Goal: Task Accomplishment & Management: Use online tool/utility

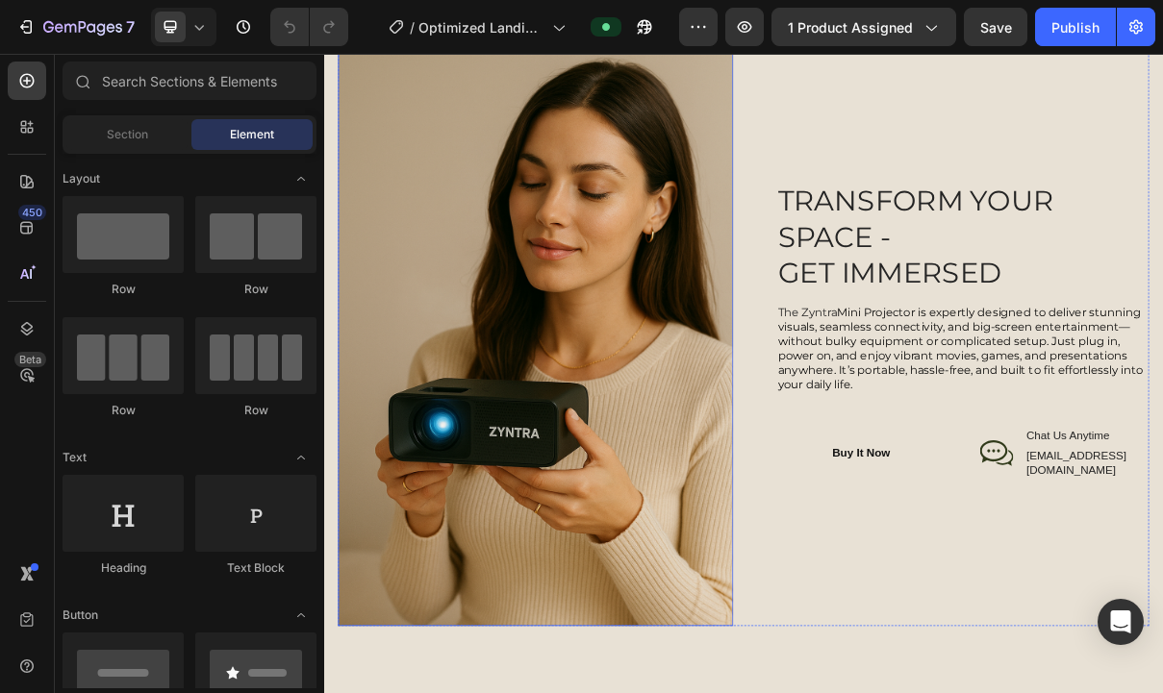
scroll to position [1866, 0]
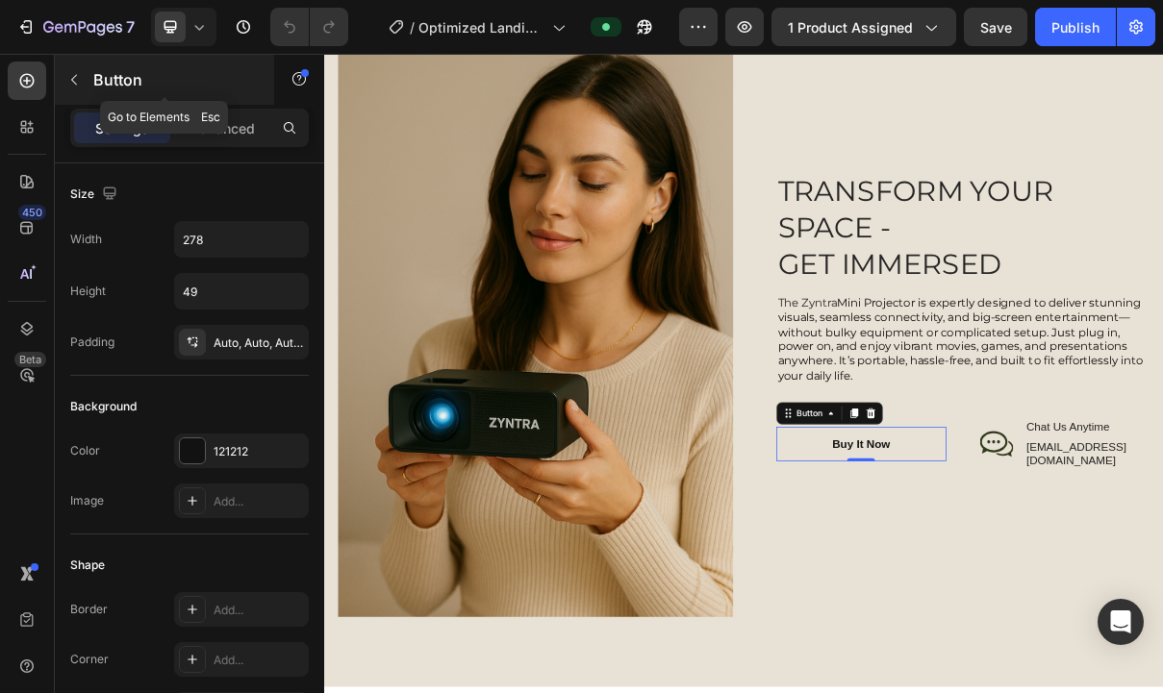
click at [76, 72] on icon "button" at bounding box center [73, 79] width 15 height 15
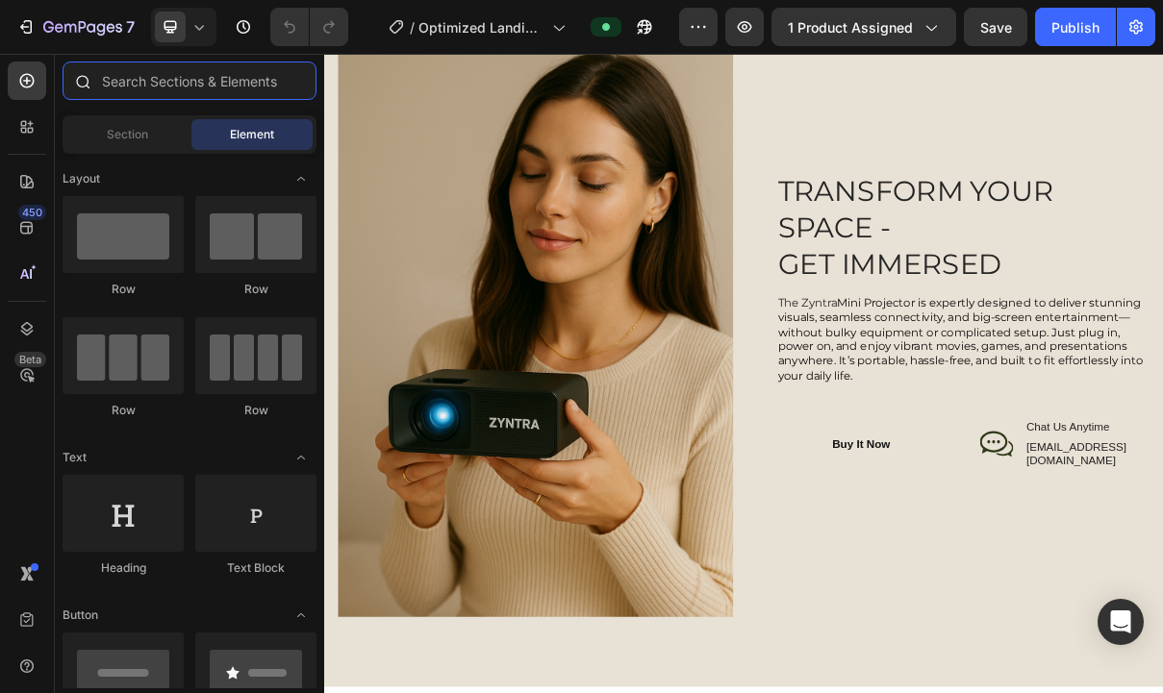
click at [162, 88] on input "text" at bounding box center [190, 81] width 254 height 38
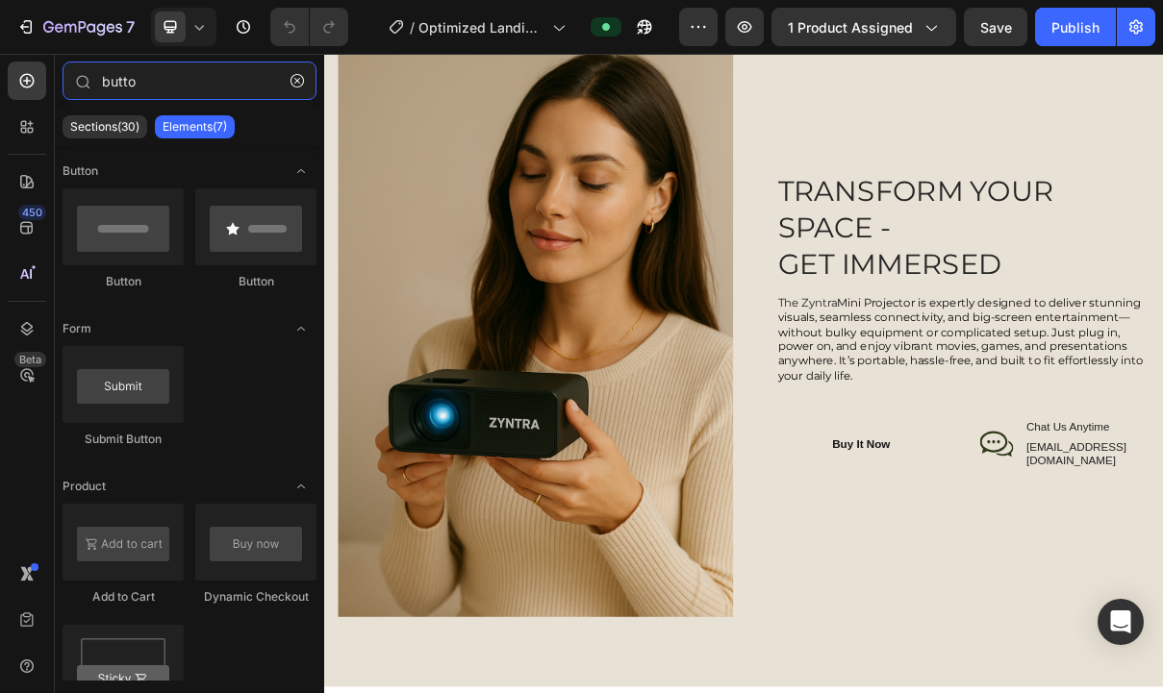
type input "button"
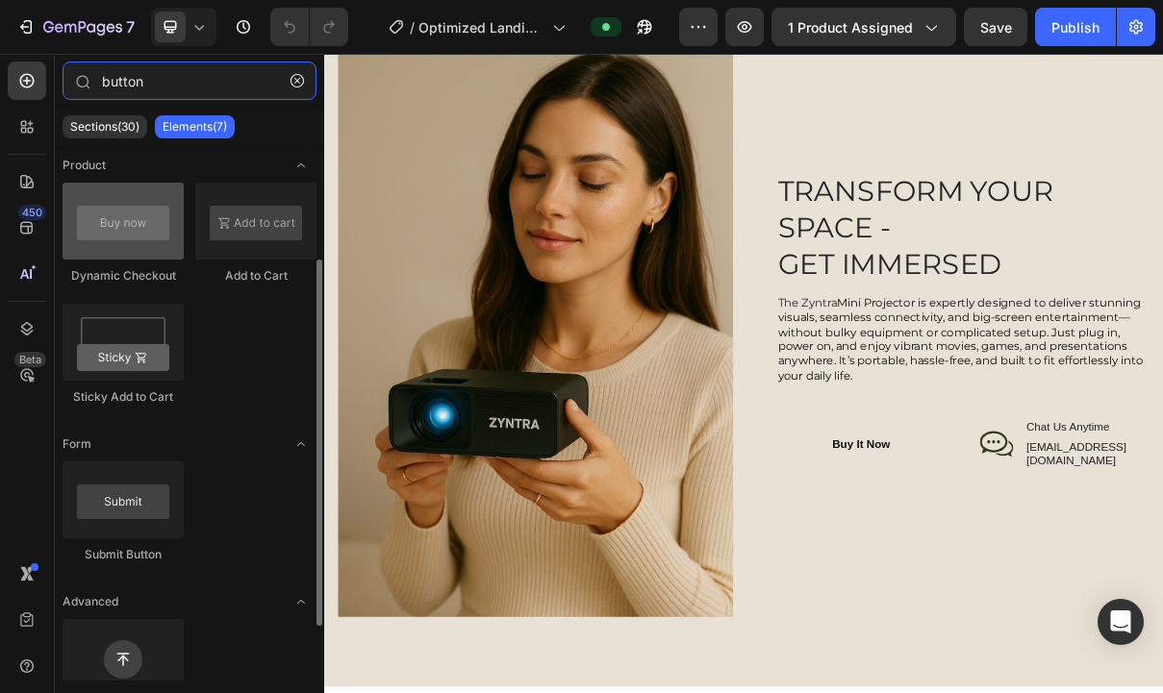
scroll to position [167, 0]
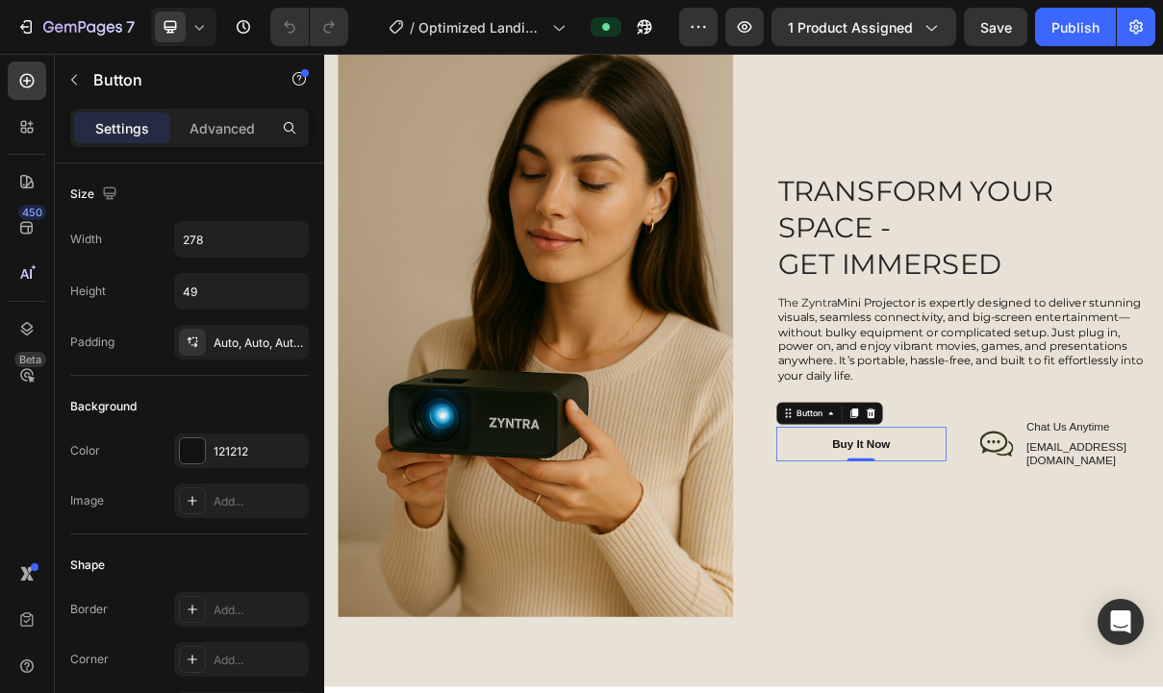
click at [1078, 535] on div "Button" at bounding box center [1019, 549] width 146 height 31
click at [1083, 553] on icon at bounding box center [1077, 548] width 13 height 13
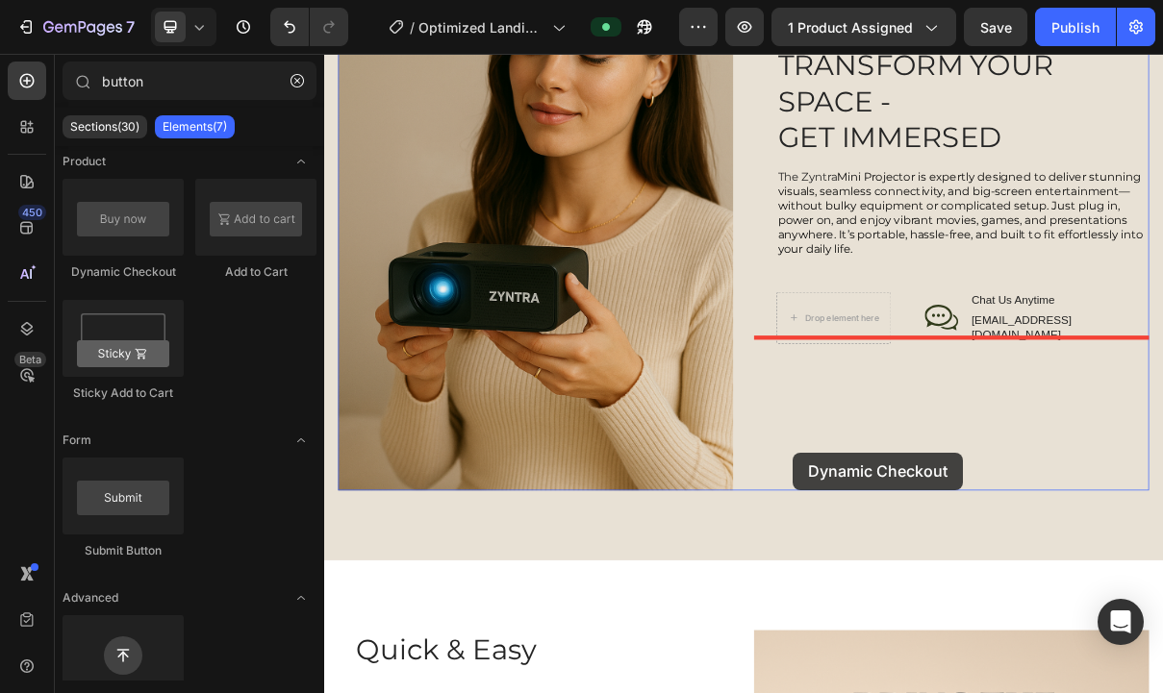
scroll to position [2059, 0]
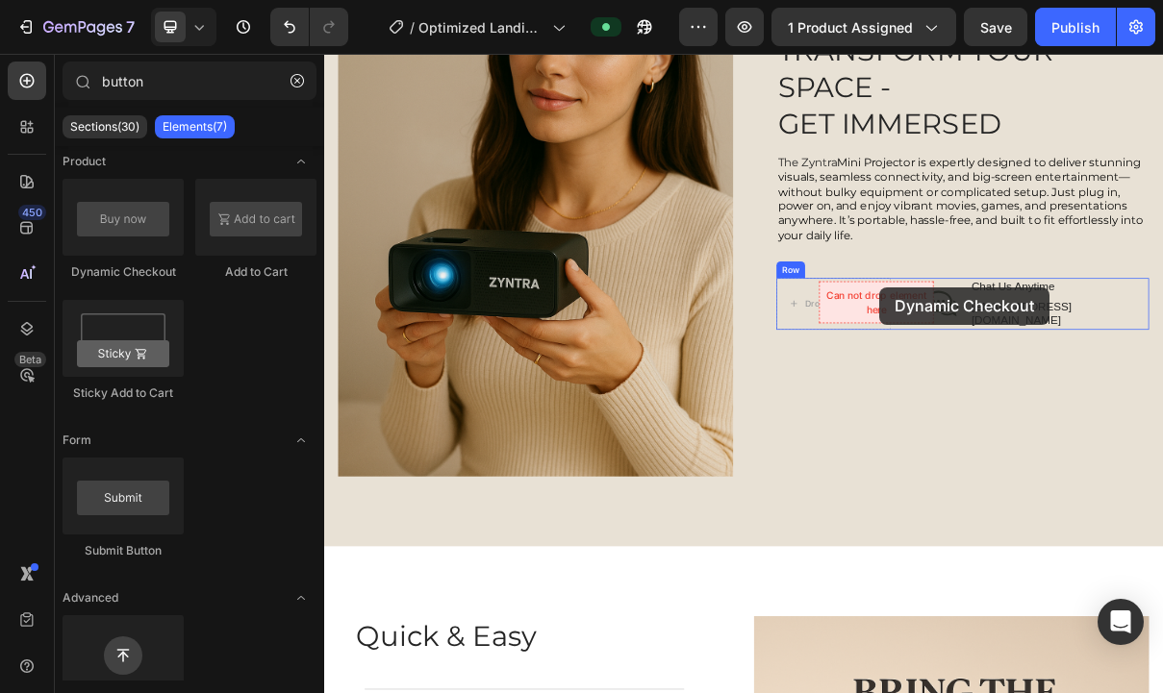
drag, startPoint x: 464, startPoint y: 286, endPoint x: 1084, endPoint y: 381, distance: 627.7
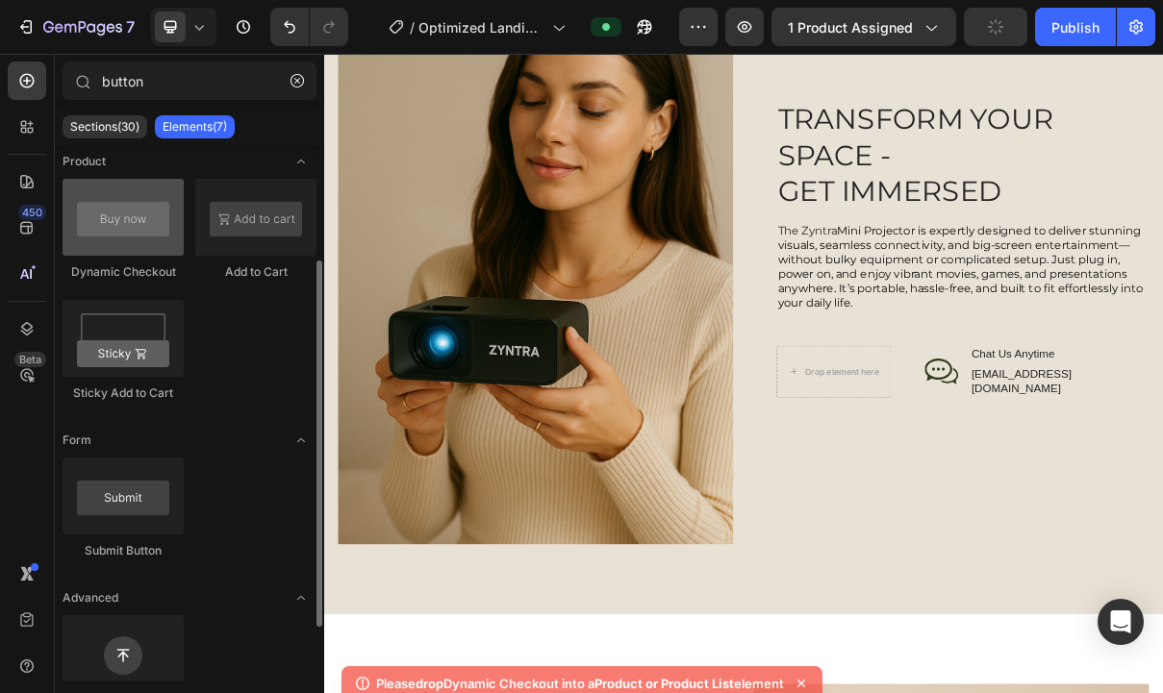
scroll to position [0, 0]
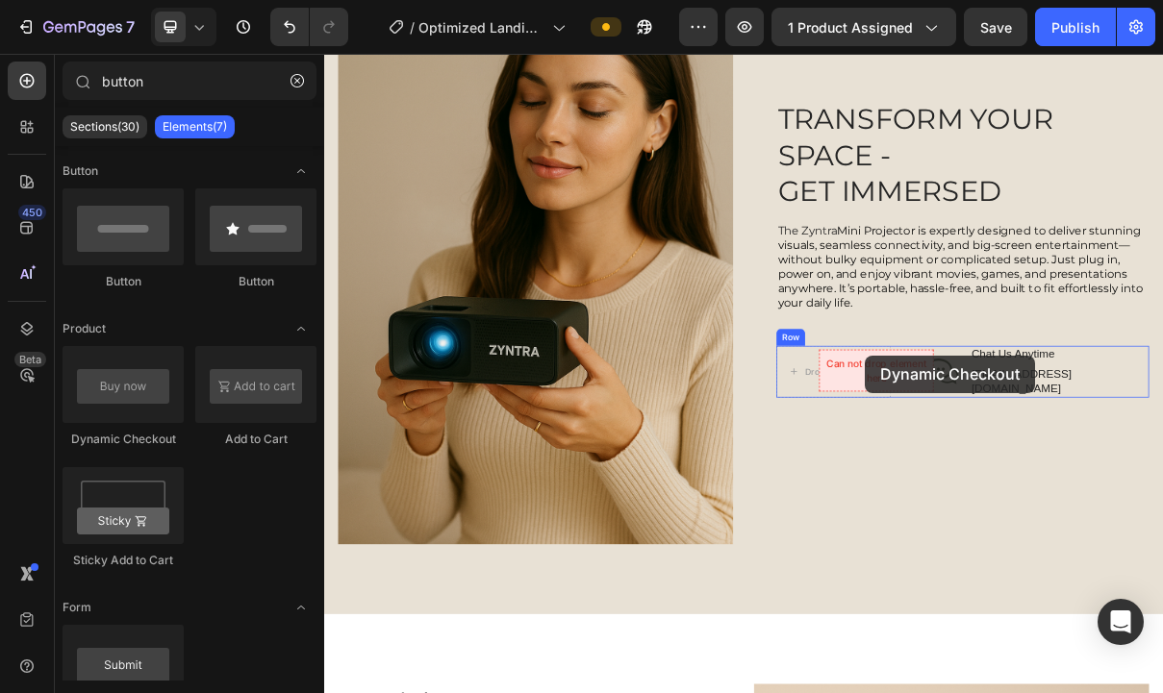
drag, startPoint x: 445, startPoint y: 444, endPoint x: 1068, endPoint y: 469, distance: 622.8
drag, startPoint x: 492, startPoint y: 439, endPoint x: 1088, endPoint y: 473, distance: 597.4
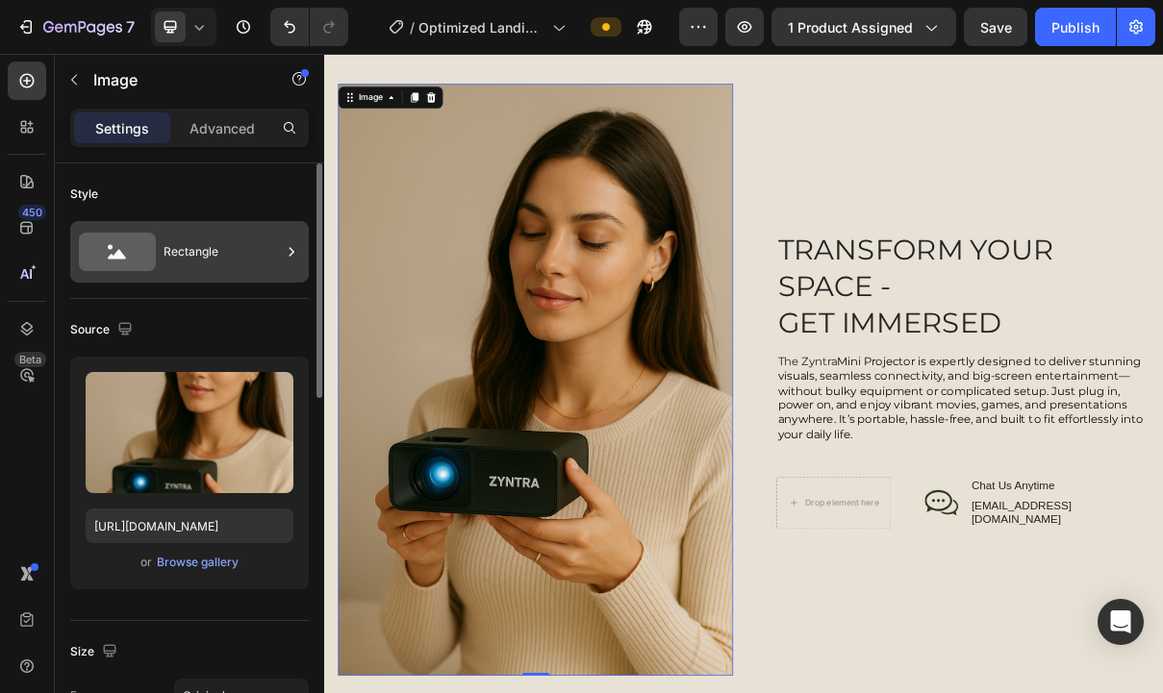
click at [240, 231] on div "Rectangle" at bounding box center [222, 252] width 117 height 44
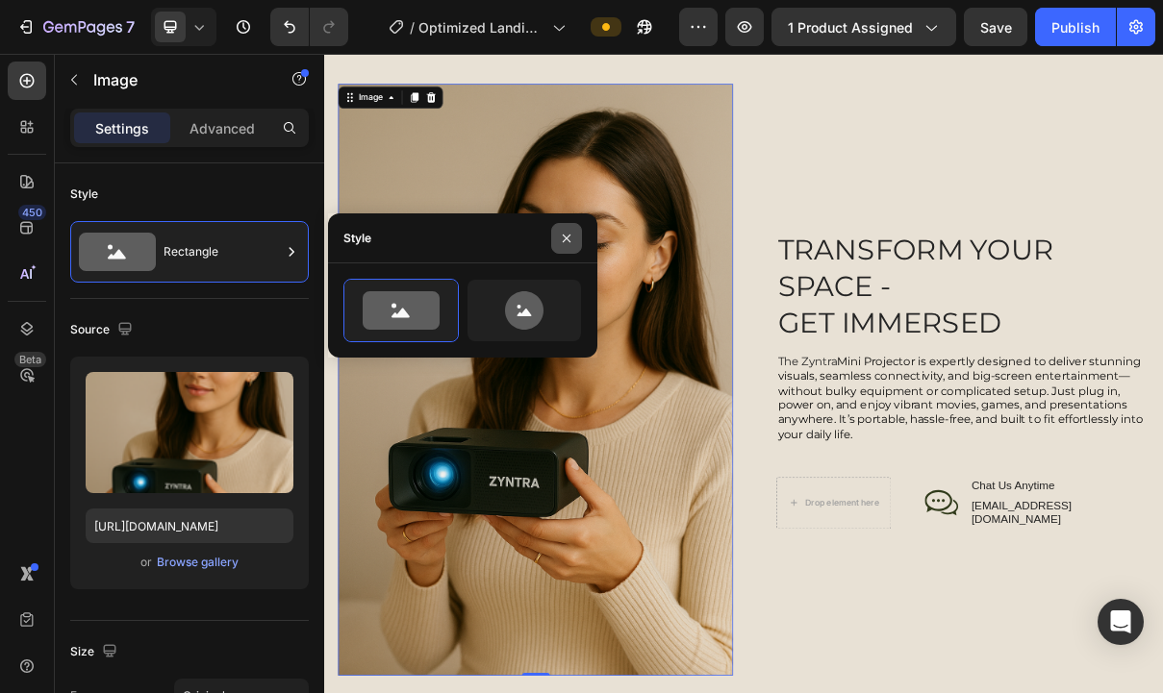
click at [566, 236] on icon "button" at bounding box center [566, 238] width 15 height 15
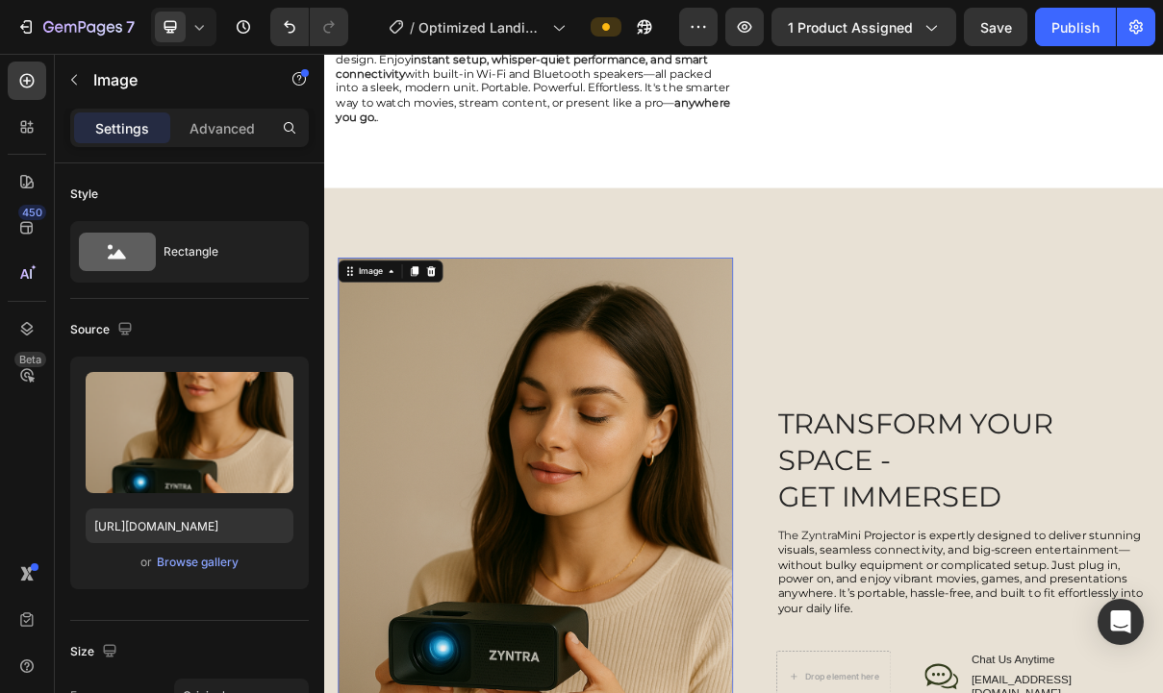
scroll to position [1552, 0]
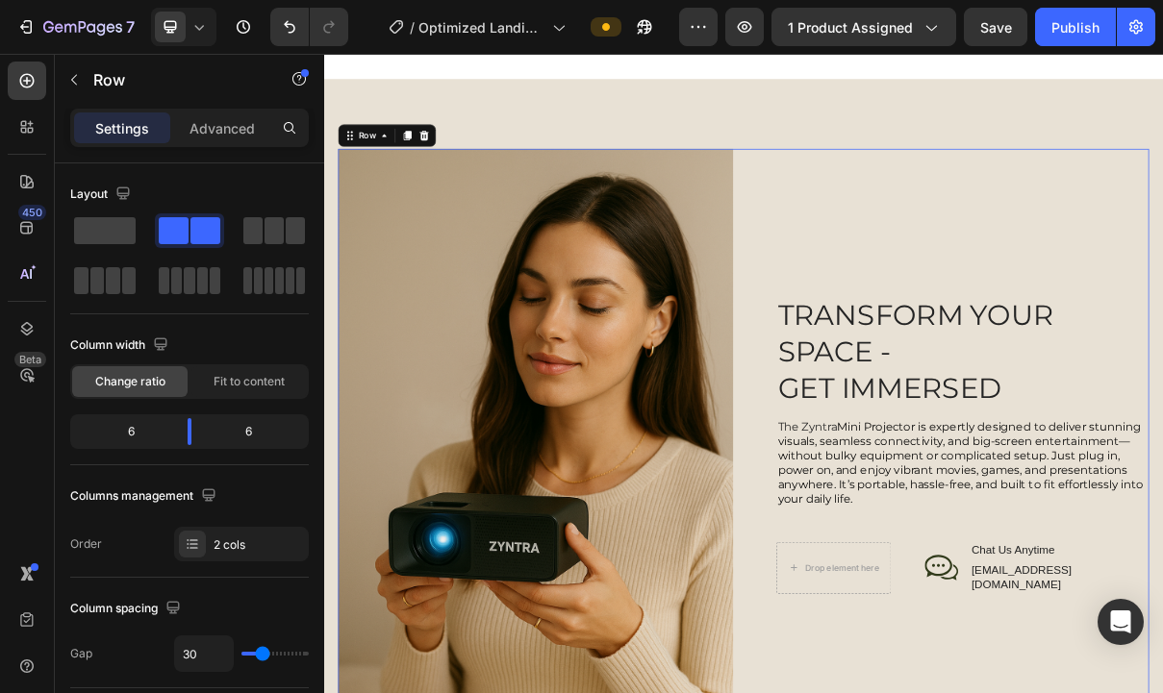
scroll to position [1754, 0]
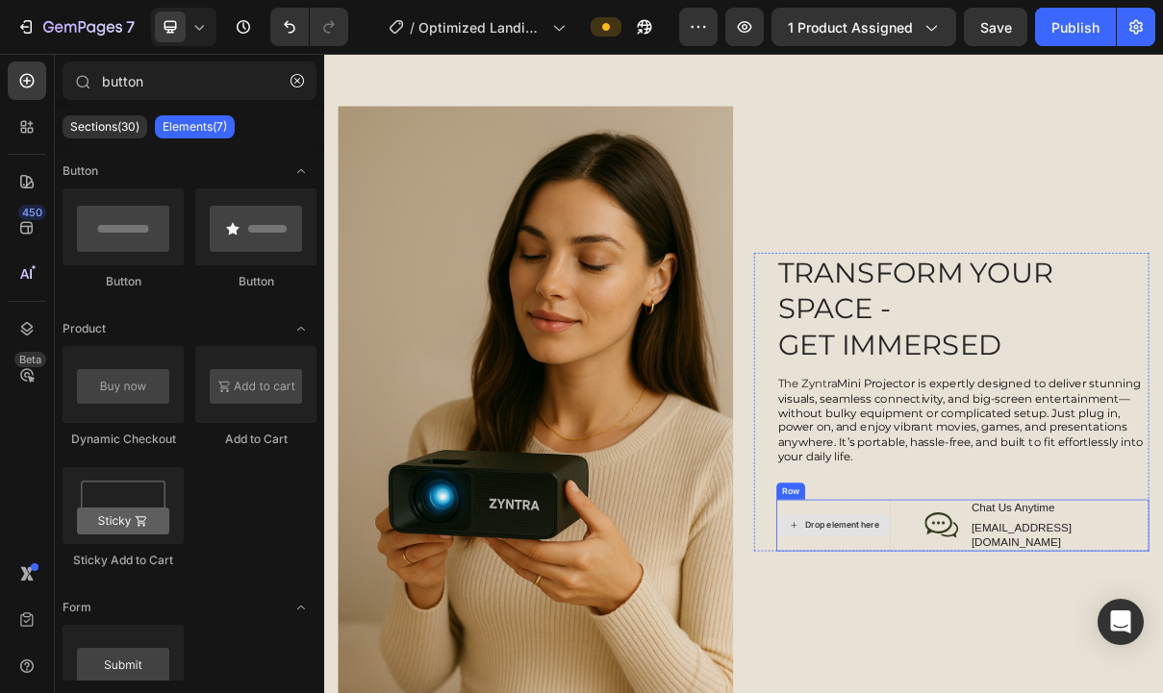
click at [1072, 688] on div "Drop element here" at bounding box center [1025, 703] width 156 height 31
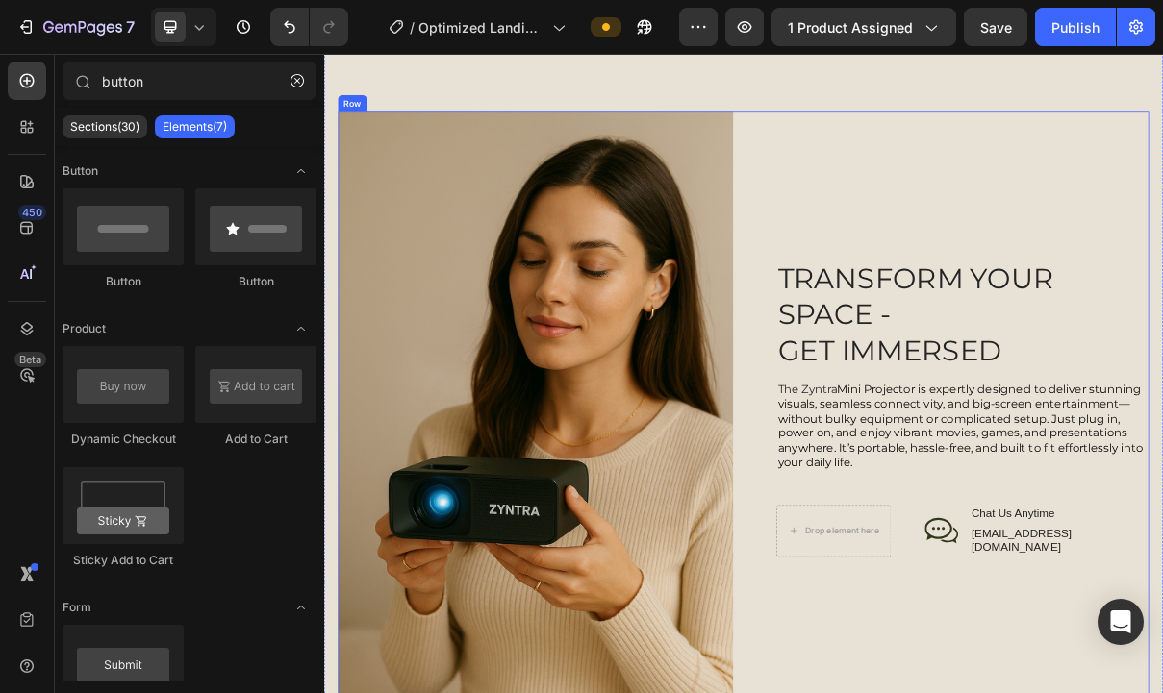
scroll to position [1635, 0]
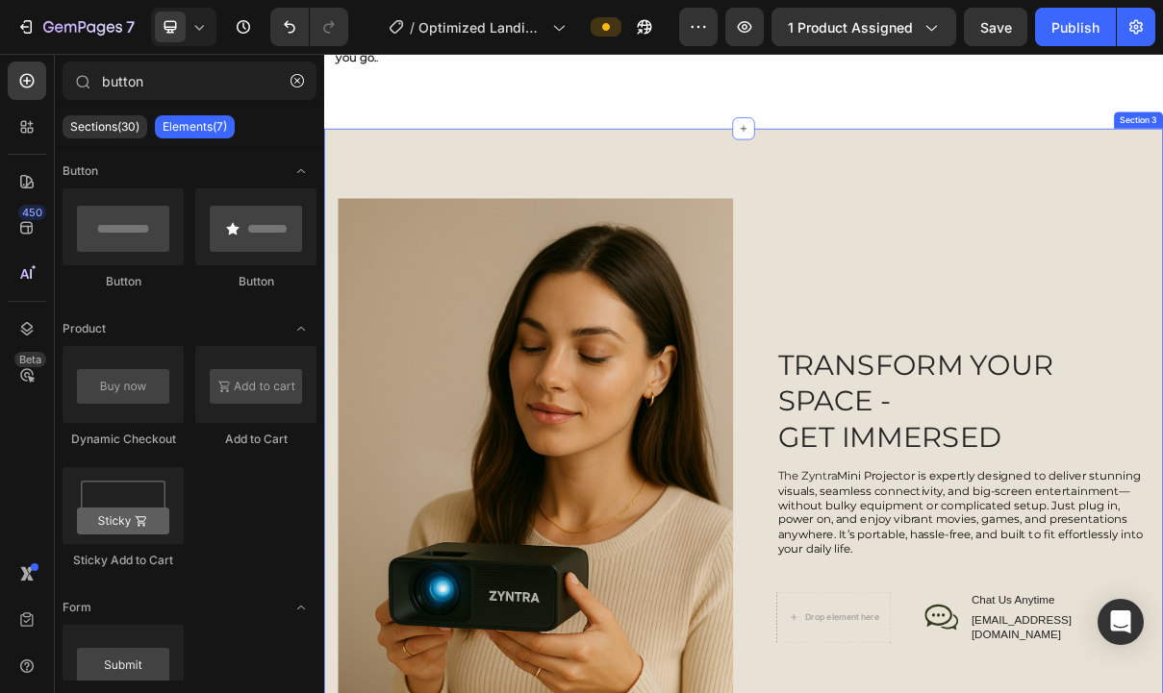
click at [929, 198] on div "Image TRANSFORM YOUR SPACE - GET IMMERSED Heading The Zyntra Mini Projector is …" at bounding box center [901, 661] width 1154 height 1008
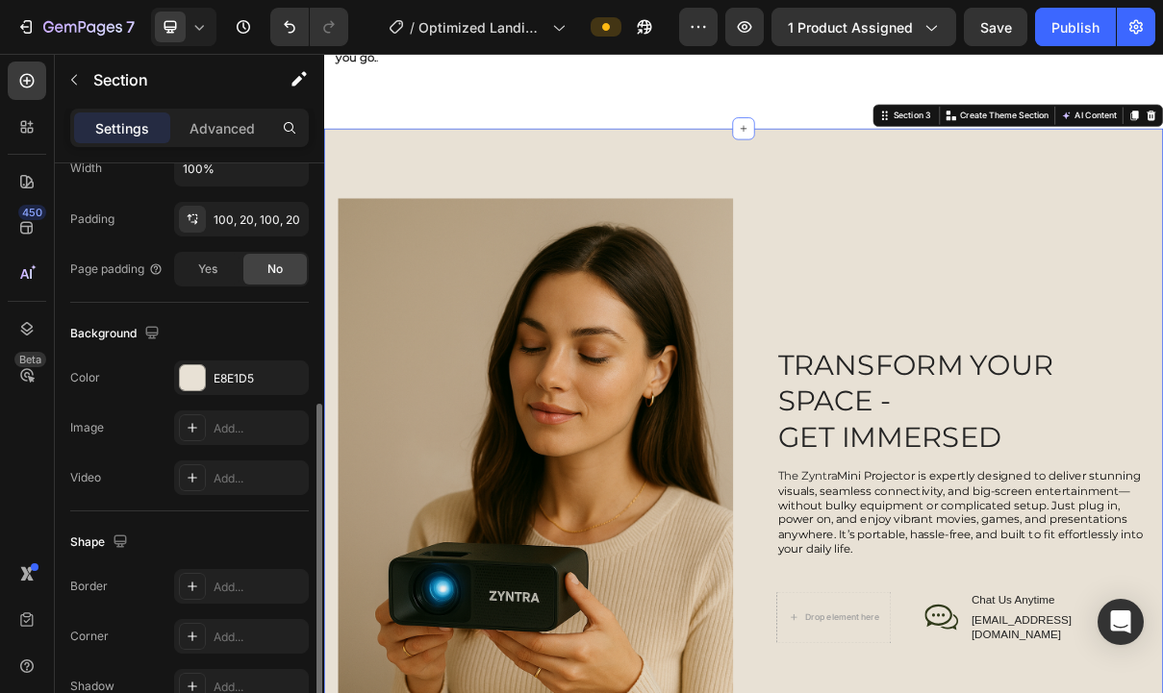
scroll to position [485, 0]
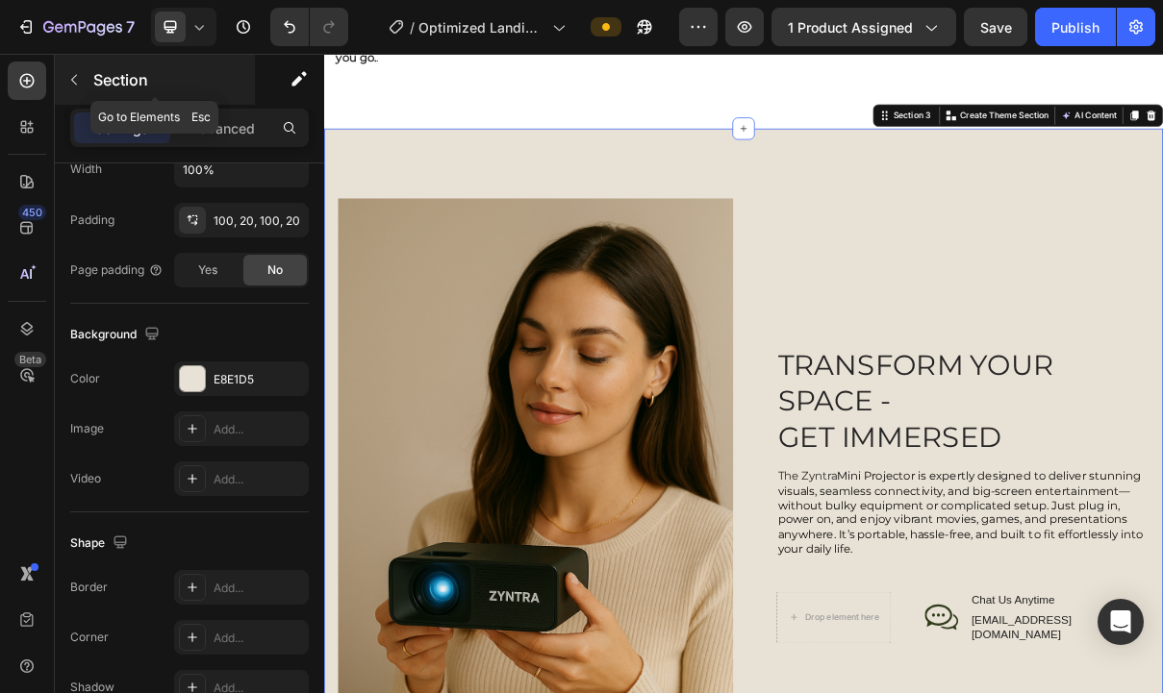
click at [72, 77] on icon "button" at bounding box center [73, 79] width 15 height 15
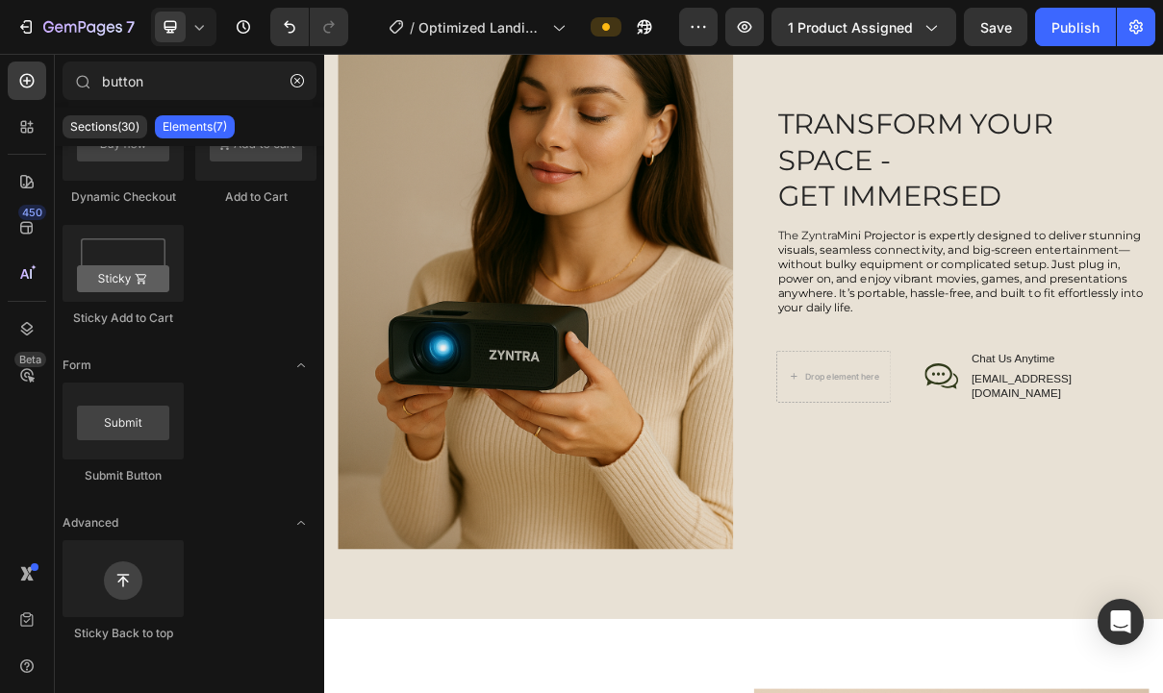
scroll to position [1989, 0]
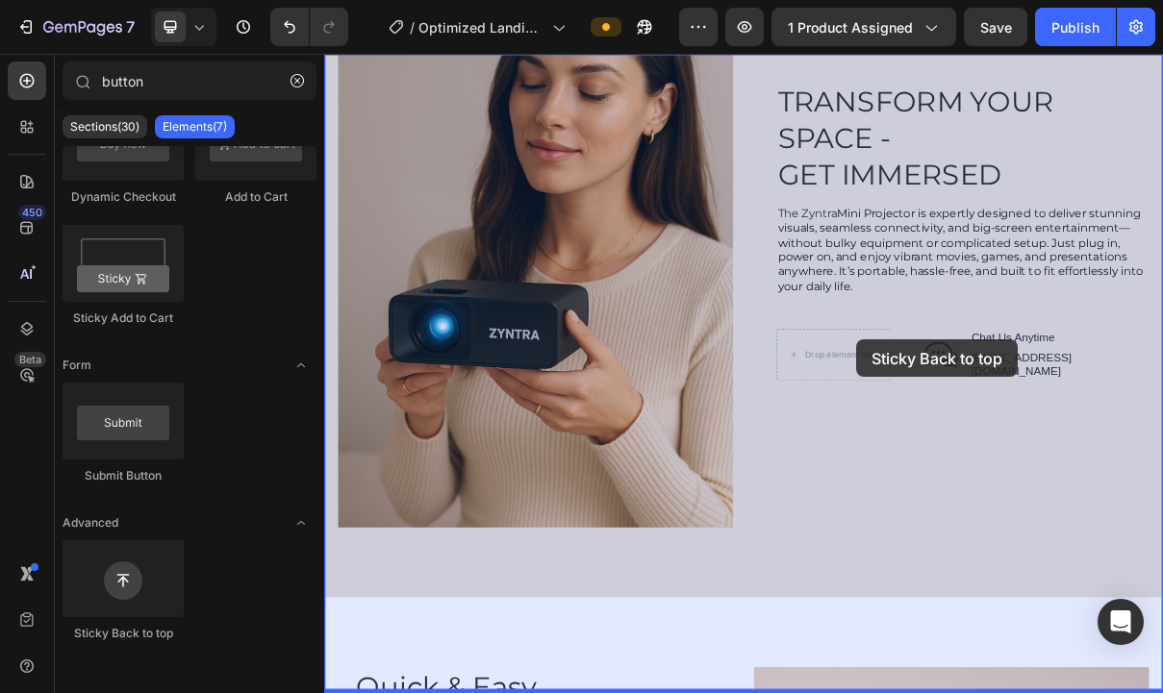
drag, startPoint x: 456, startPoint y: 648, endPoint x: 1056, endPoint y: 447, distance: 633.0
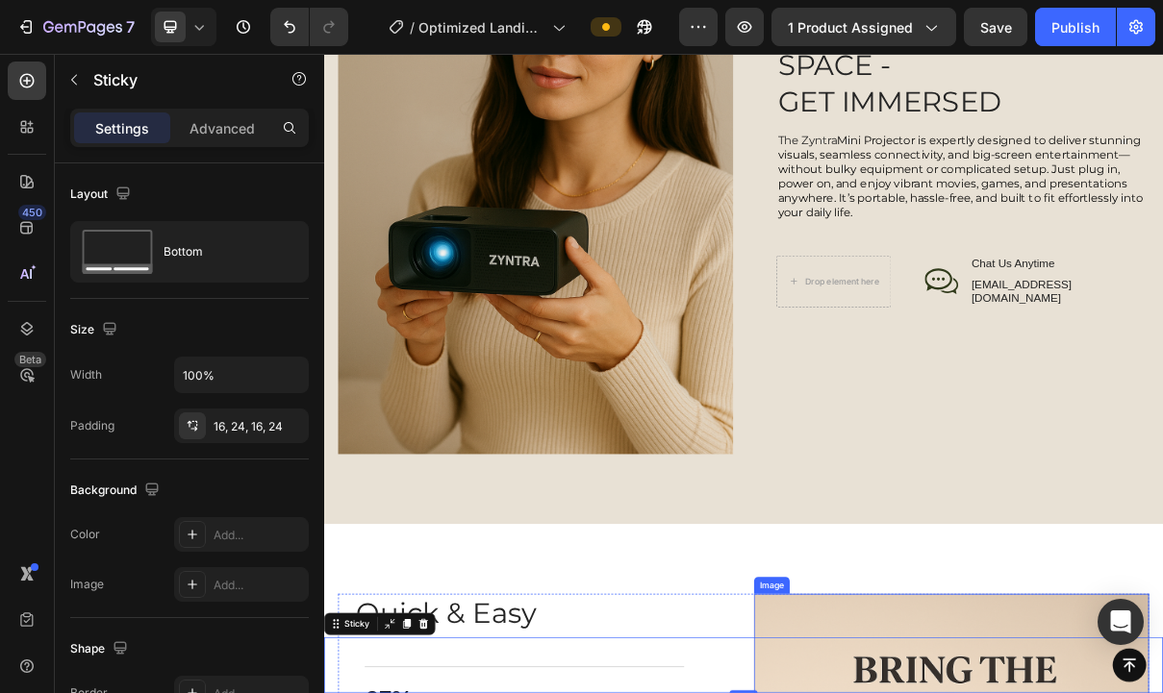
scroll to position [2074, 0]
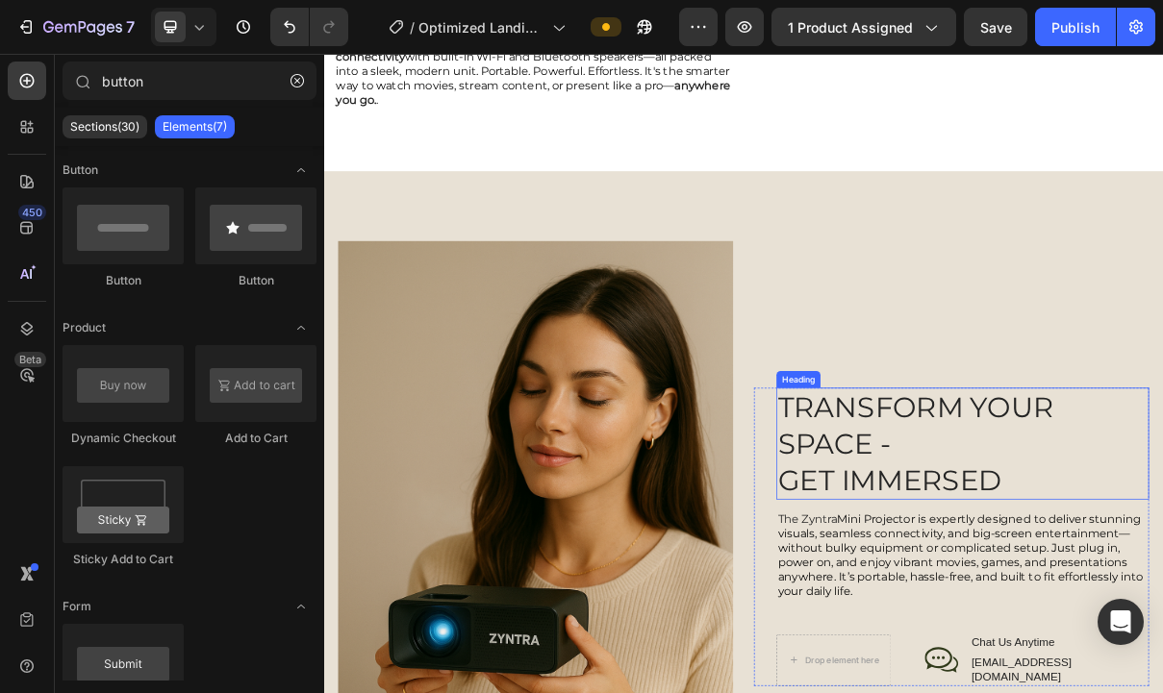
scroll to position [1576, 0]
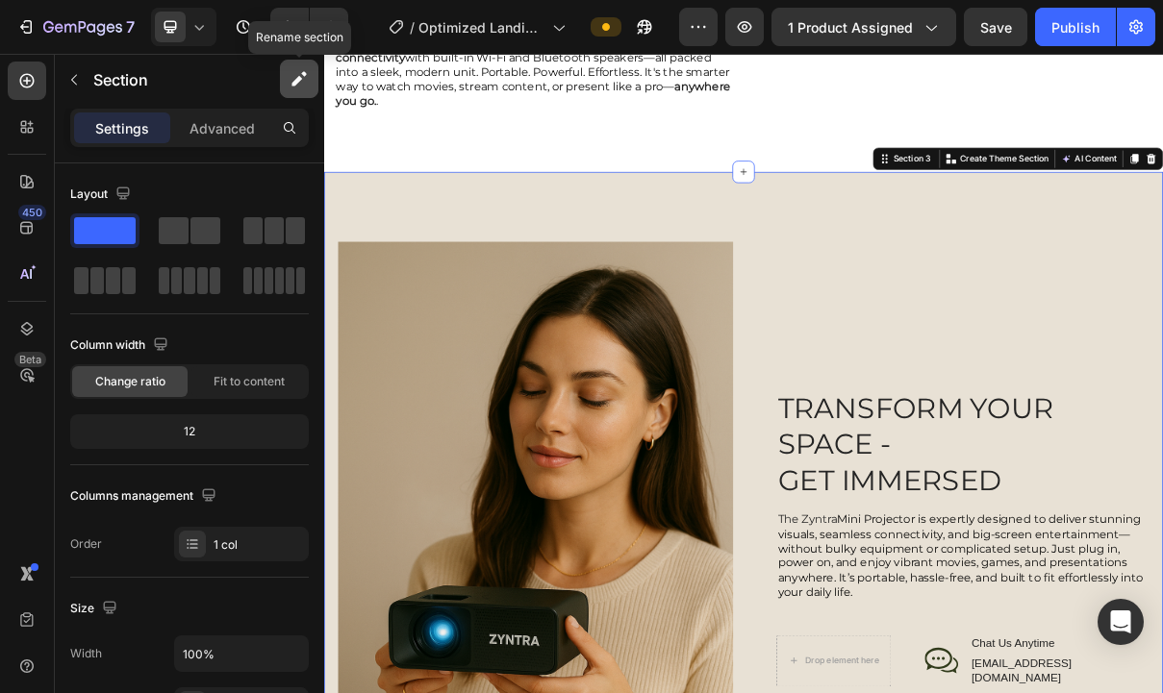
click at [290, 85] on icon "button" at bounding box center [299, 78] width 19 height 19
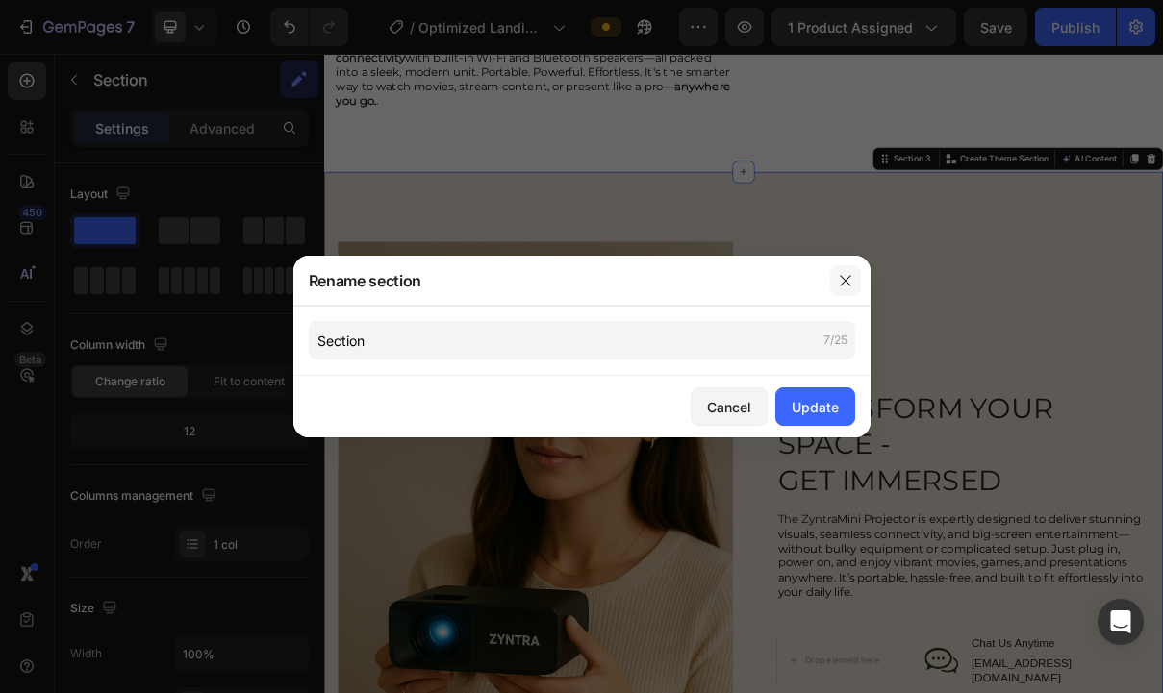
drag, startPoint x: 837, startPoint y: 279, endPoint x: 705, endPoint y: 310, distance: 135.3
click at [837, 279] on button "button" at bounding box center [845, 280] width 31 height 31
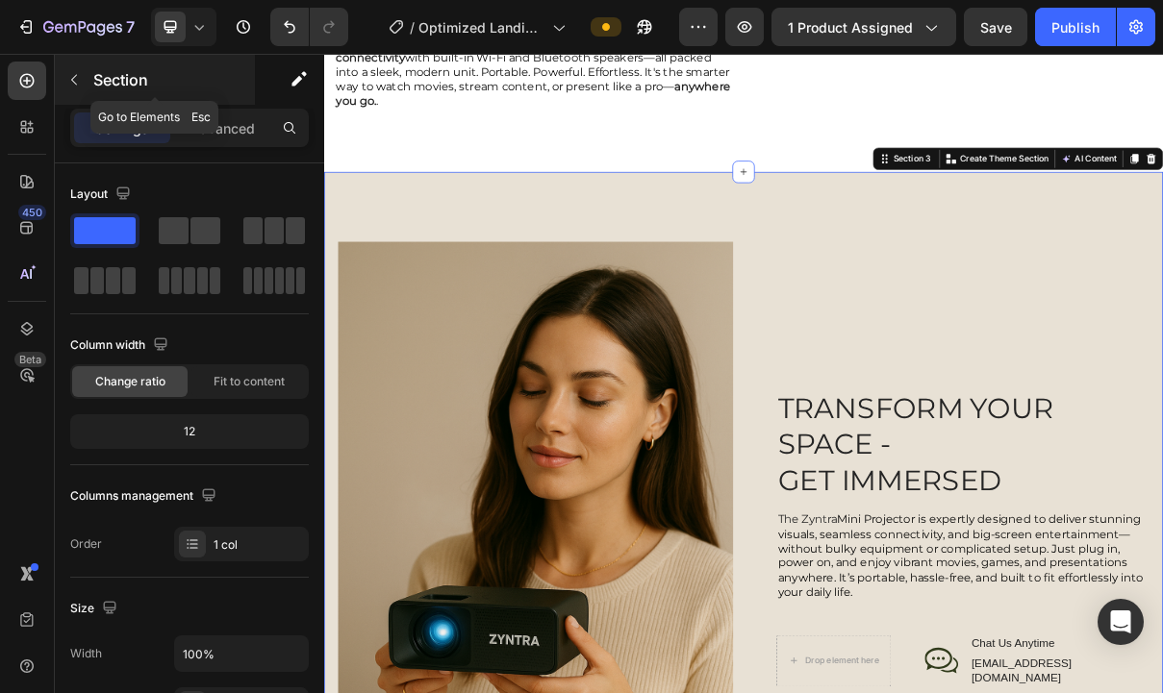
click at [79, 88] on button "button" at bounding box center [74, 79] width 31 height 31
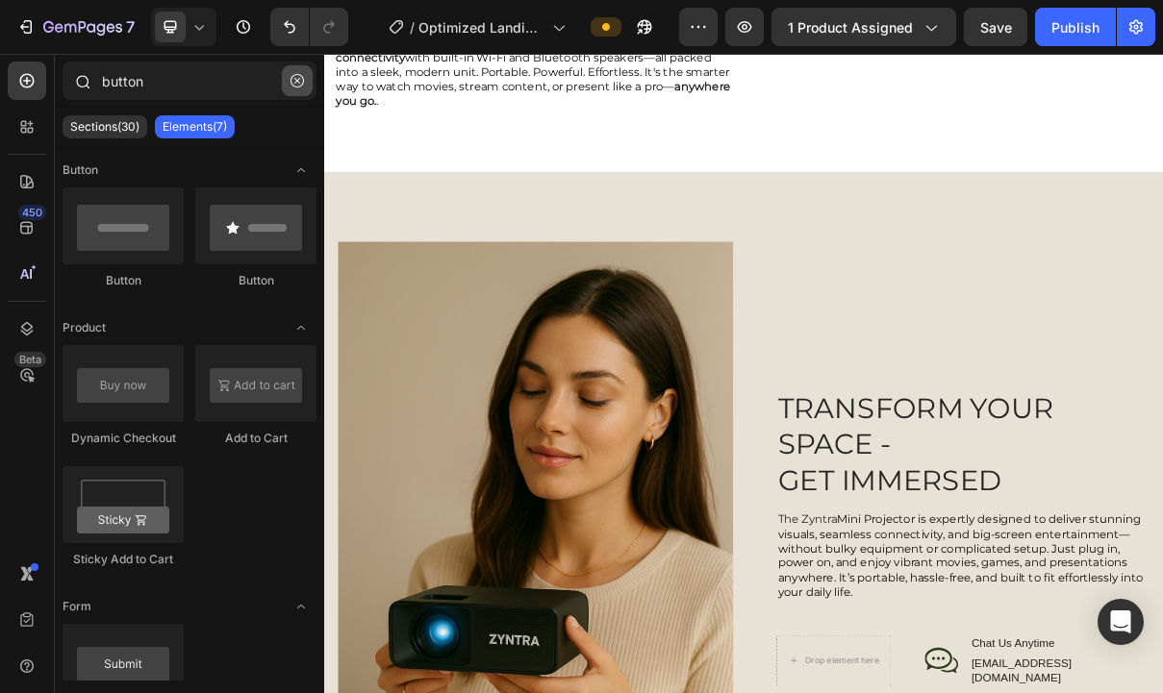
click at [291, 80] on icon "button" at bounding box center [296, 80] width 13 height 13
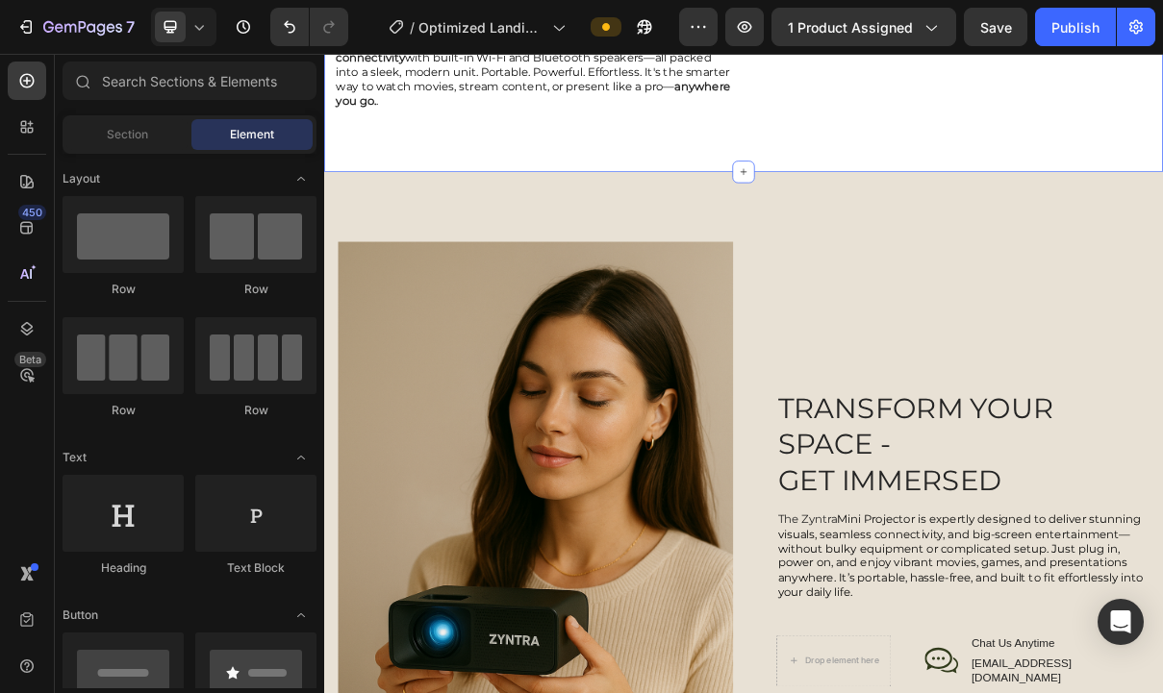
scroll to position [1753, 0]
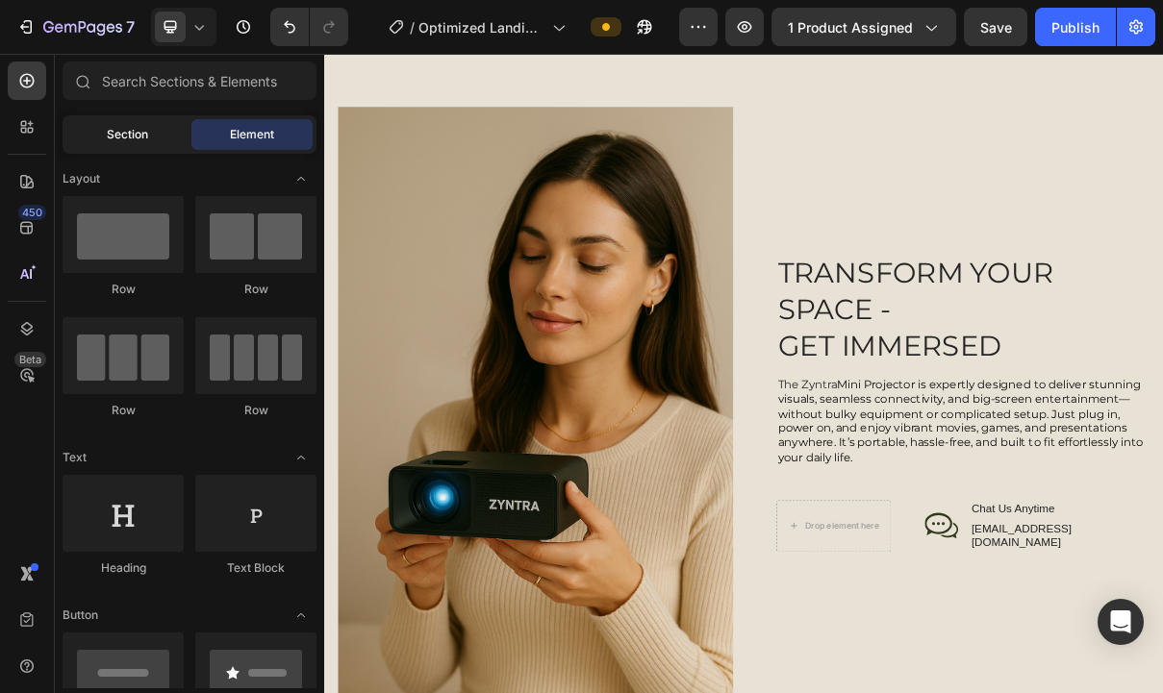
click at [132, 134] on span "Section" at bounding box center [127, 134] width 41 height 17
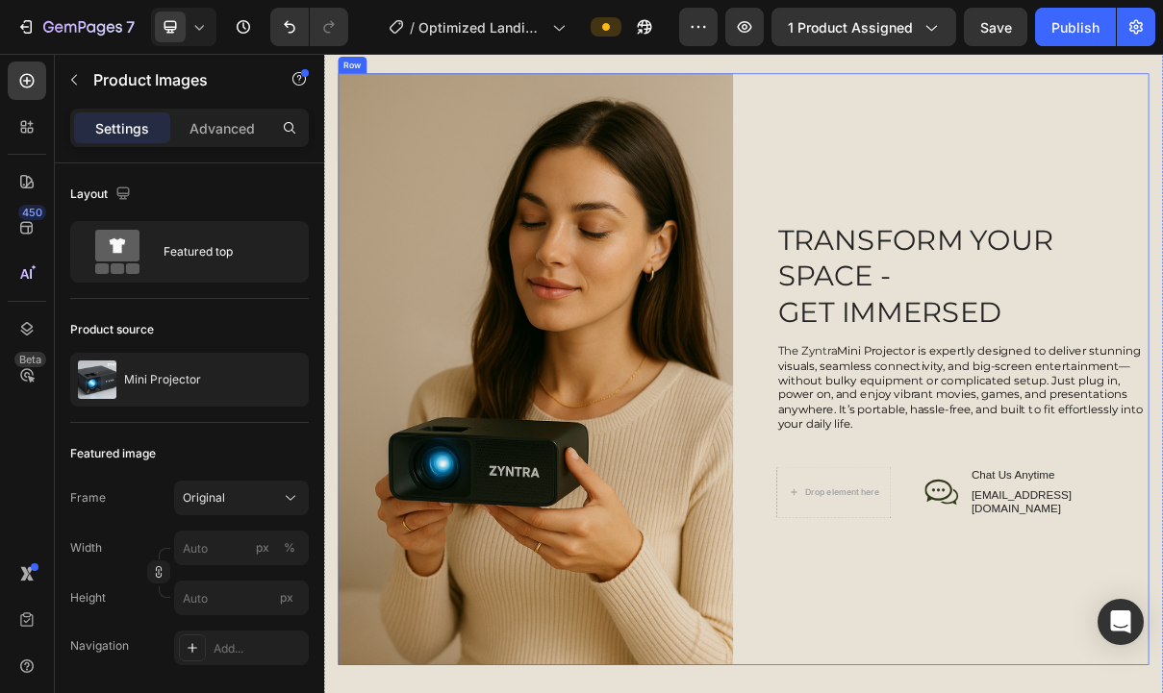
scroll to position [1613, 0]
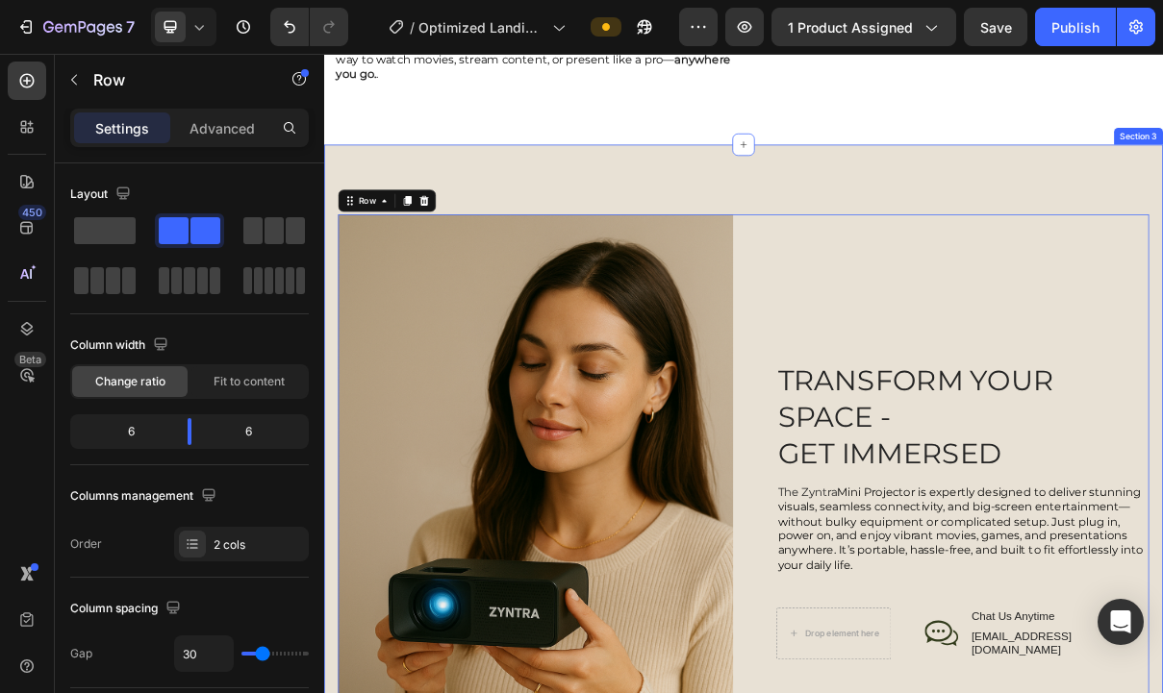
click at [788, 188] on div "Image TRANSFORM YOUR SPACE - GET IMMERSED Heading The Zyntra Mini Projector is …" at bounding box center [901, 683] width 1154 height 1008
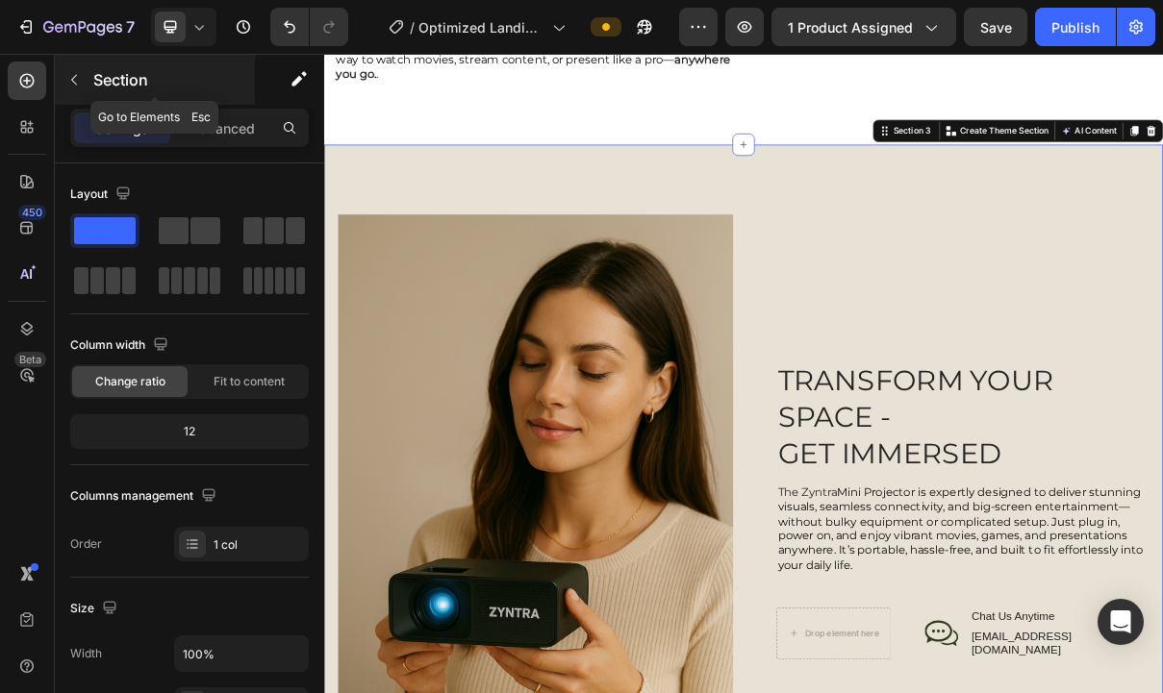
click at [74, 73] on icon "button" at bounding box center [73, 79] width 15 height 15
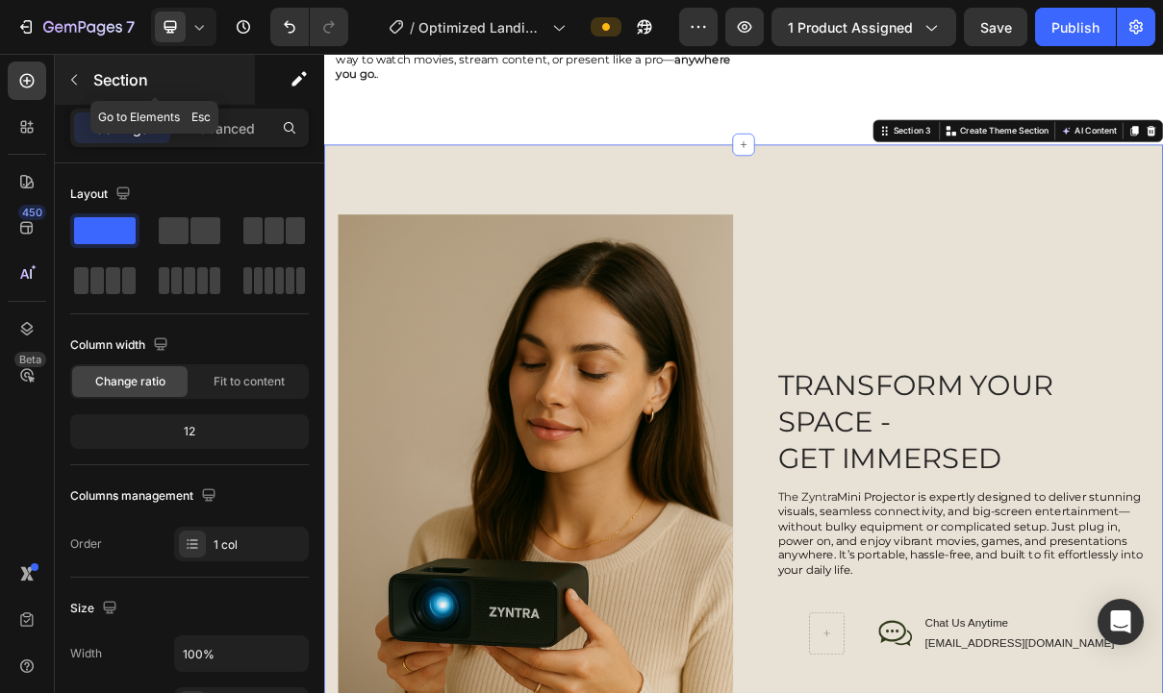
click at [86, 89] on button "button" at bounding box center [74, 79] width 31 height 31
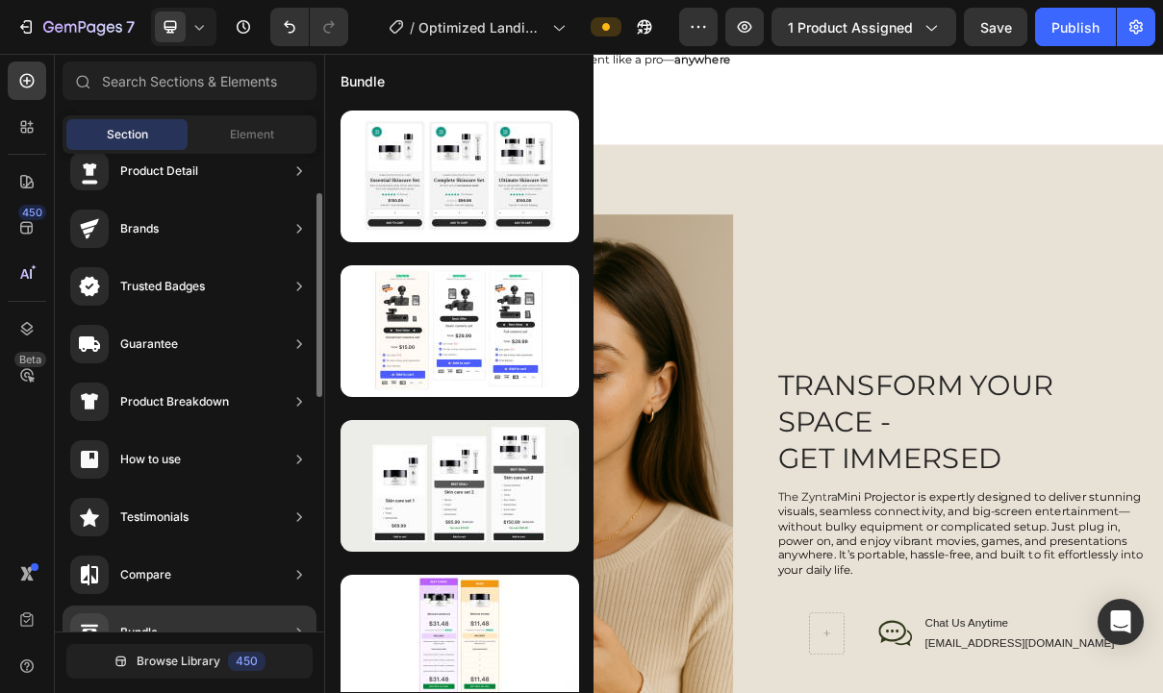
scroll to position [0, 0]
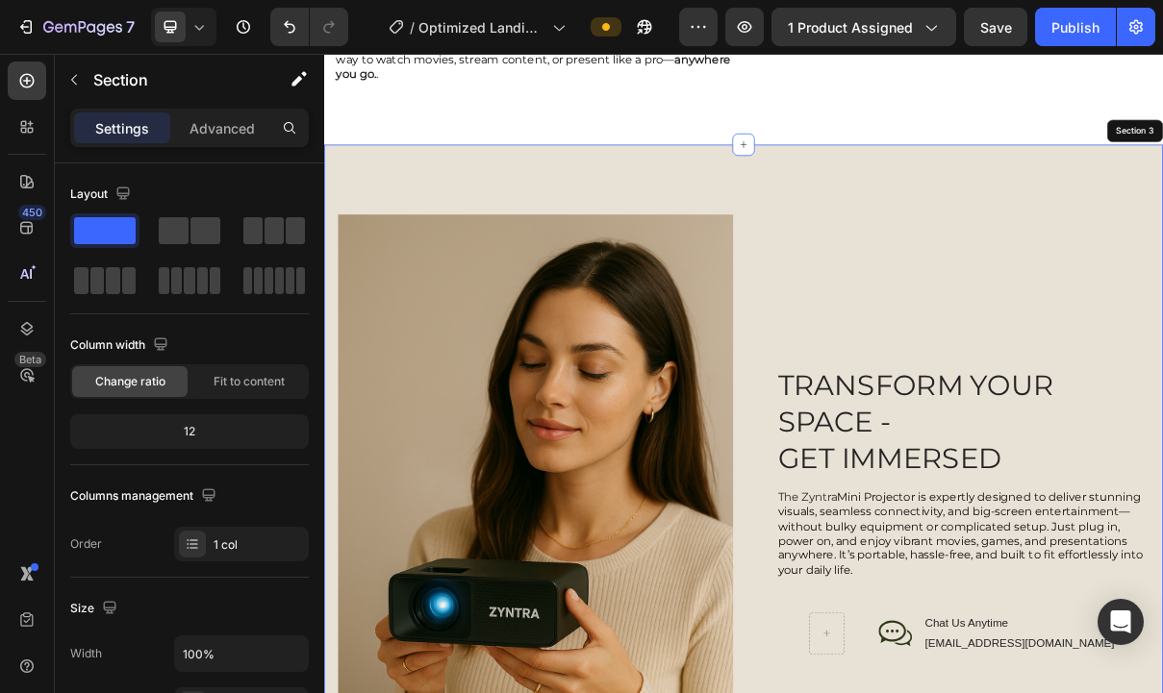
click at [987, 225] on div "Image TRANSFORM YOUR SPACE - GET IMMERSED Heading The Zyntra Mini Projector is …" at bounding box center [901, 683] width 1154 height 1008
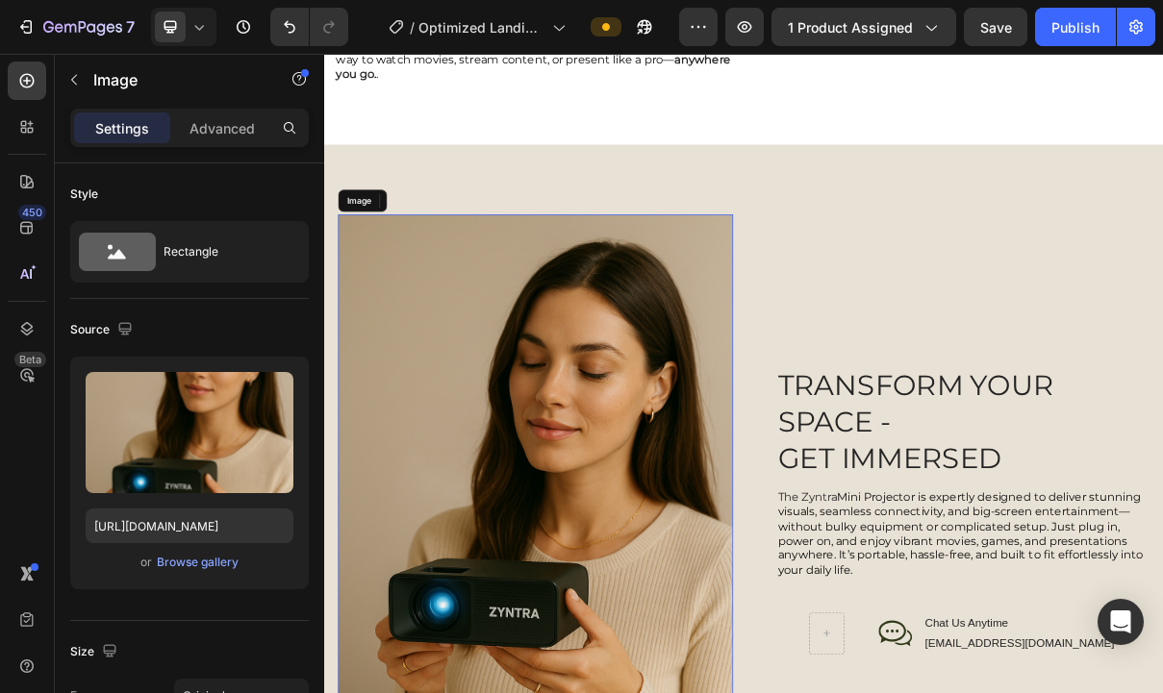
click at [528, 304] on img at bounding box center [614, 683] width 543 height 816
click at [397, 251] on div "Image" at bounding box center [387, 256] width 41 height 17
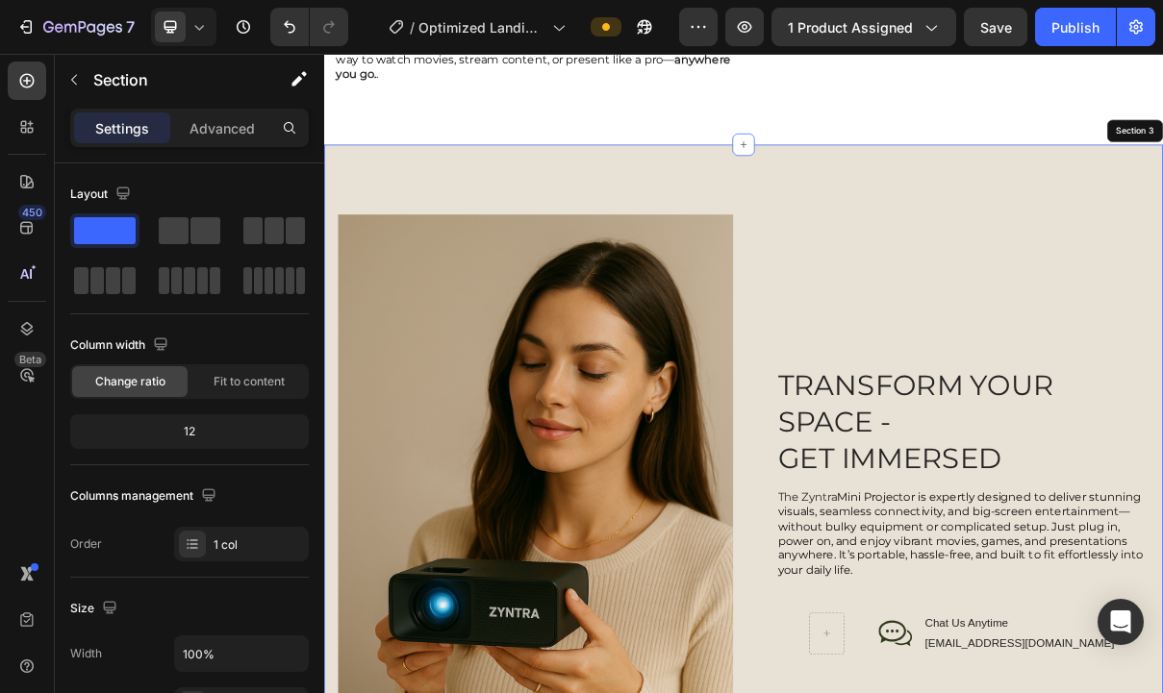
click at [764, 223] on div "Image Row 2 cols Section 0 TRANSFORM YOUR SPACE - GET IMMERSED Heading The Zynt…" at bounding box center [901, 683] width 1154 height 1008
click at [1095, 153] on icon at bounding box center [1095, 160] width 15 height 15
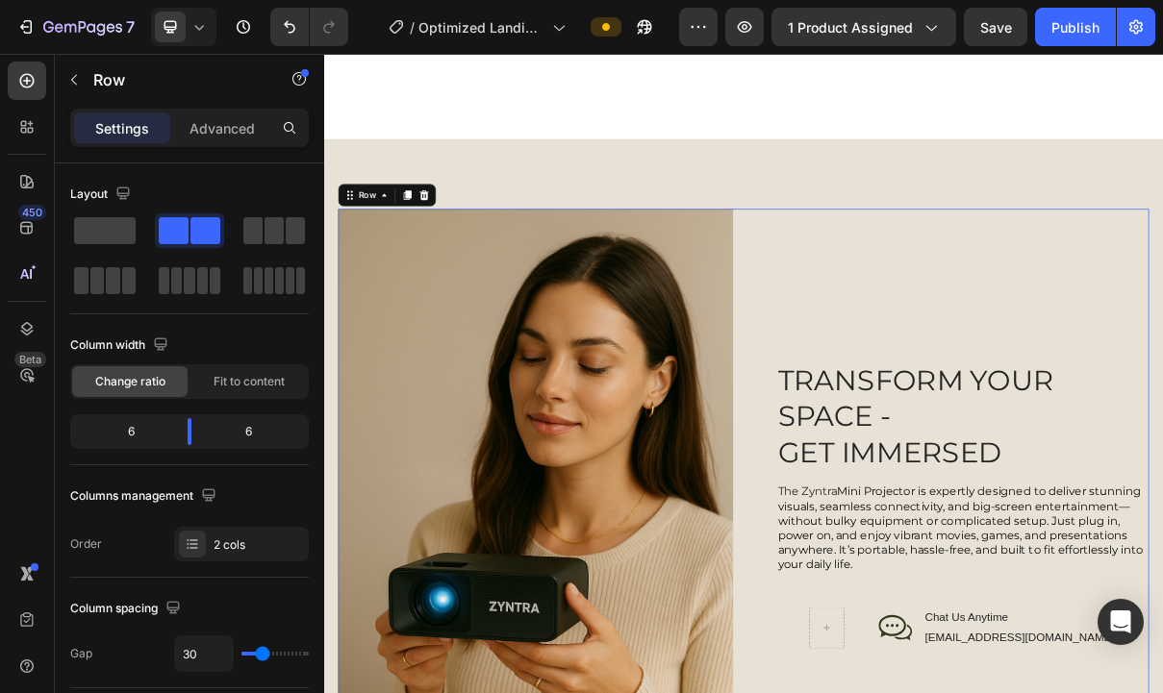
scroll to position [1875, 0]
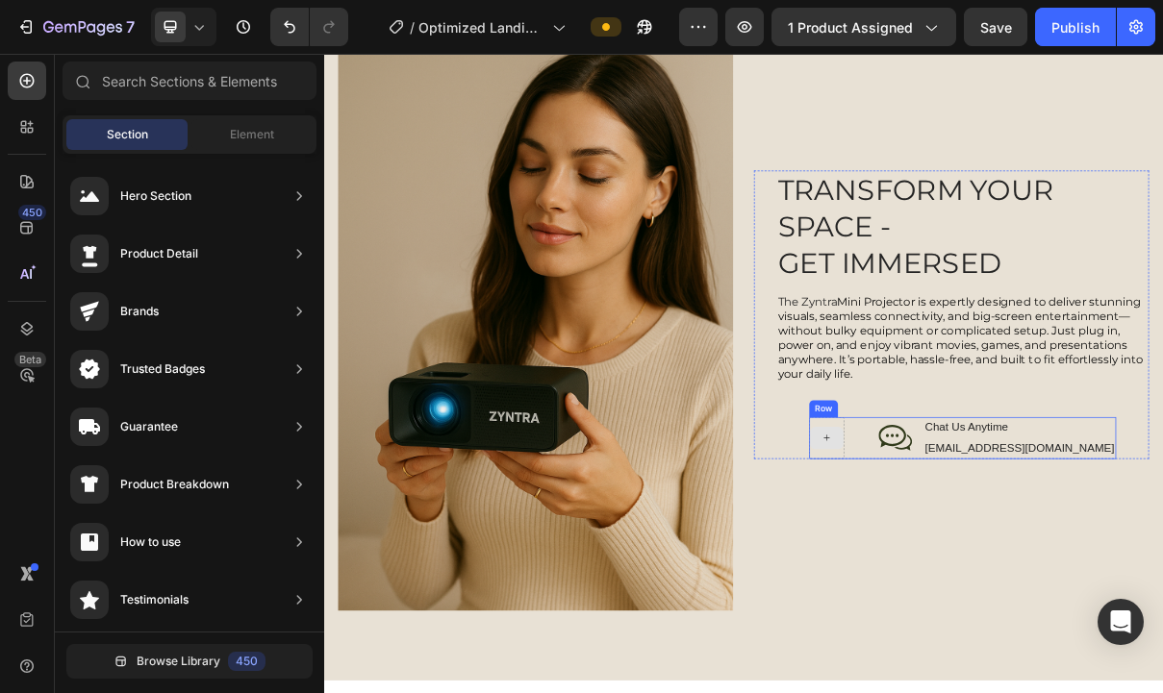
click at [1023, 578] on icon at bounding box center [1015, 582] width 15 height 16
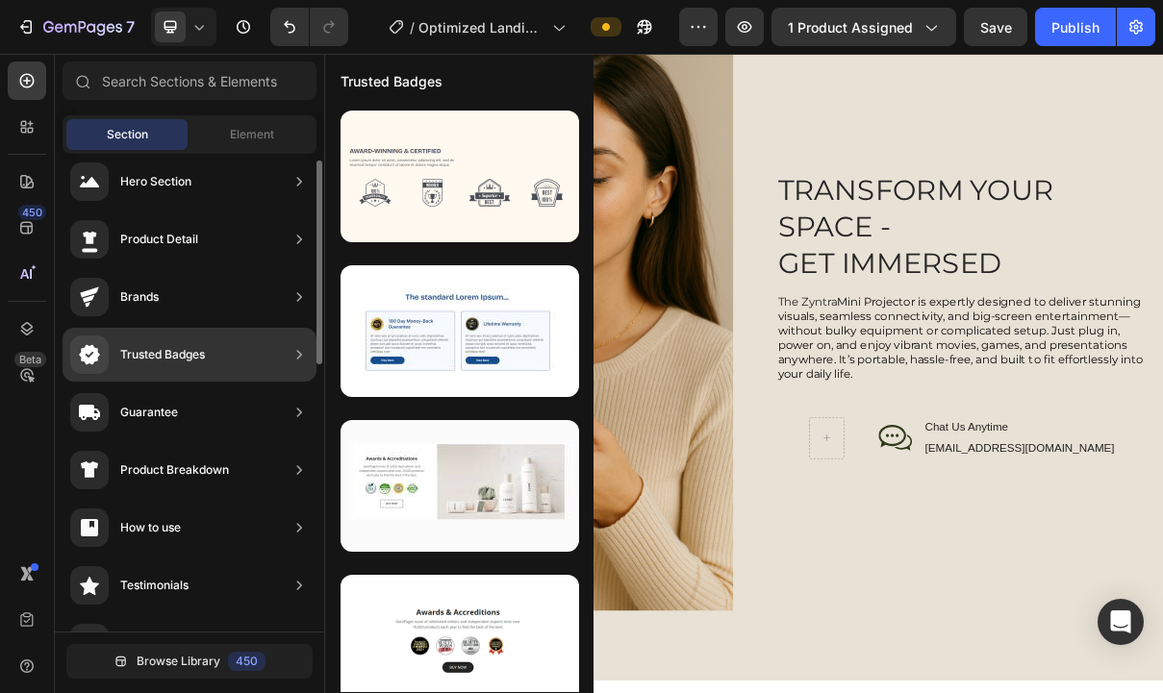
scroll to position [15, 0]
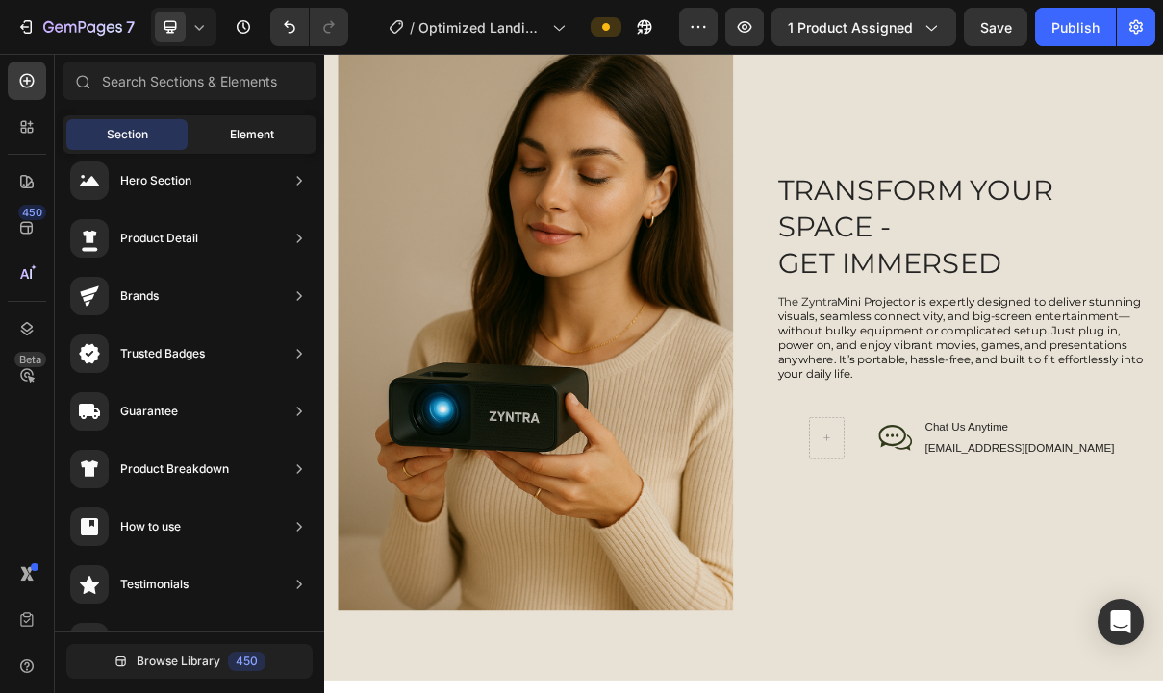
click at [265, 131] on span "Element" at bounding box center [252, 134] width 44 height 17
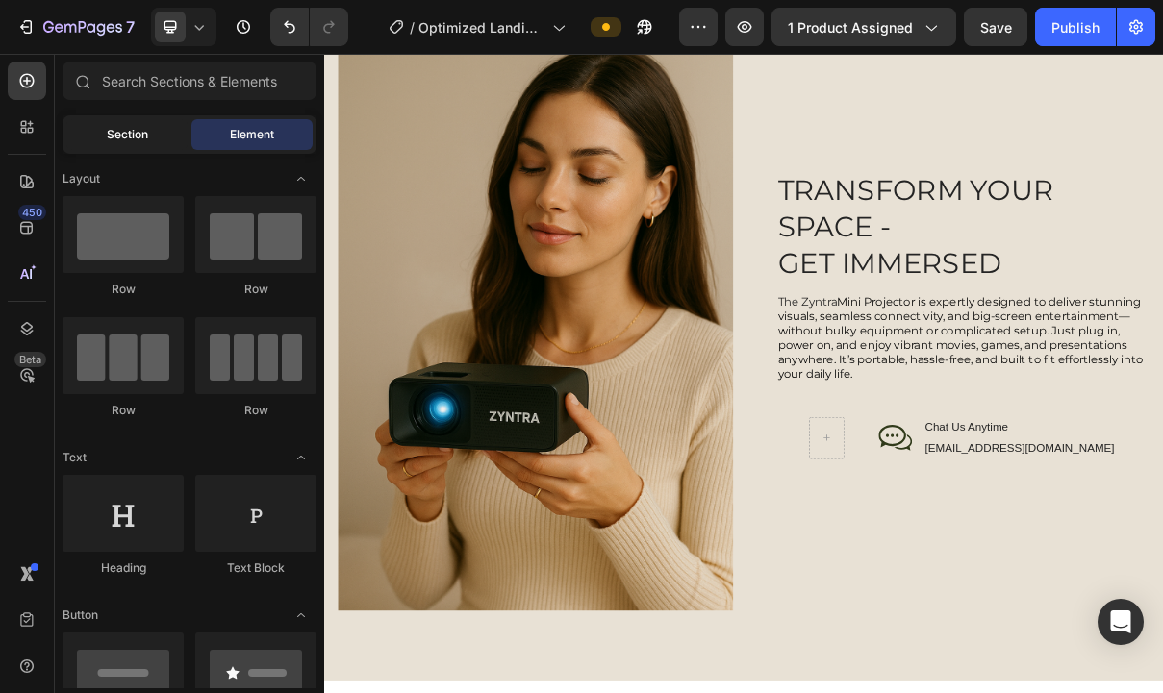
click at [135, 128] on span "Section" at bounding box center [127, 134] width 41 height 17
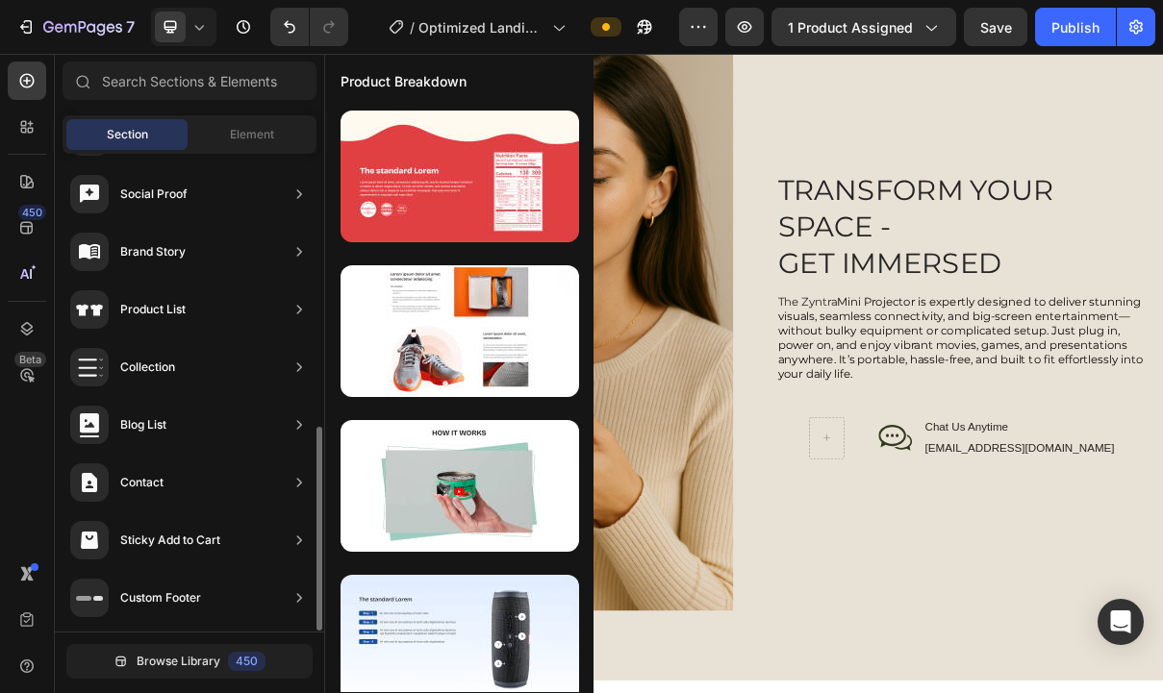
scroll to position [638, 0]
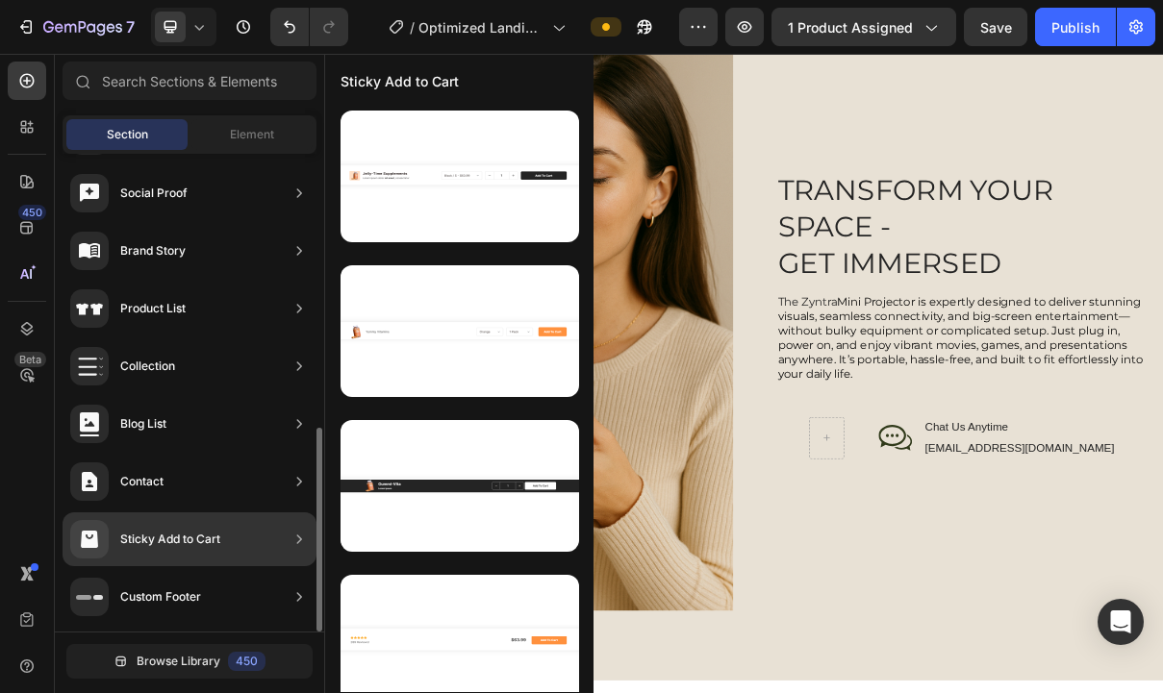
click at [192, 545] on div "Sticky Add to Cart" at bounding box center [170, 539] width 100 height 19
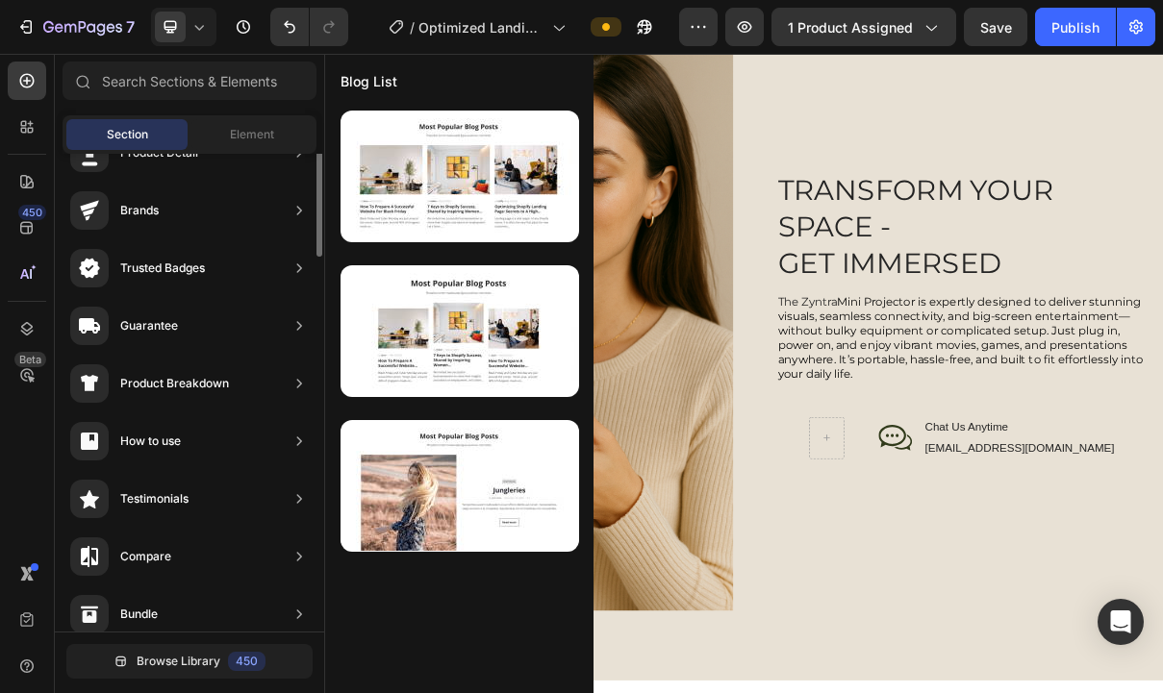
scroll to position [0, 0]
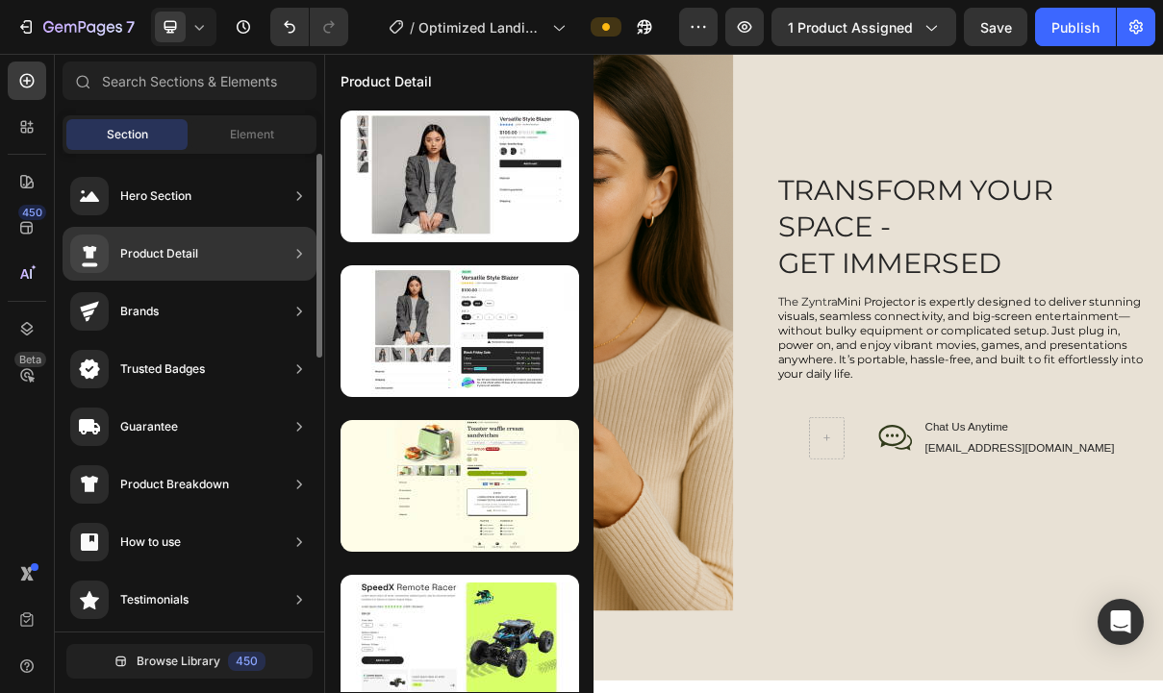
click at [237, 240] on div "Product Detail" at bounding box center [190, 254] width 254 height 54
click at [267, 256] on div "Product Detail" at bounding box center [190, 254] width 254 height 54
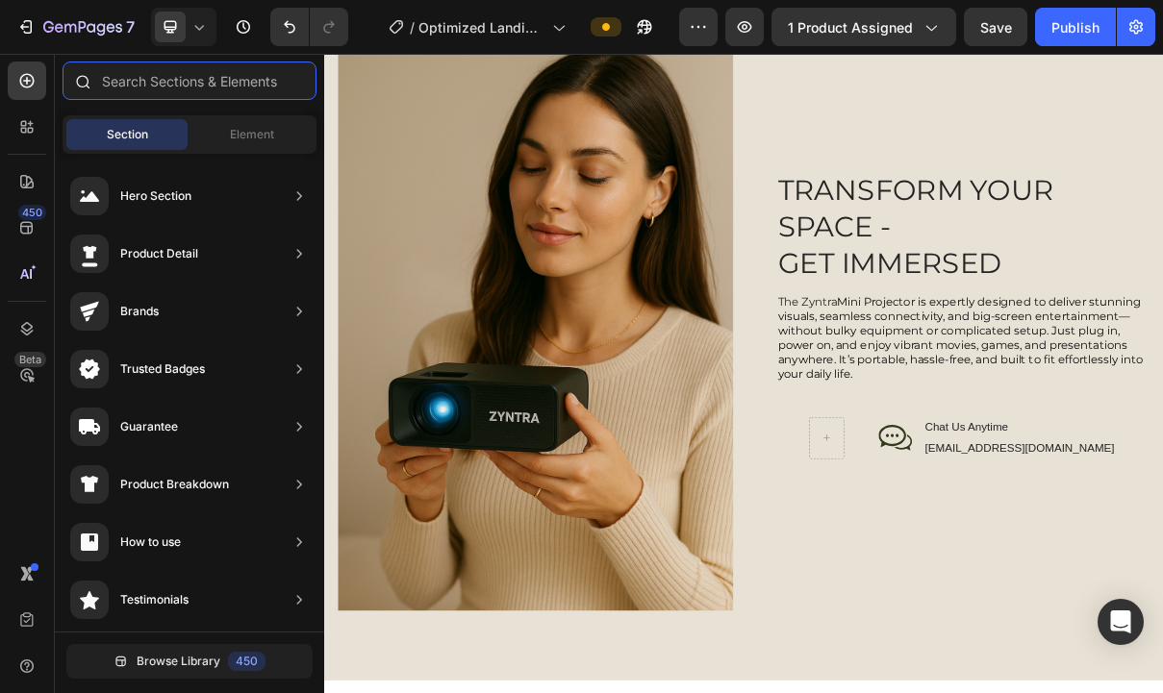
click at [199, 70] on input "text" at bounding box center [190, 81] width 254 height 38
click at [210, 143] on div "Element" at bounding box center [251, 134] width 121 height 31
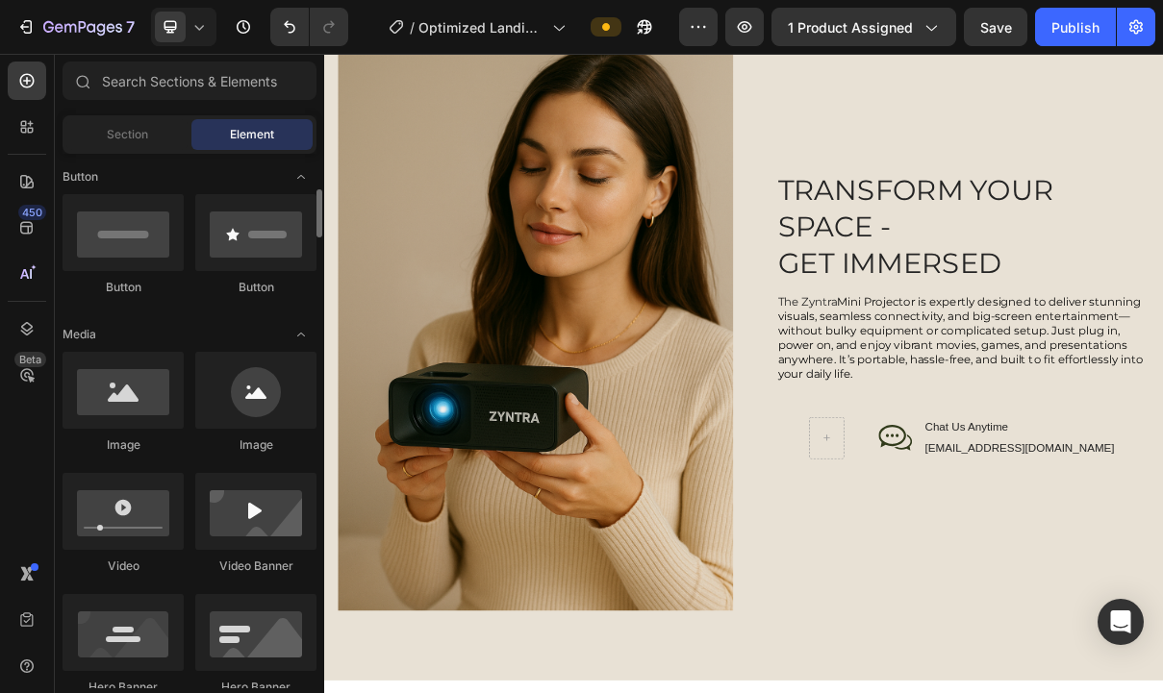
scroll to position [434, 0]
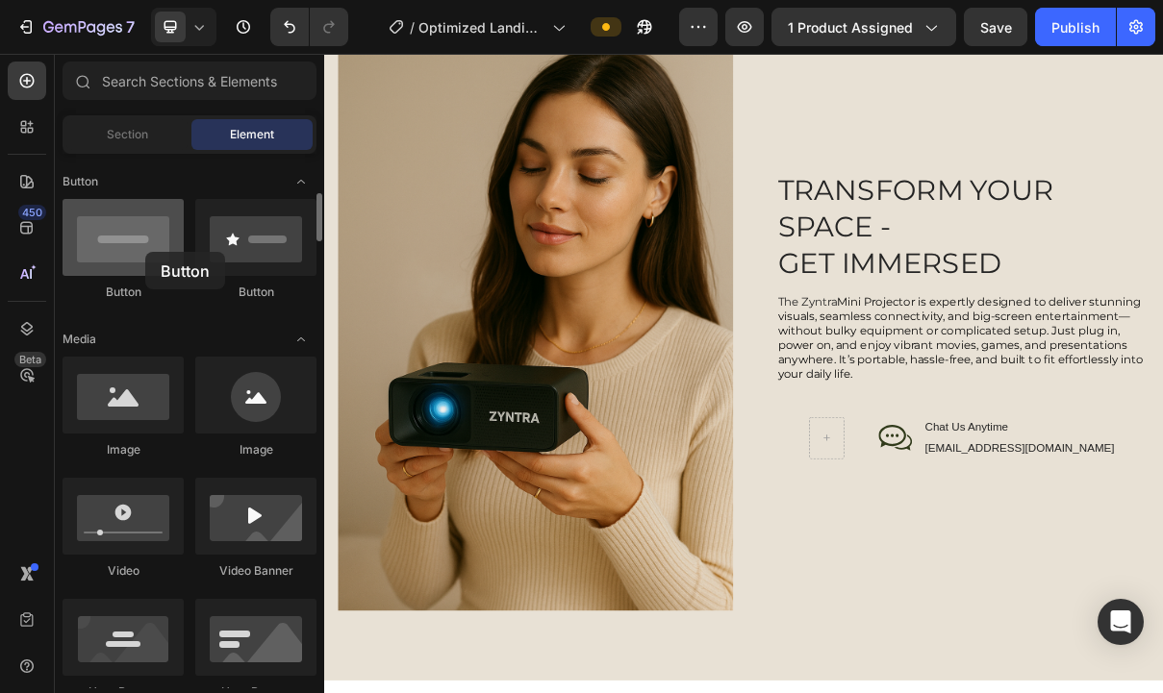
click at [145, 252] on div at bounding box center [123, 237] width 121 height 77
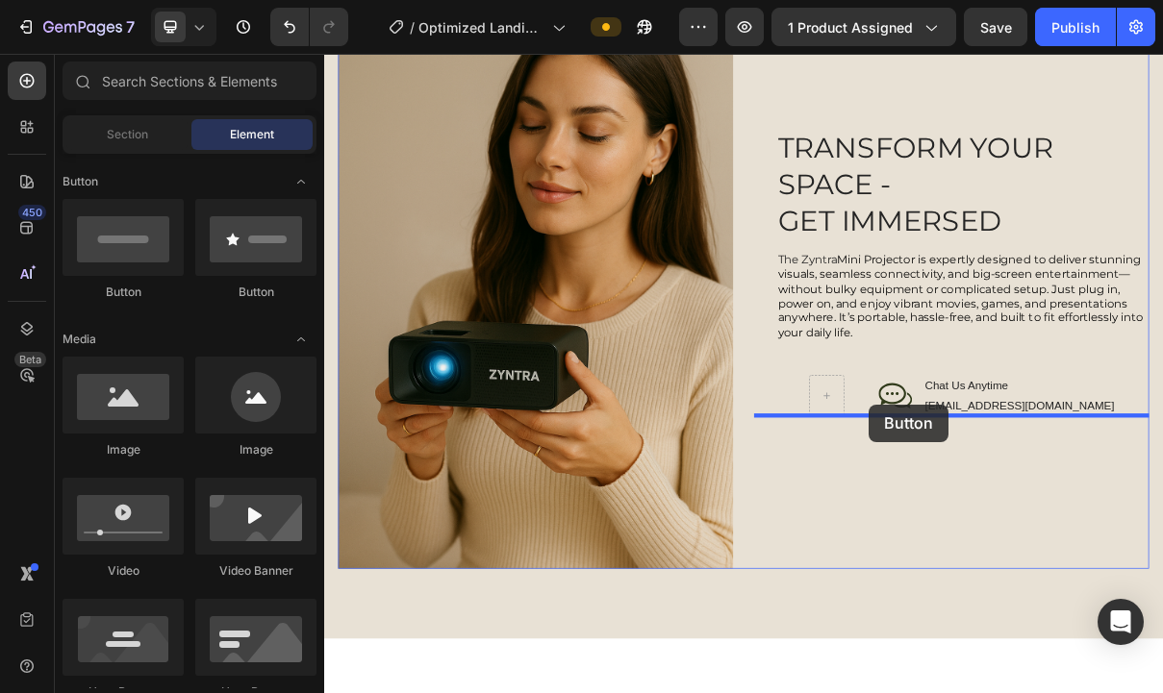
scroll to position [1971, 0]
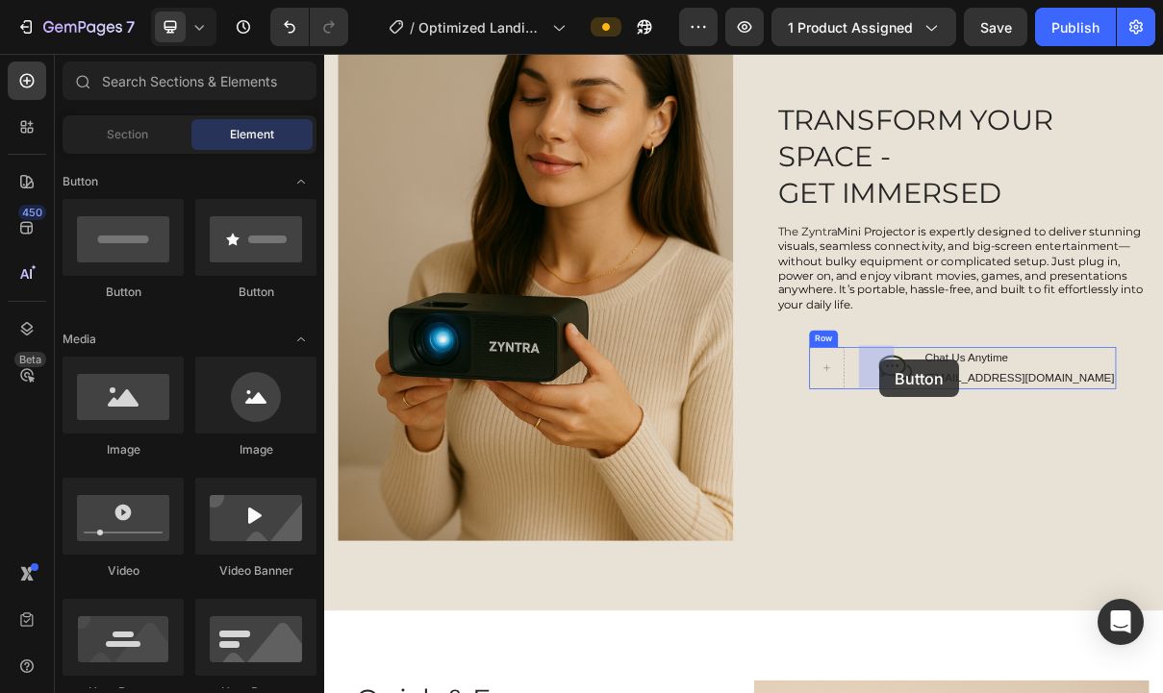
drag, startPoint x: 469, startPoint y: 306, endPoint x: 1088, endPoint y: 475, distance: 641.2
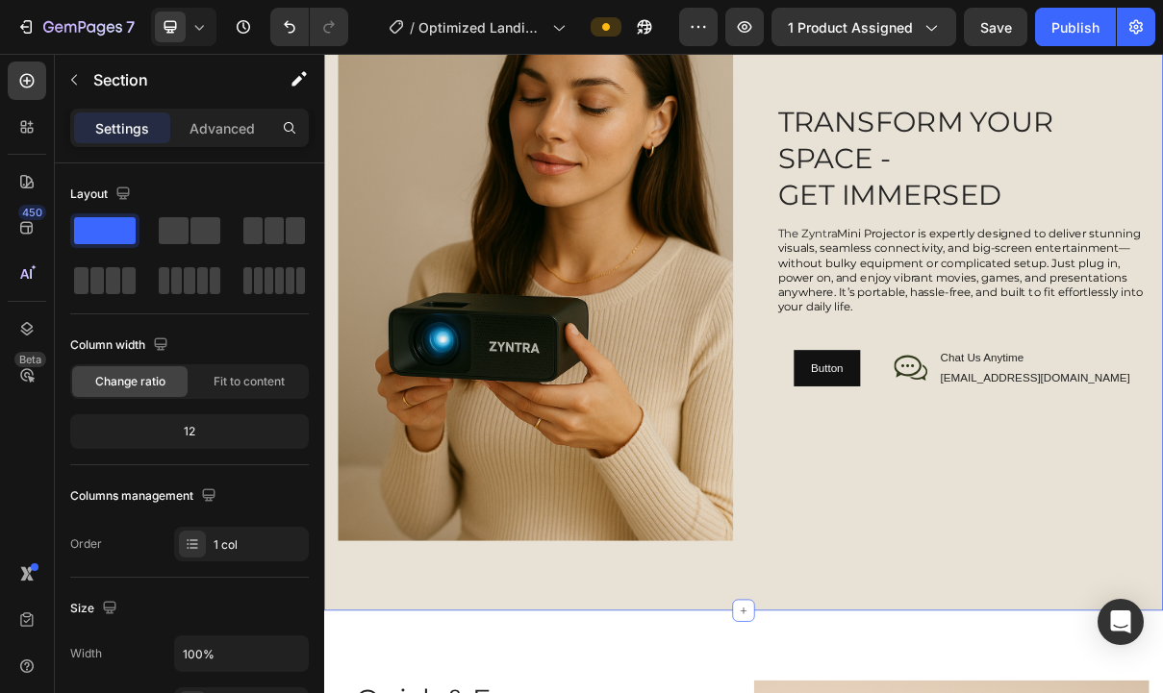
click at [1123, 693] on div "Image TRANSFORM YOUR SPACE - GET IMMERSED Heading The Zyntra Mini Projector is …" at bounding box center [901, 317] width 1154 height 1008
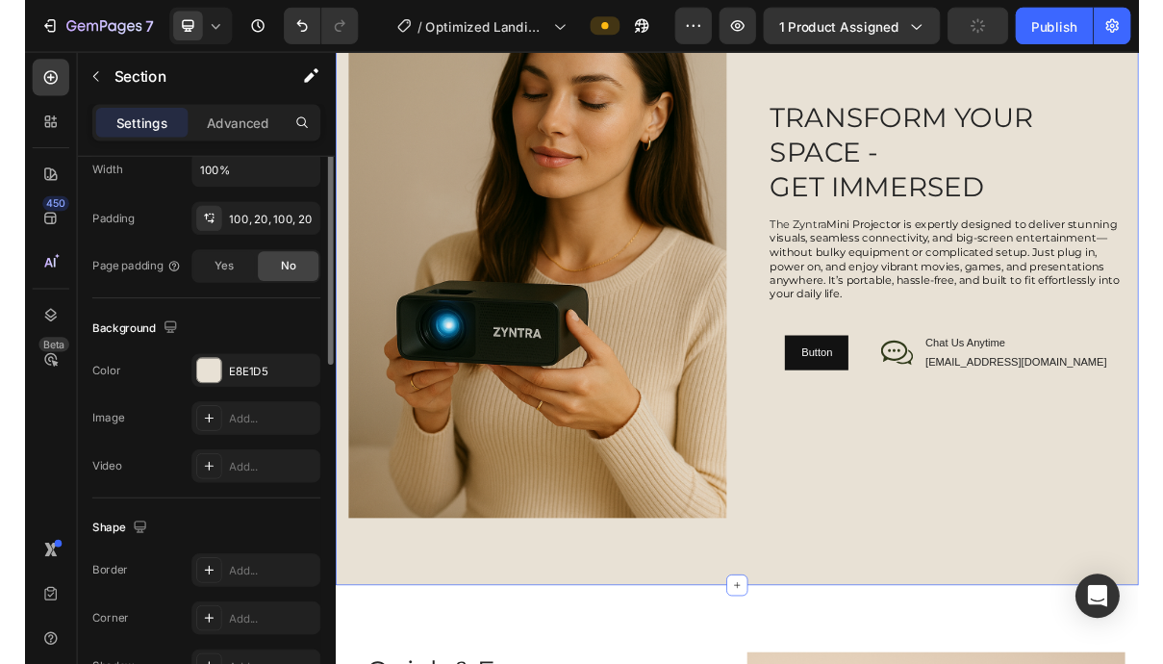
scroll to position [589, 0]
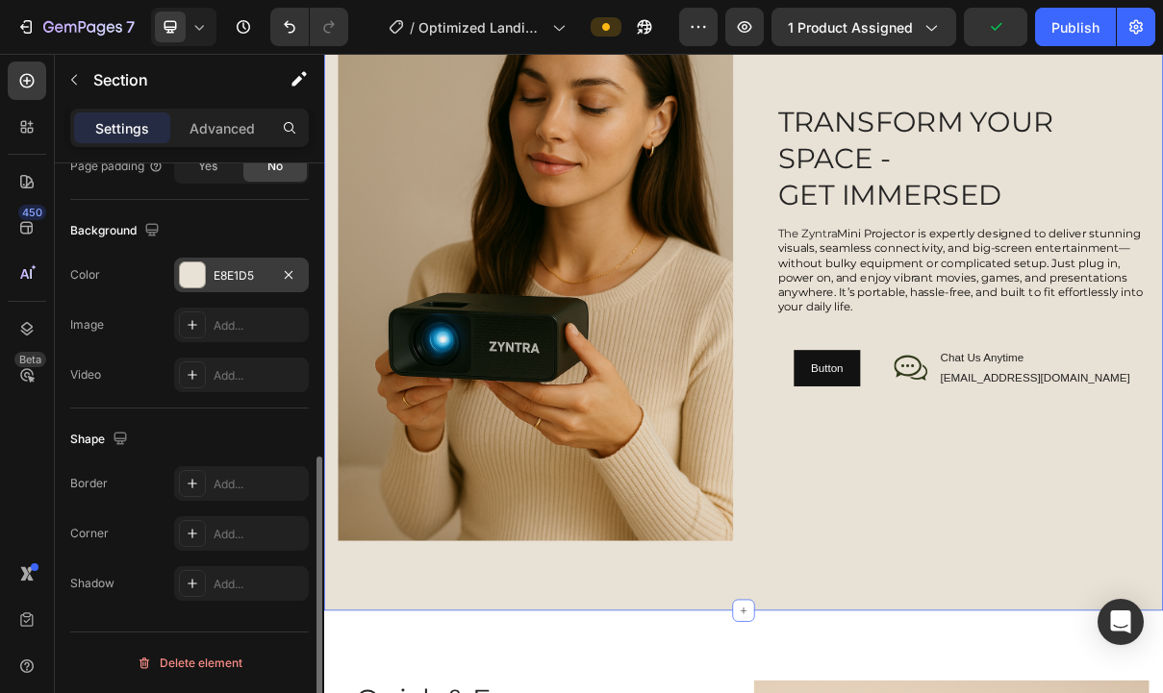
click at [257, 277] on div "E8E1D5" at bounding box center [242, 275] width 56 height 17
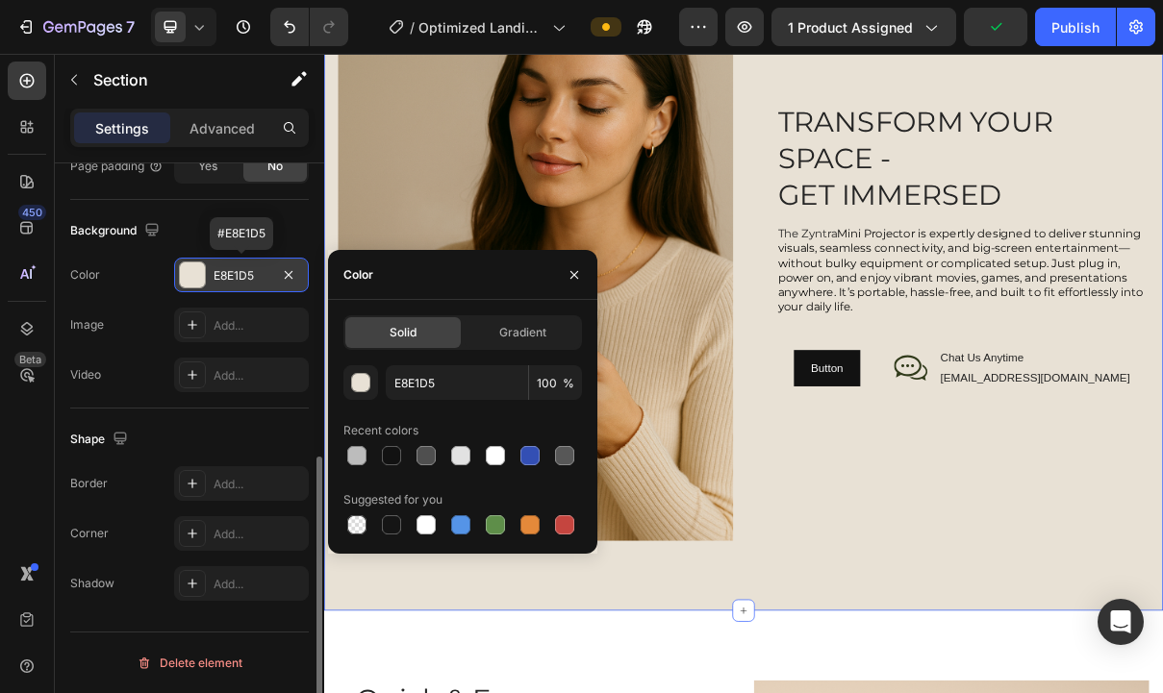
click at [255, 271] on div "E8E1D5" at bounding box center [242, 275] width 56 height 17
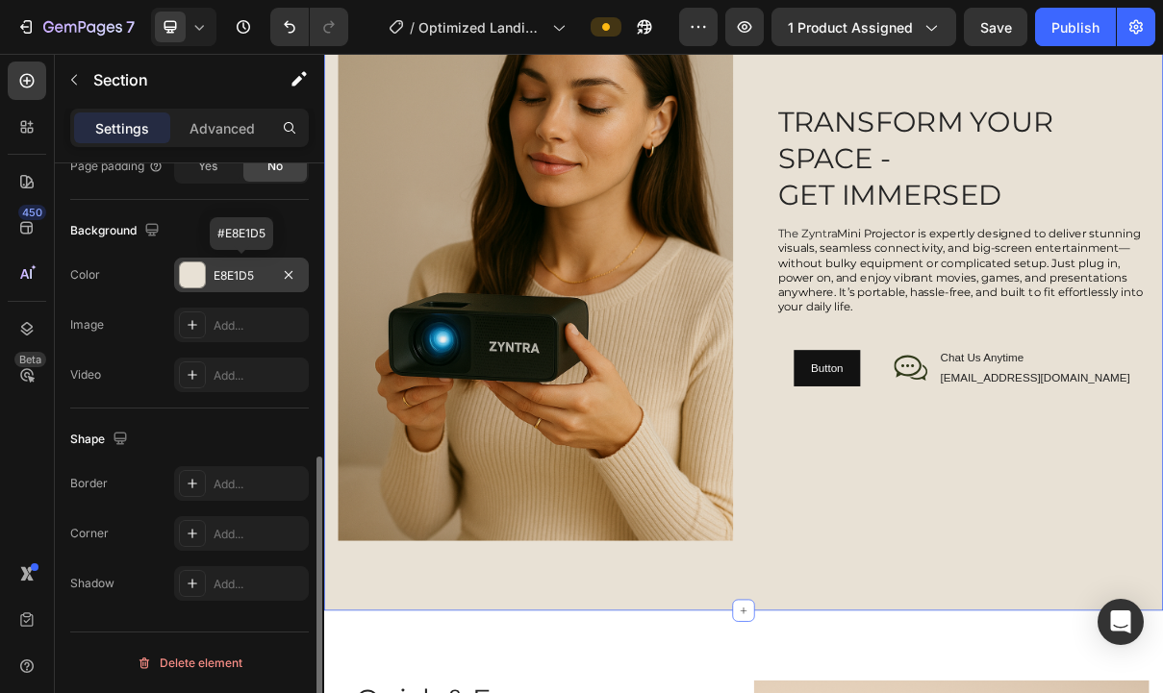
click at [256, 271] on div "E8E1D5" at bounding box center [242, 275] width 56 height 17
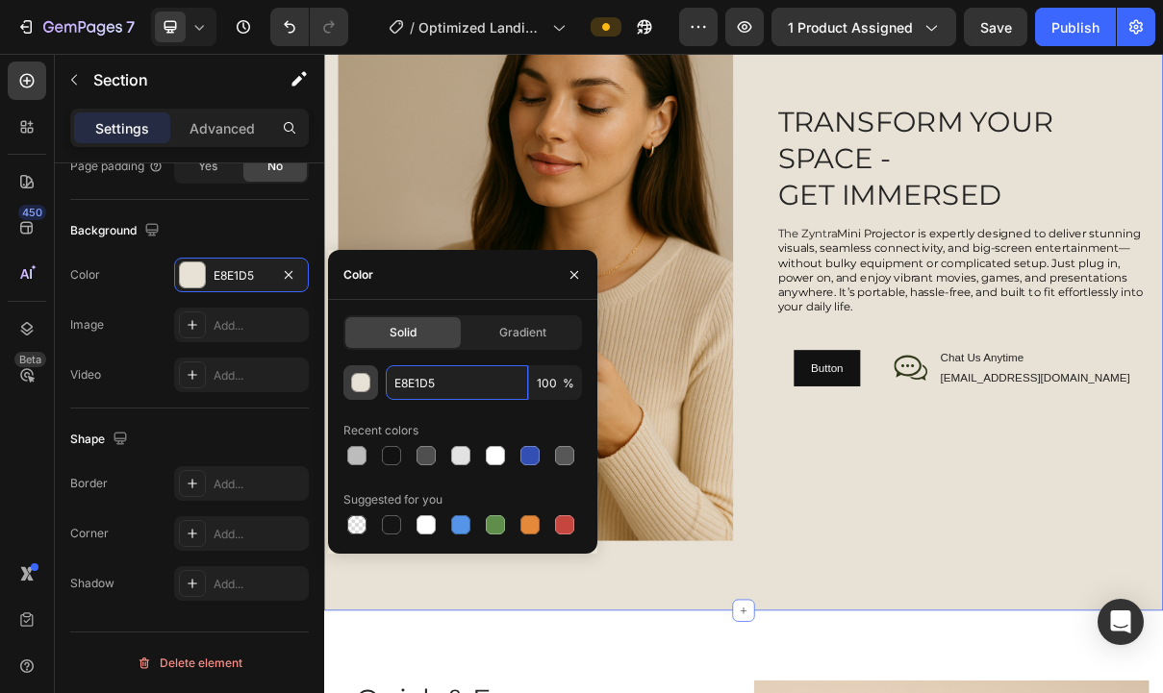
drag, startPoint x: 456, startPoint y: 386, endPoint x: 343, endPoint y: 386, distance: 112.5
click at [343, 386] on div "E8E1D5 100 %" at bounding box center [462, 383] width 239 height 35
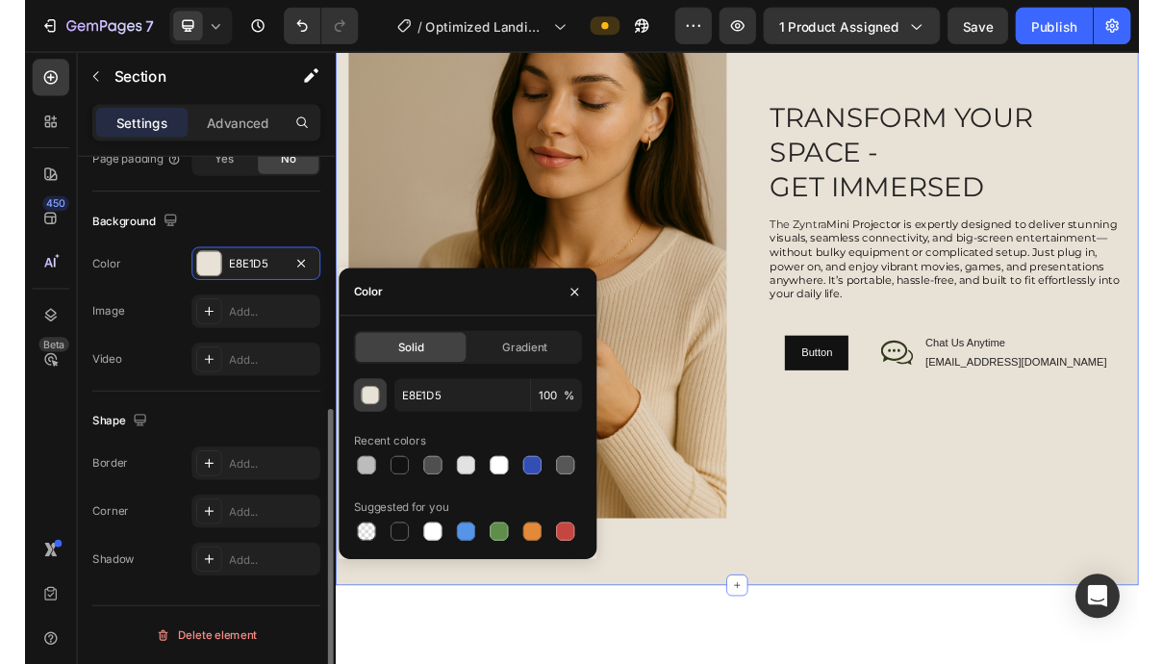
scroll to position [559, 0]
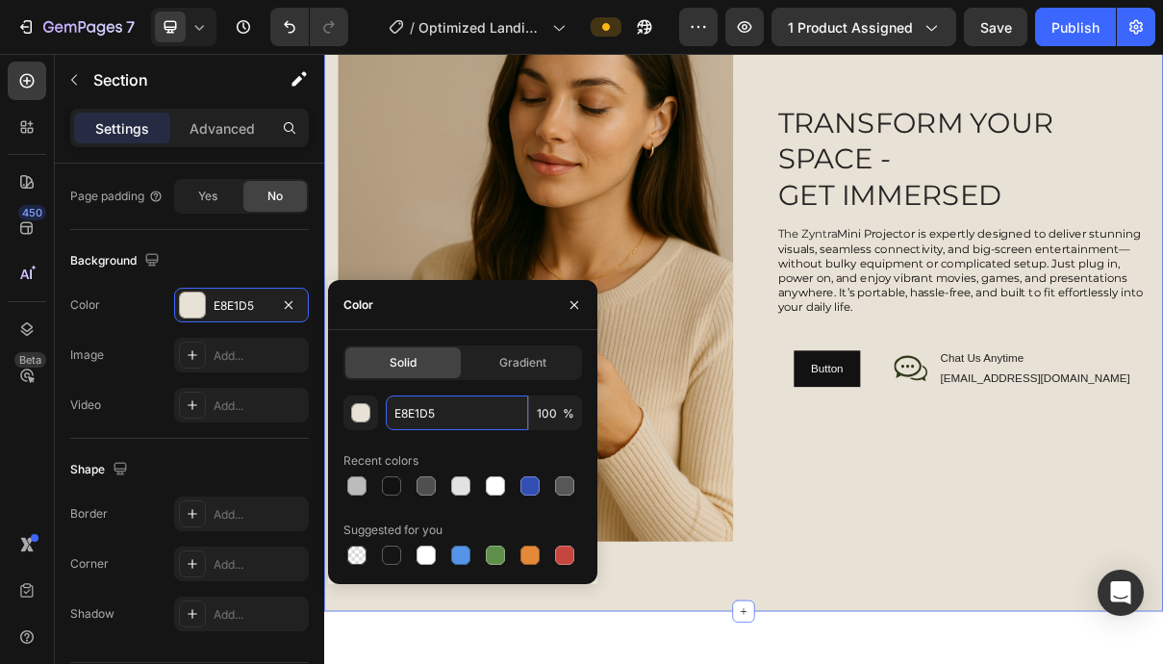
drag, startPoint x: 448, startPoint y: 409, endPoint x: 340, endPoint y: 409, distance: 107.7
click at [341, 409] on div "Solid Gradient E8E1D5 100 % Recent colors Suggested for you" at bounding box center [462, 456] width 269 height 223
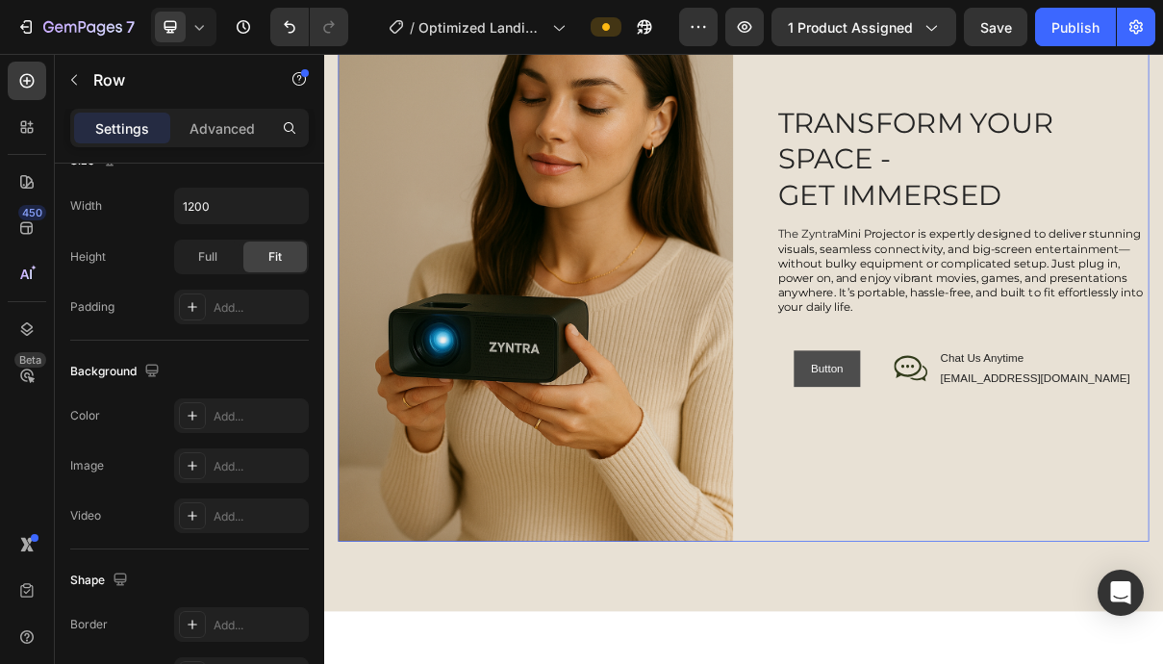
drag, startPoint x: 1120, startPoint y: 554, endPoint x: 1089, endPoint y: 508, distance: 55.5
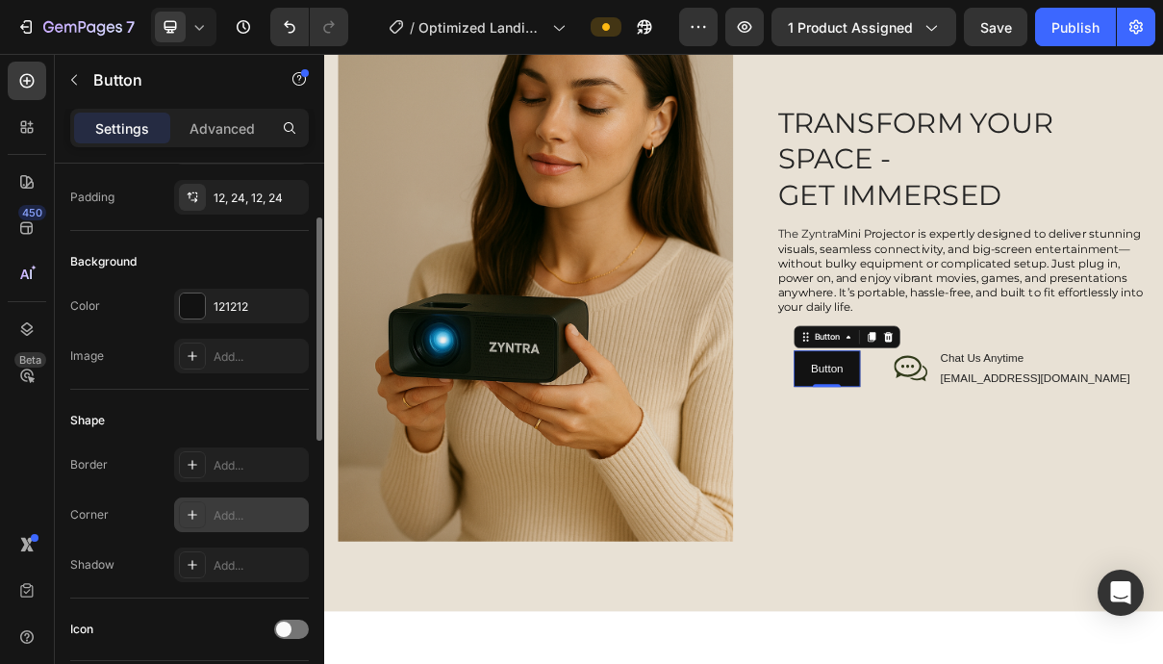
scroll to position [142, 0]
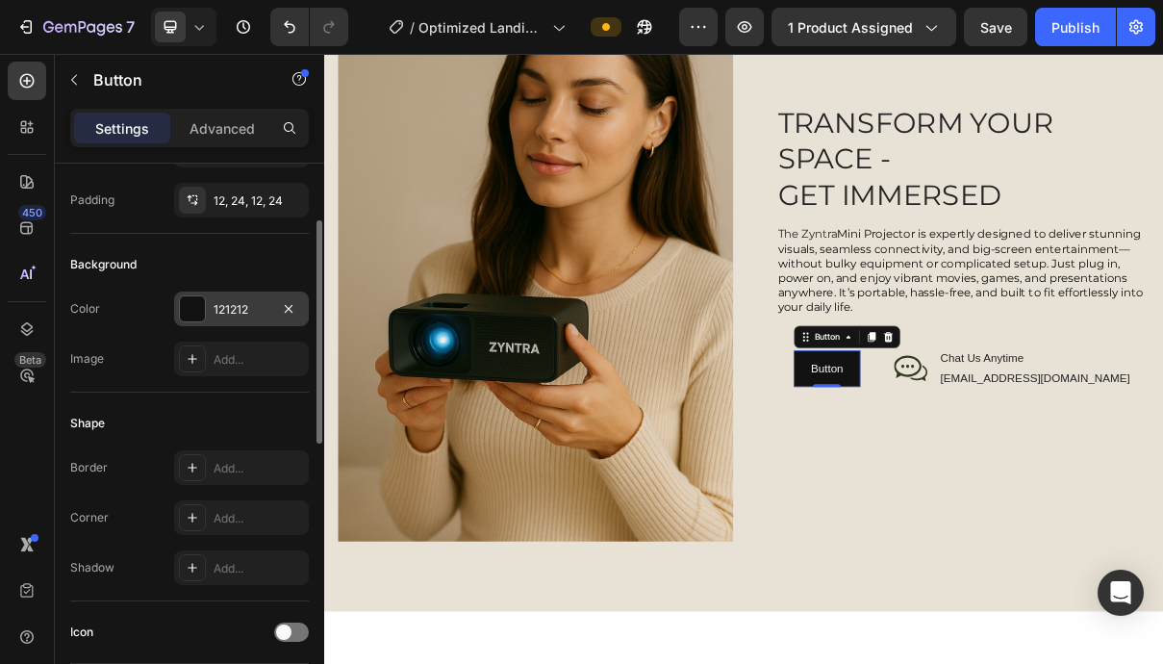
click at [261, 310] on div "121212" at bounding box center [242, 309] width 56 height 17
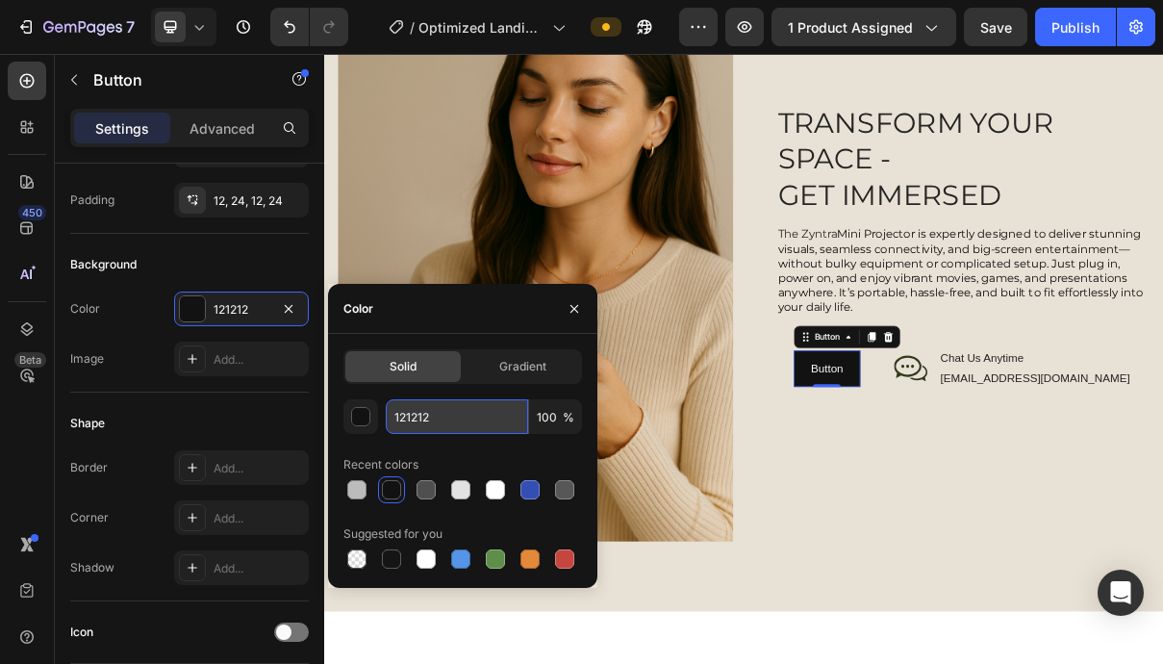
click at [441, 416] on input "121212" at bounding box center [457, 416] width 142 height 35
drag, startPoint x: 441, startPoint y: 416, endPoint x: 339, endPoint y: 416, distance: 102.0
click at [339, 416] on div "Solid Gradient 121212 100 % Recent colors Suggested for you" at bounding box center [462, 460] width 269 height 223
paste input "E8E1D5"
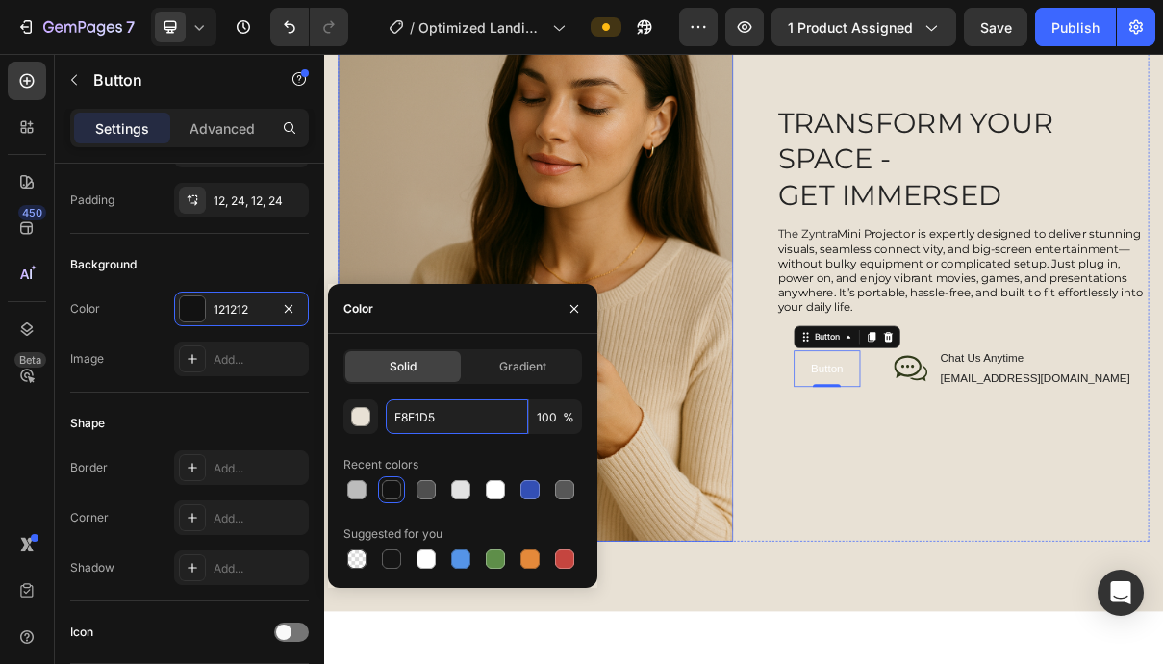
type input "E8E1D5"
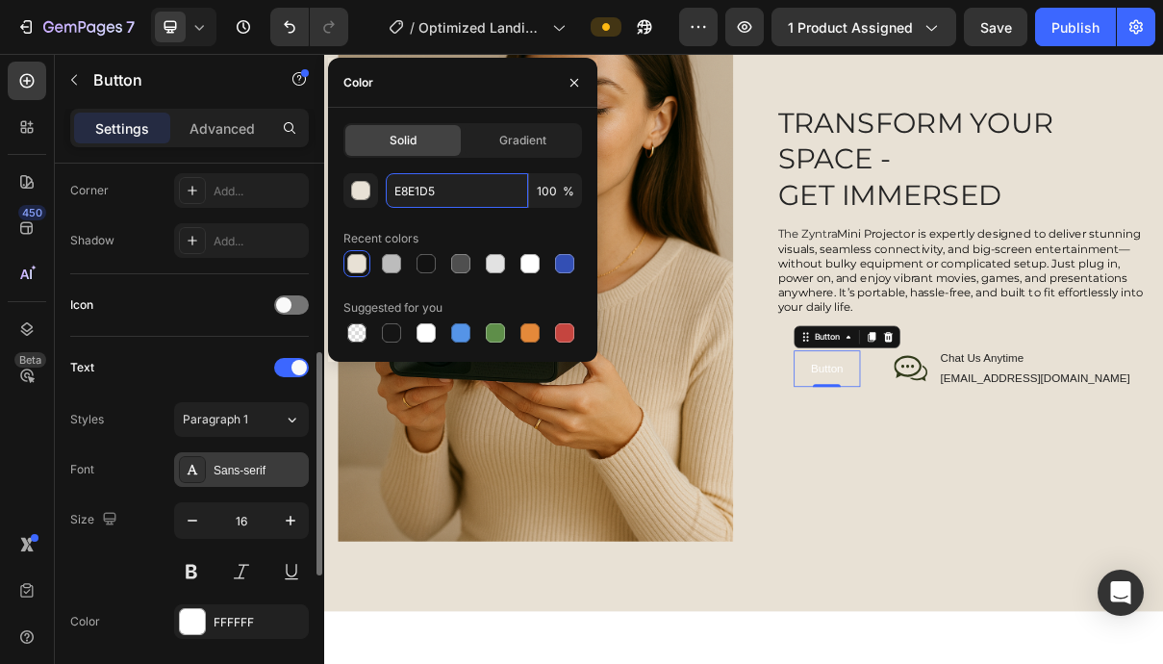
scroll to position [469, 0]
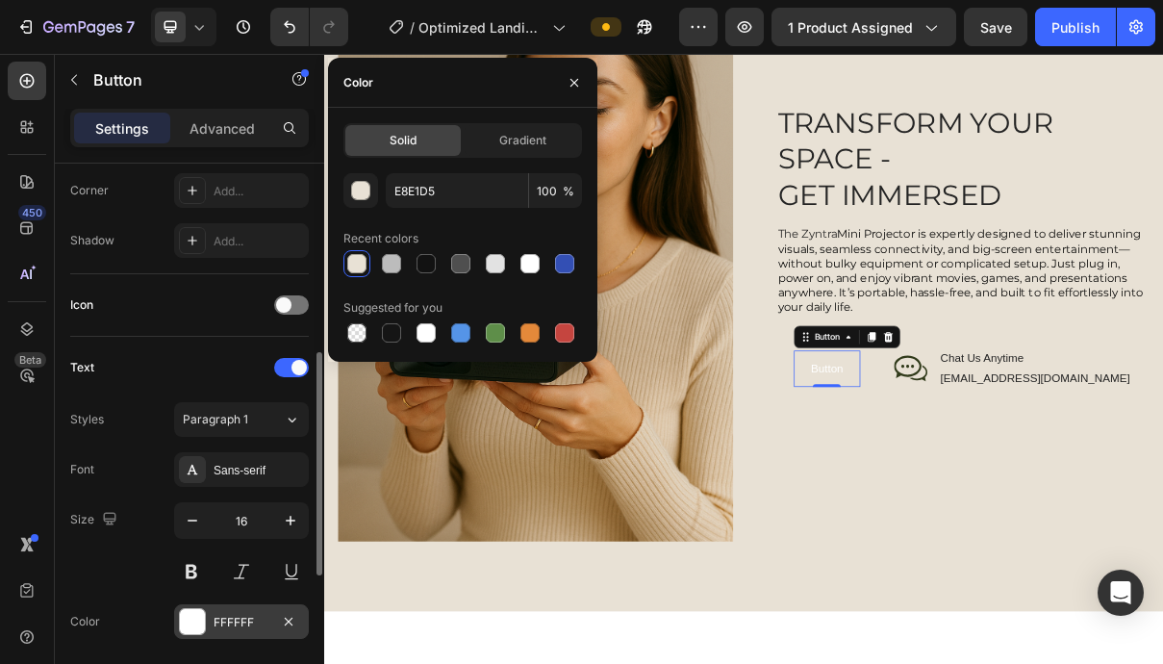
click at [252, 621] on div "FFFFFF" at bounding box center [242, 622] width 56 height 17
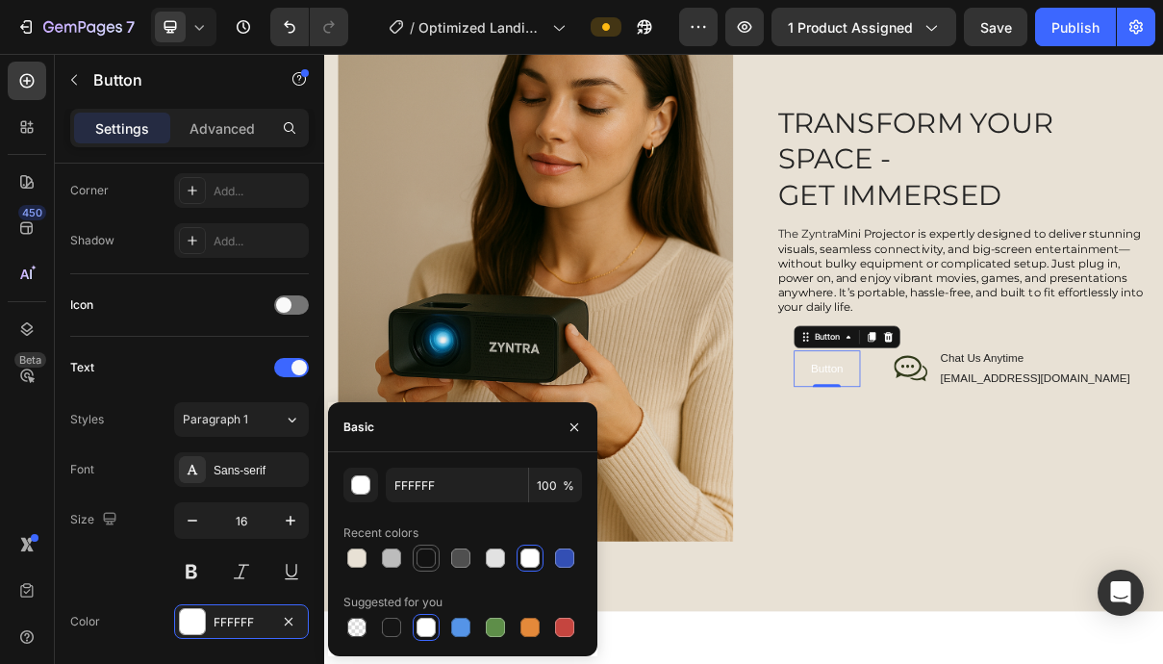
click at [426, 570] on div at bounding box center [426, 557] width 27 height 27
type input "121212"
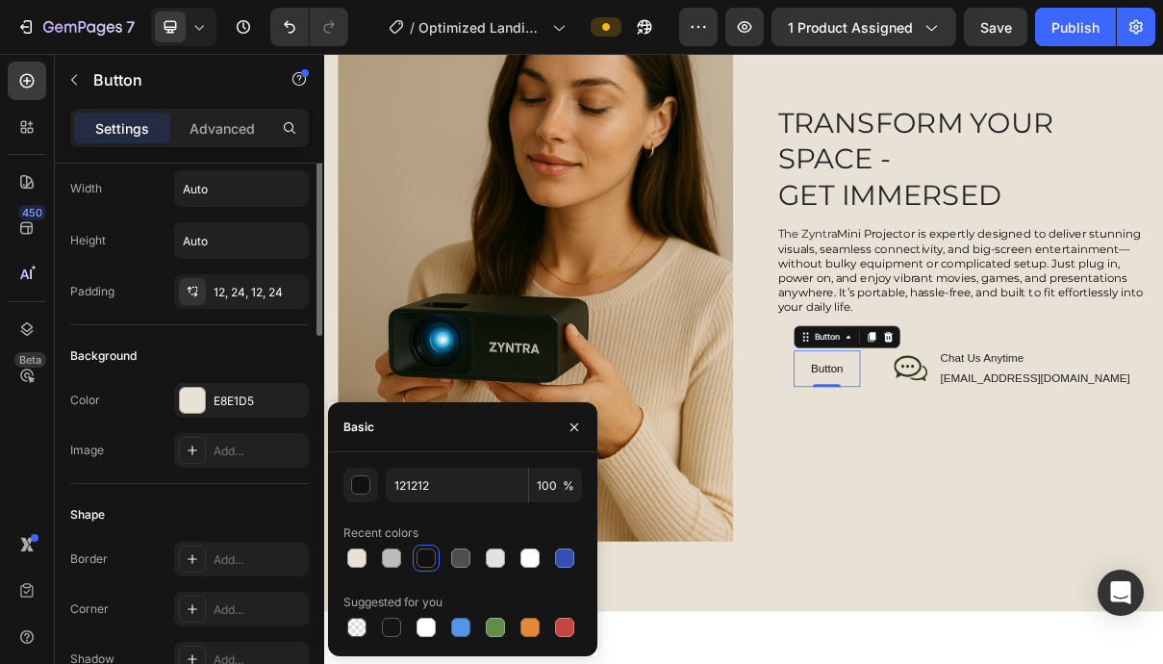
scroll to position [0, 0]
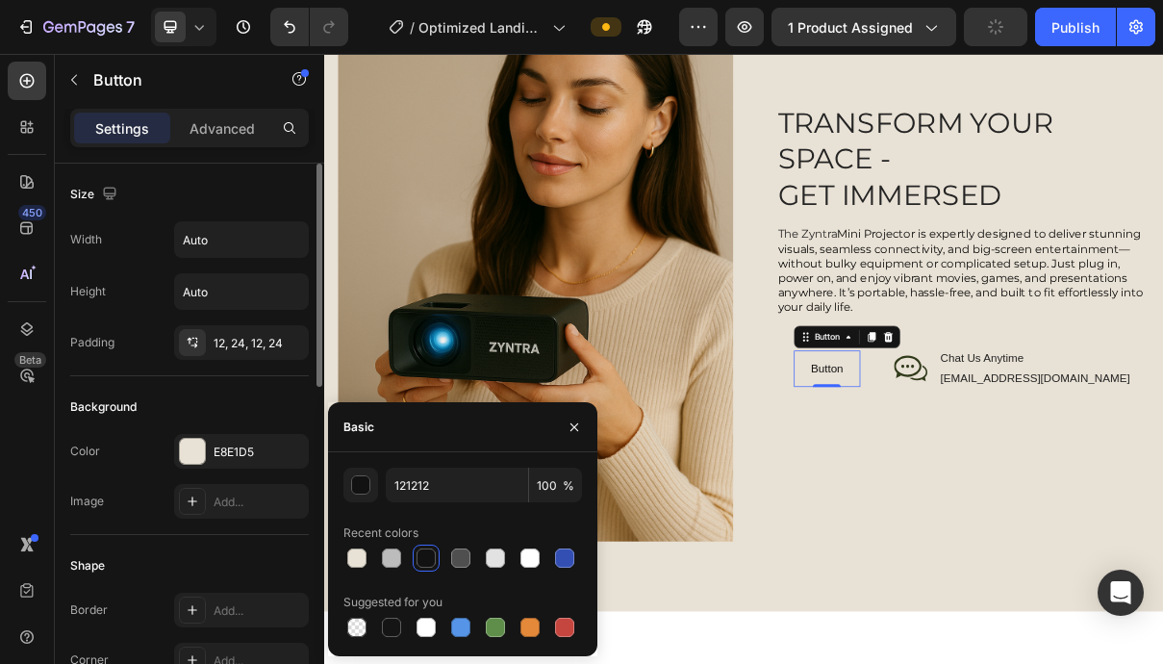
click at [160, 180] on div "Size" at bounding box center [189, 194] width 239 height 31
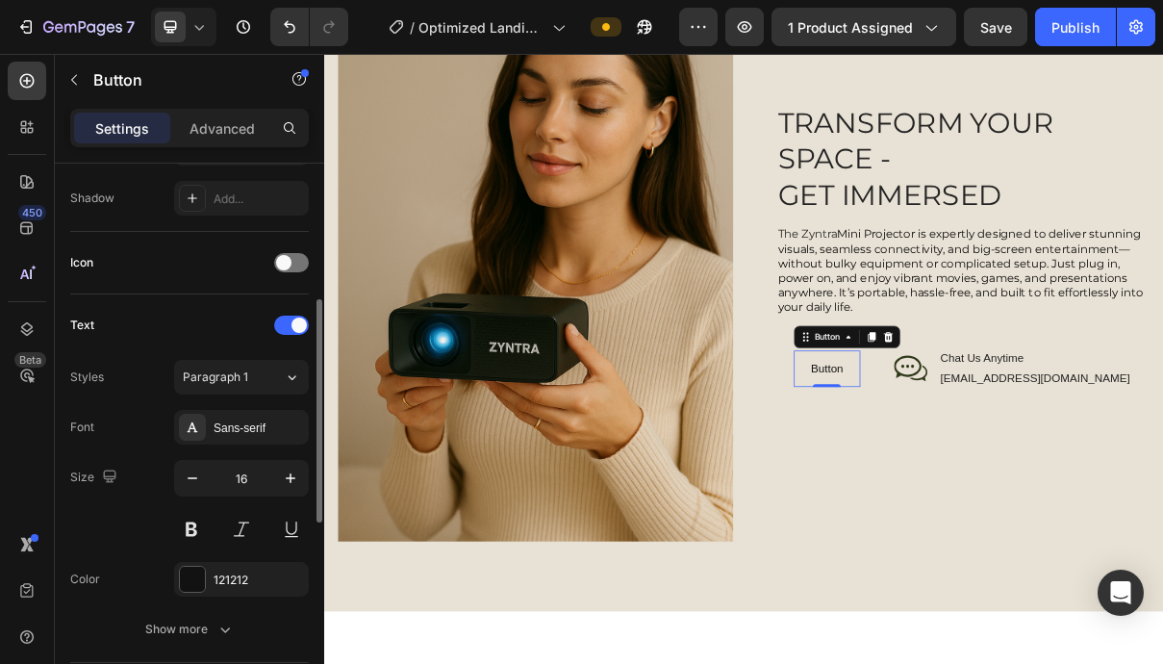
scroll to position [539, 0]
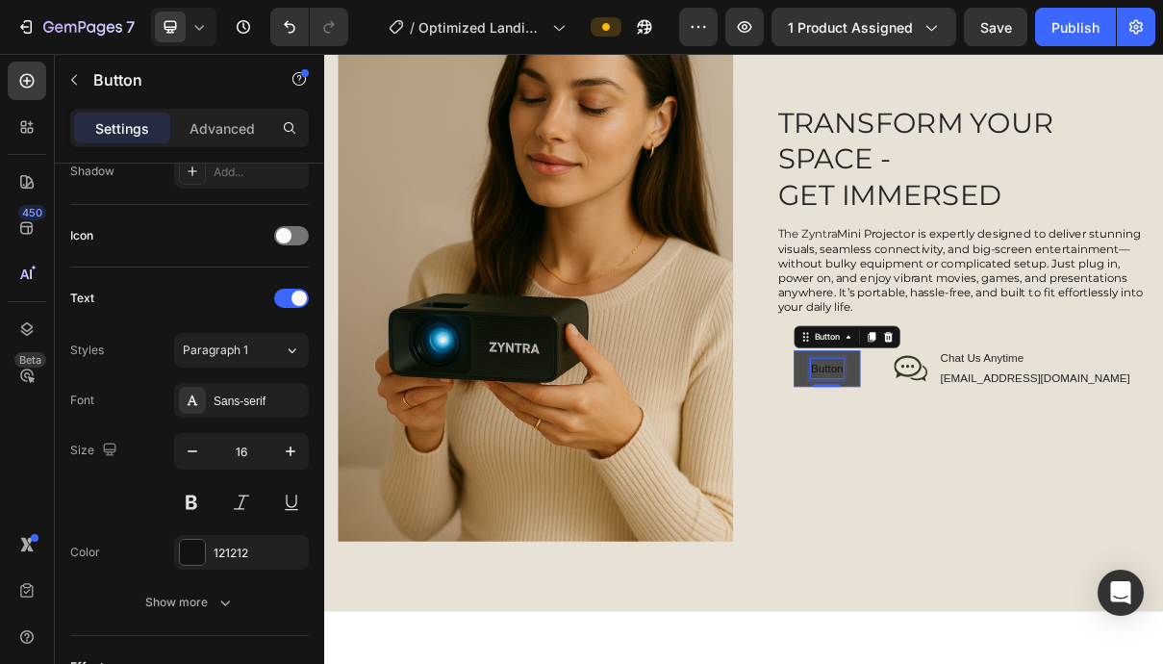
click at [1038, 481] on p "Button" at bounding box center [1016, 487] width 44 height 28
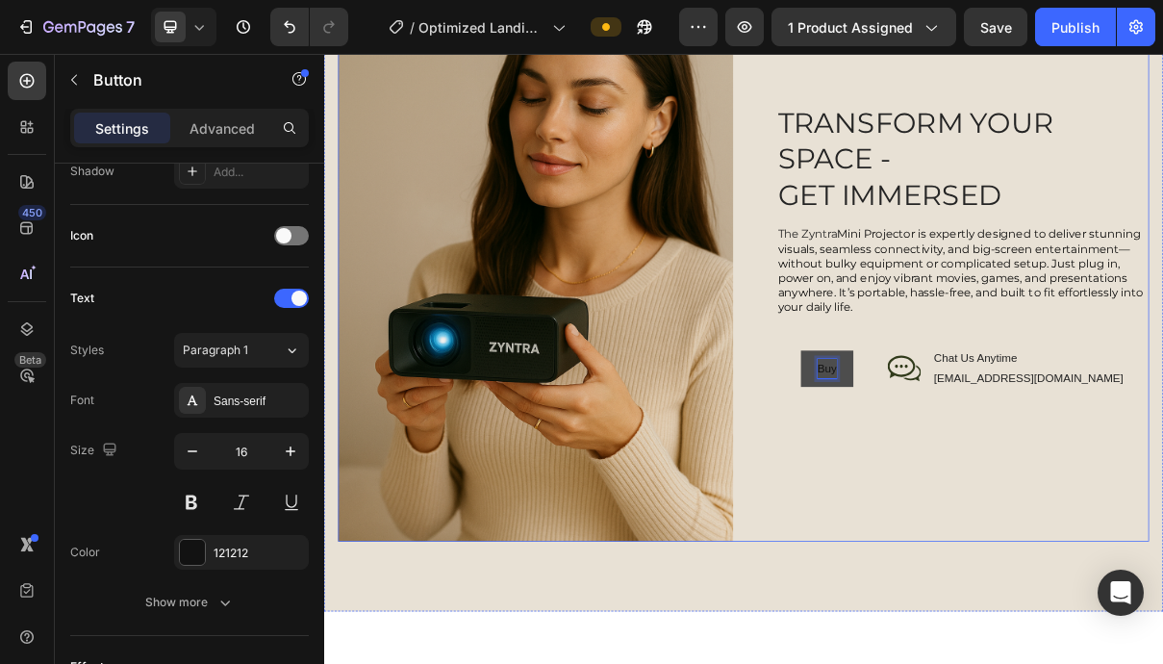
click at [1053, 484] on button "Buy" at bounding box center [1016, 487] width 73 height 51
click at [1059, 484] on button "Buy It" at bounding box center [1016, 487] width 86 height 51
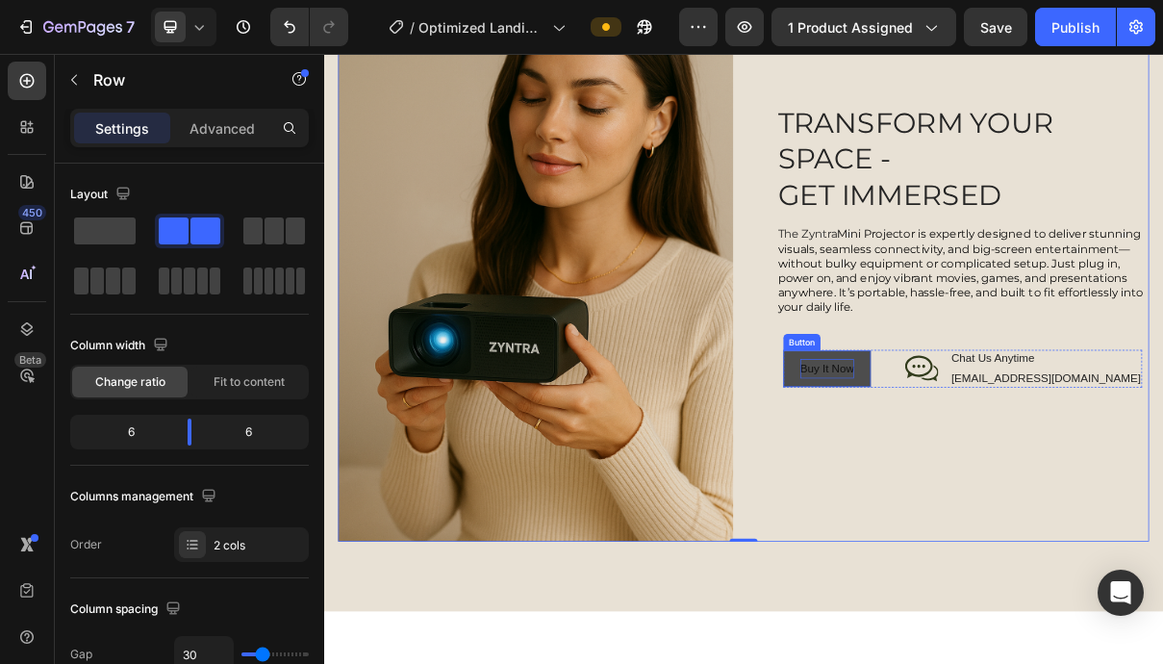
click at [1076, 488] on button "Buy It Now" at bounding box center [1016, 487] width 120 height 51
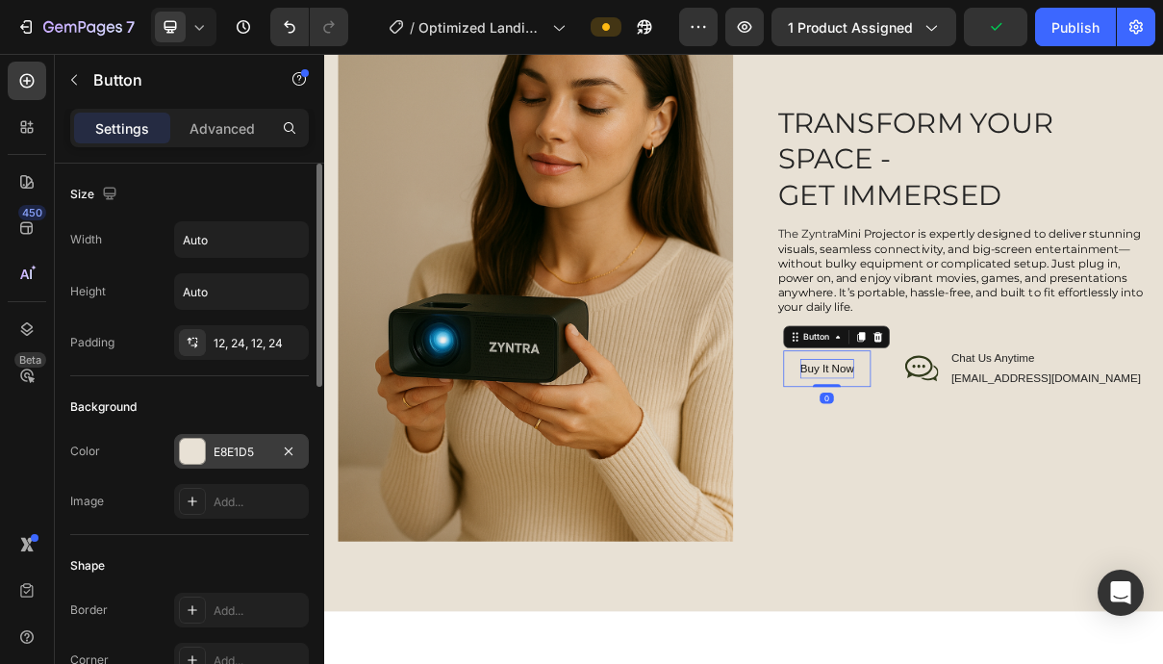
click at [229, 448] on div "E8E1D5" at bounding box center [242, 451] width 56 height 17
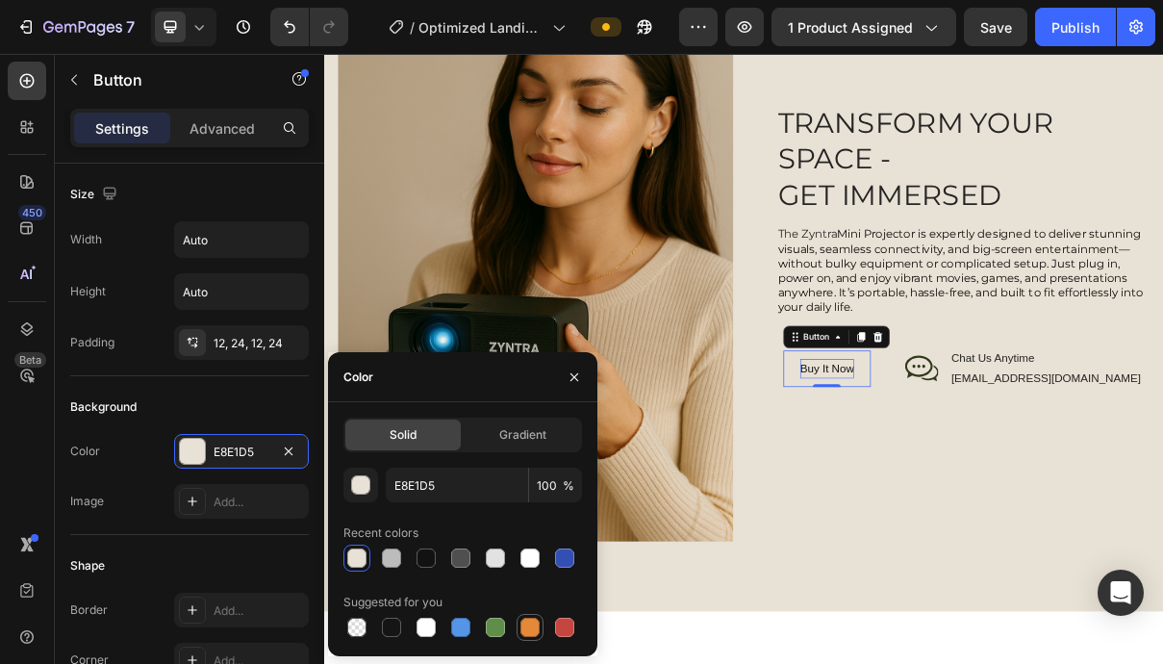
click at [526, 639] on div at bounding box center [530, 627] width 27 height 27
click at [392, 557] on div at bounding box center [391, 557] width 19 height 19
click at [430, 554] on div at bounding box center [425, 557] width 19 height 19
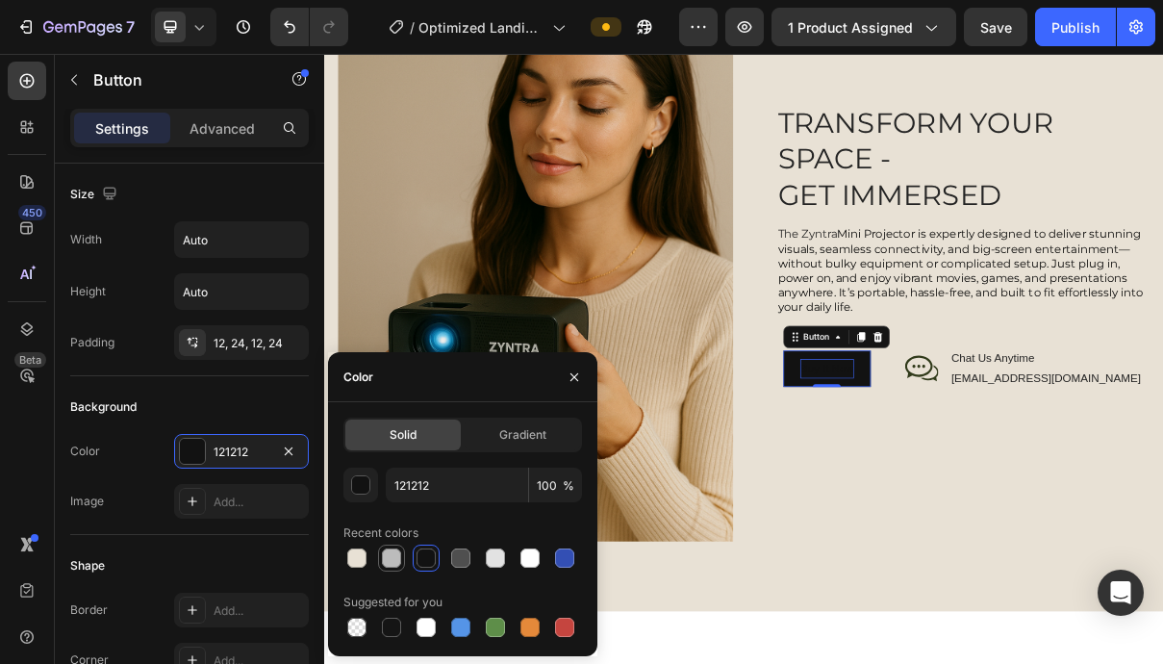
click at [381, 556] on div at bounding box center [391, 557] width 23 height 23
click at [355, 554] on div at bounding box center [356, 557] width 19 height 19
type input "E8E1D5"
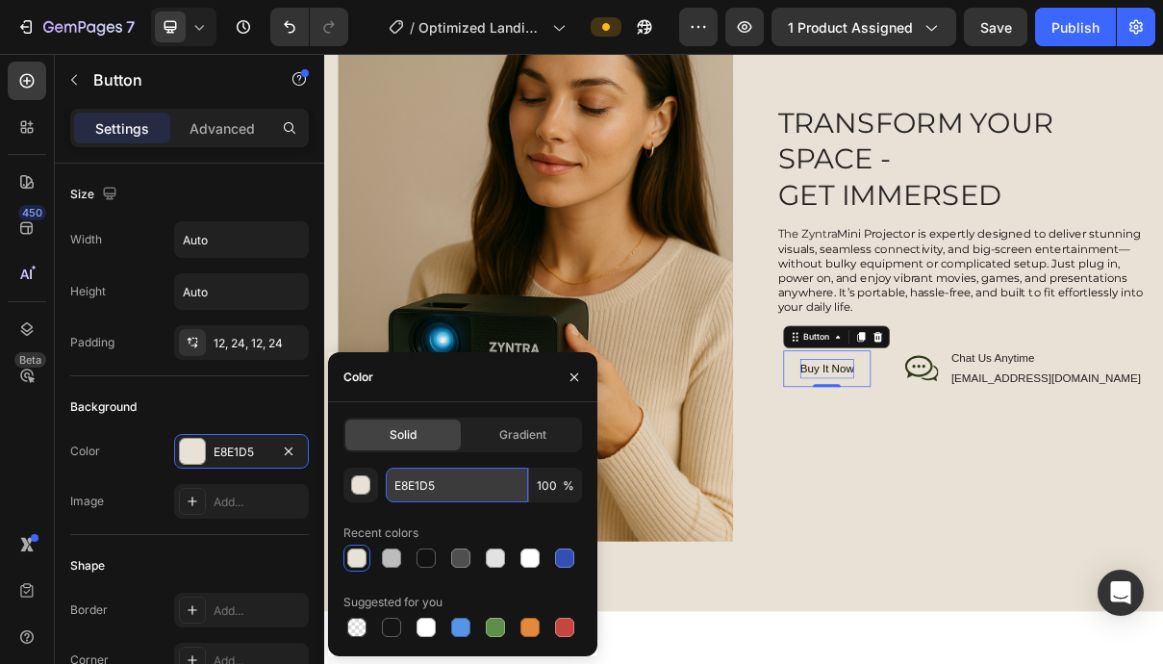
click at [487, 481] on input "E8E1D5" at bounding box center [457, 484] width 142 height 35
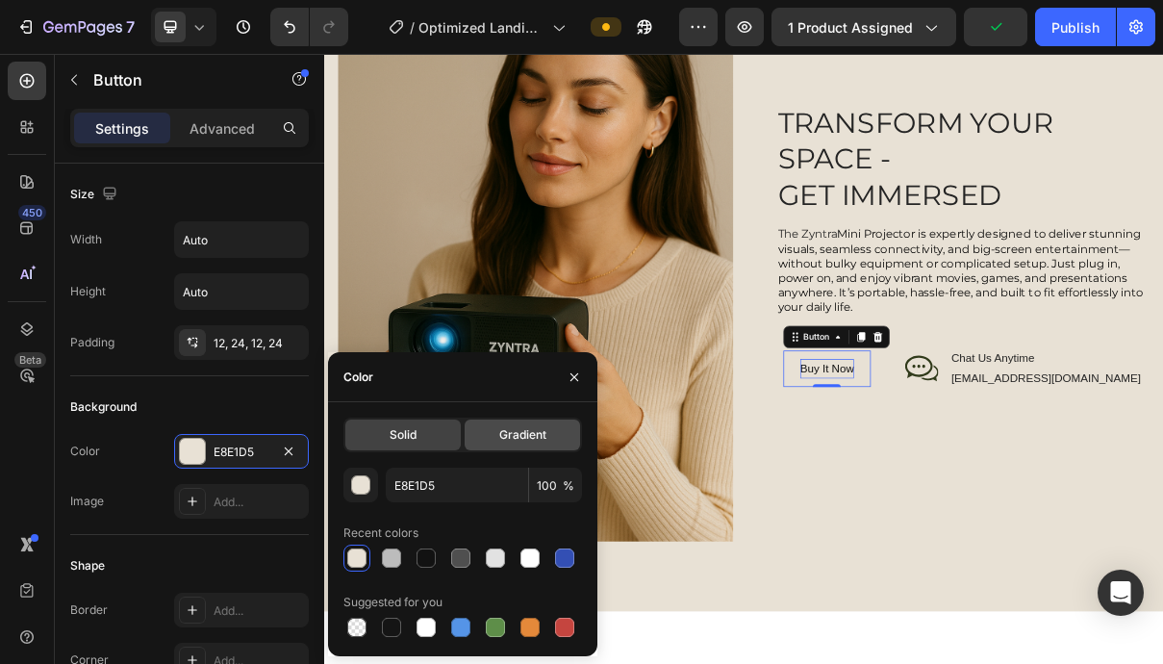
click at [516, 437] on span "Gradient" at bounding box center [522, 434] width 47 height 17
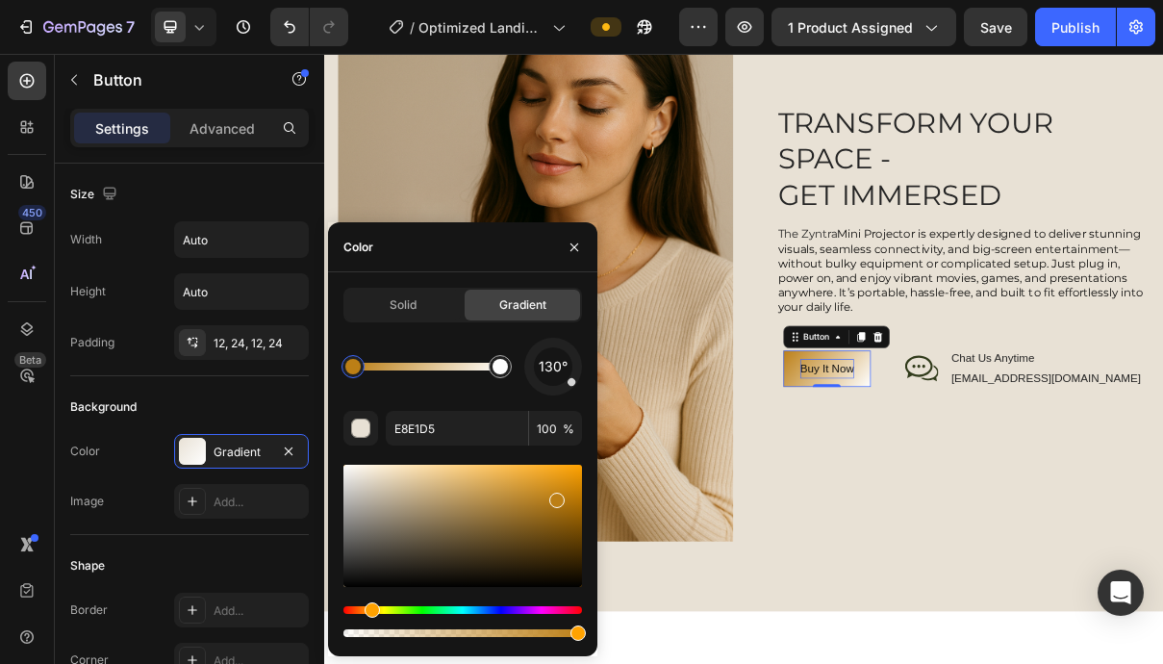
click at [554, 495] on div at bounding box center [462, 526] width 239 height 122
click at [517, 542] on div at bounding box center [518, 546] width 15 height 15
type input "5B4319"
click at [367, 433] on div "button" at bounding box center [361, 428] width 19 height 19
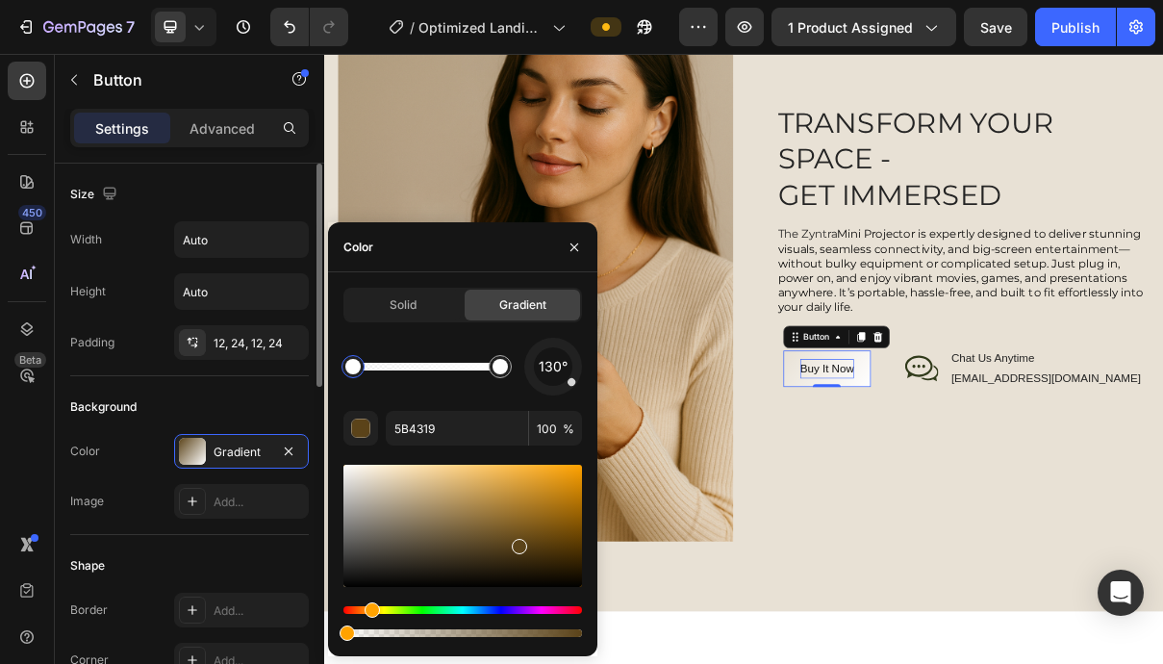
drag, startPoint x: 575, startPoint y: 634, endPoint x: 160, endPoint y: 625, distance: 415.6
click at [159, 626] on div "450 Beta Sections(30) Elements(84) Section Element Hero Section Product Detail …" at bounding box center [162, 359] width 324 height 610
type input "0"
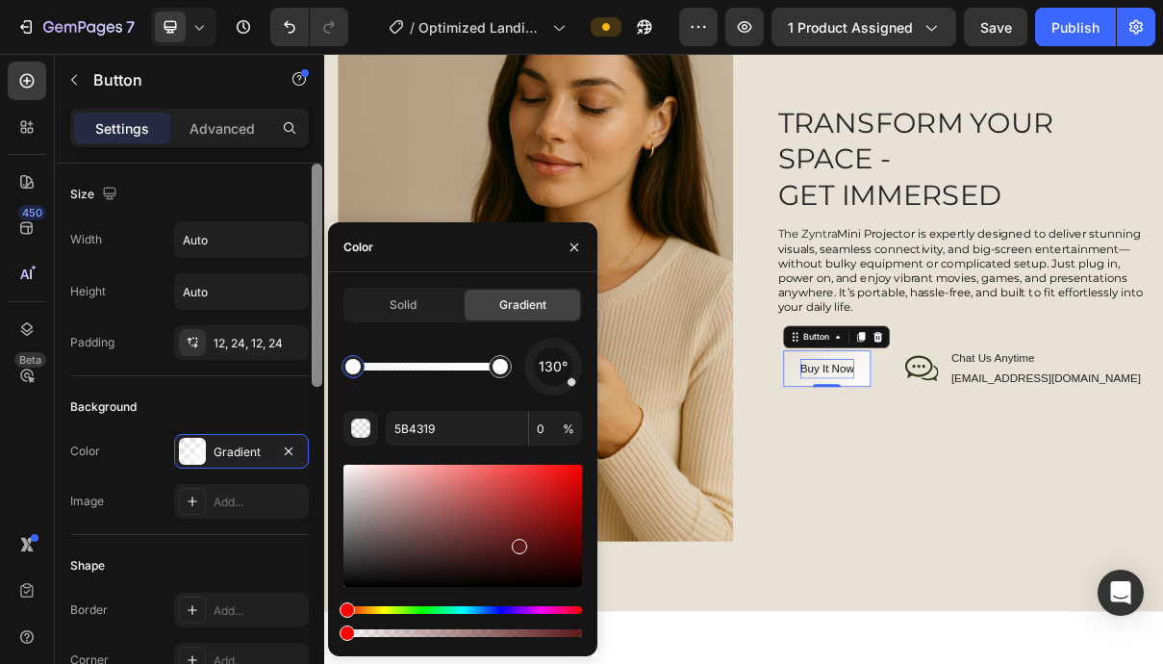
drag, startPoint x: 368, startPoint y: 606, endPoint x: 0, endPoint y: 735, distance: 390.3
click at [323, 588] on div "450 Beta Sections(30) Elements(84) Section Element Hero Section Product Detail …" at bounding box center [162, 359] width 324 height 610
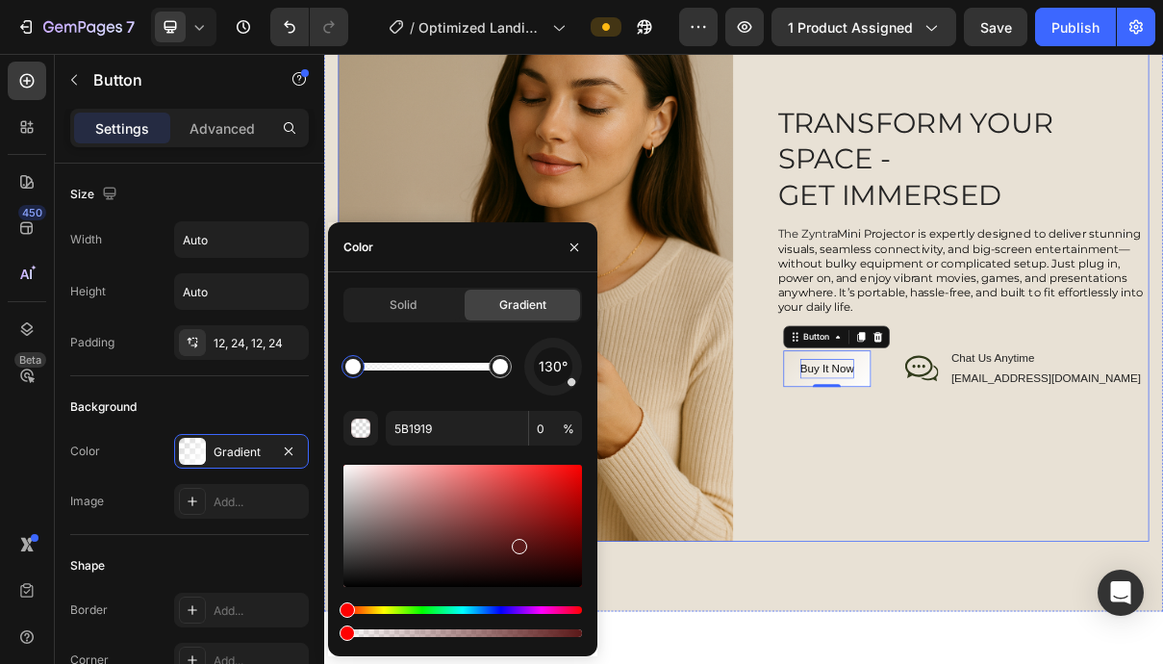
scroll to position [1784, 0]
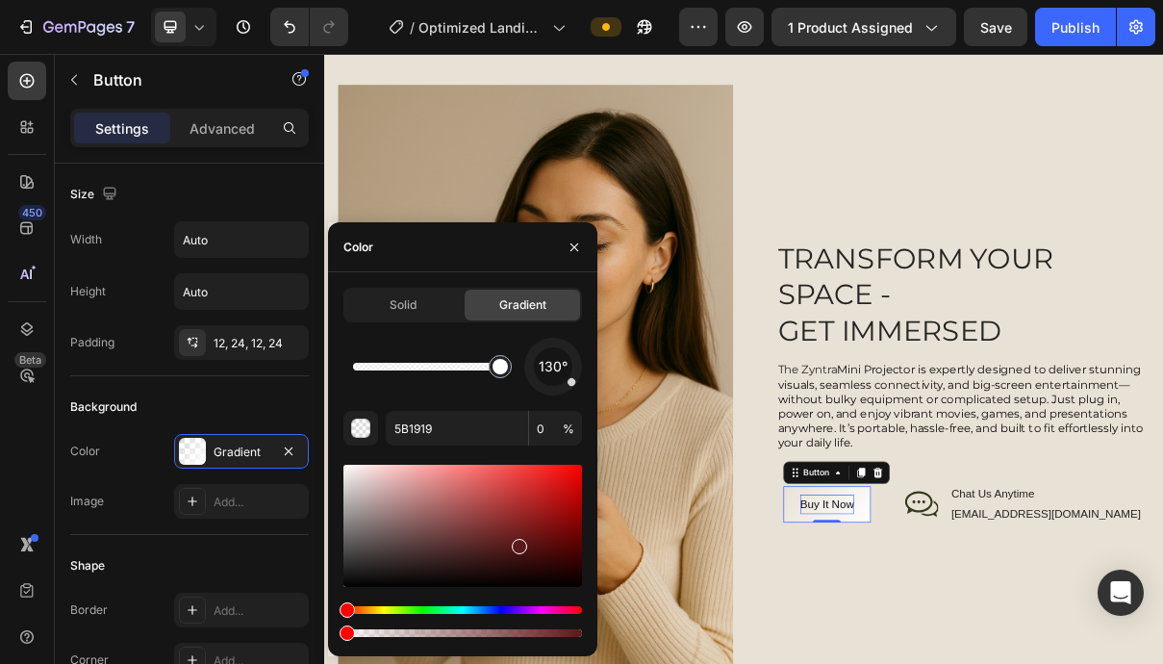
drag, startPoint x: 342, startPoint y: 366, endPoint x: 532, endPoint y: 366, distance: 189.5
click at [532, 366] on div "130°" at bounding box center [462, 367] width 239 height 58
type input "FFFFFF"
type input "100"
click at [494, 368] on div at bounding box center [499, 366] width 15 height 15
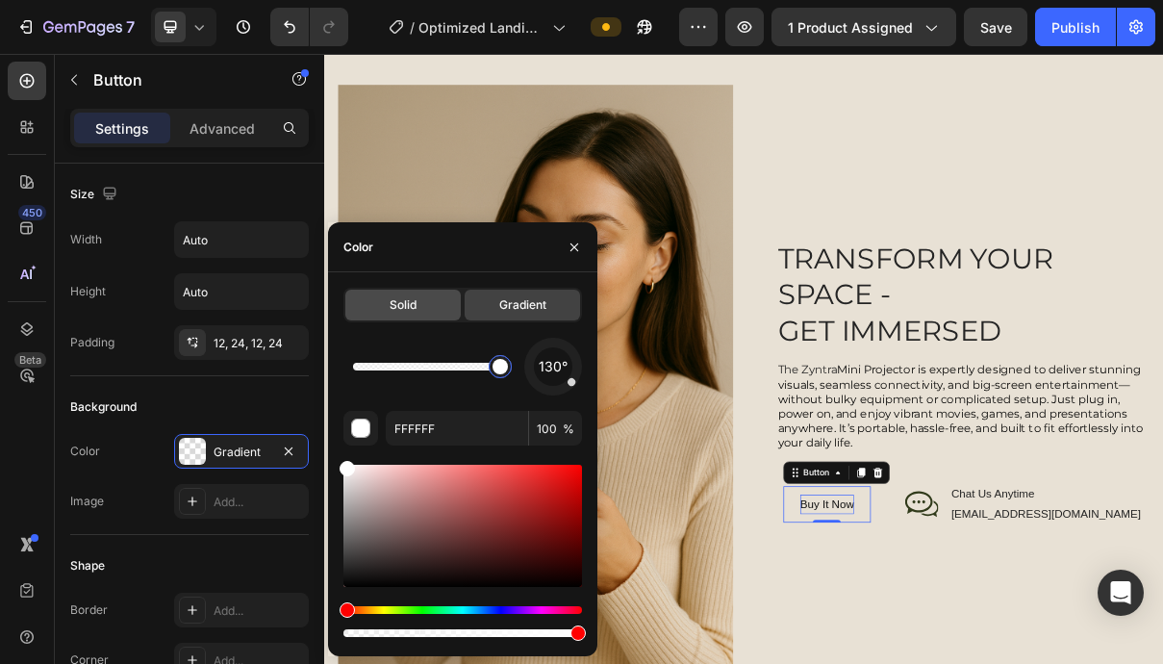
click at [416, 312] on span "Solid" at bounding box center [403, 304] width 27 height 17
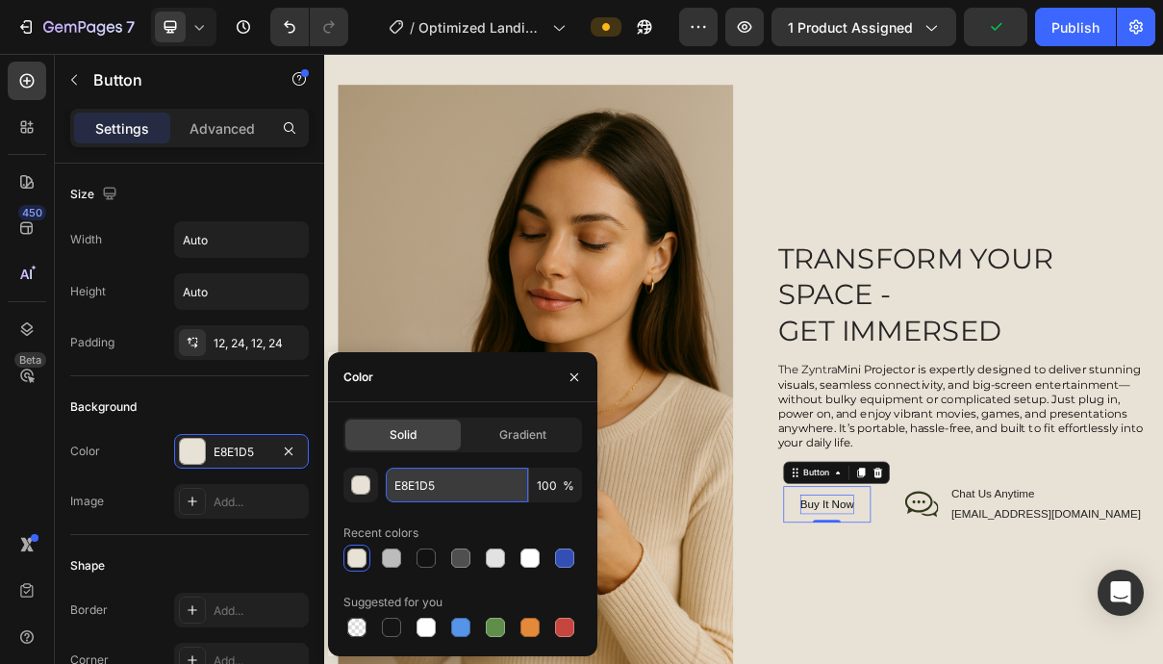
click at [455, 487] on input "E8E1D5" at bounding box center [457, 484] width 142 height 35
click at [357, 486] on div "button" at bounding box center [361, 485] width 19 height 19
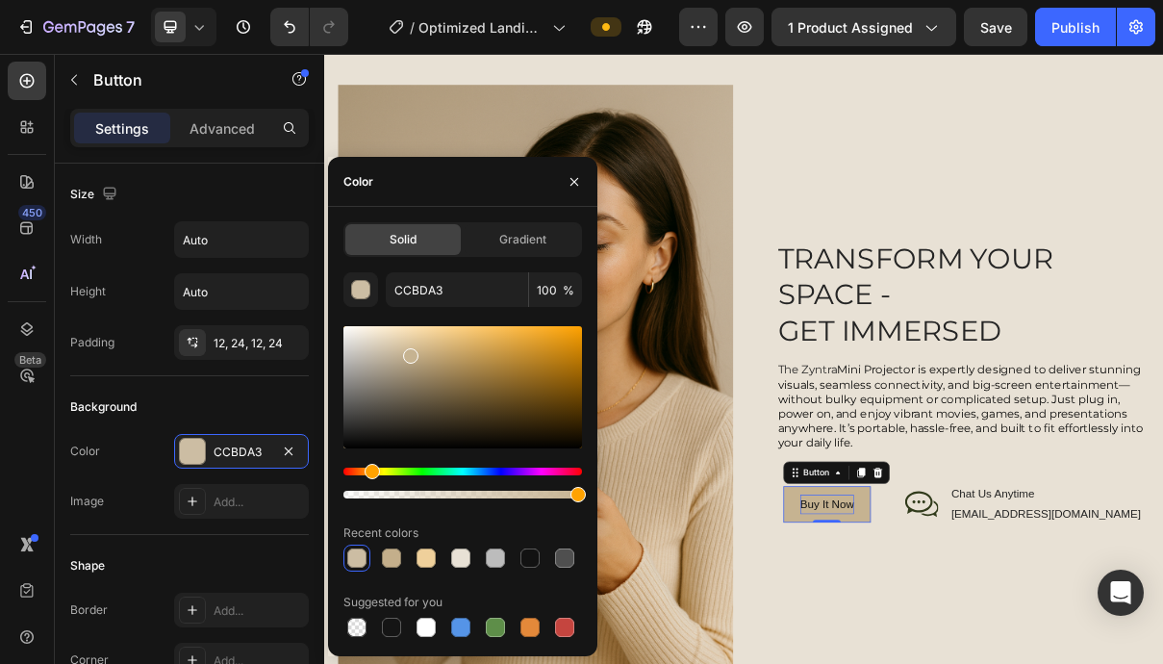
type input "C6B391"
drag, startPoint x: 366, startPoint y: 347, endPoint x: 410, endPoint y: 352, distance: 44.5
click at [410, 352] on div at bounding box center [410, 355] width 15 height 15
click at [574, 187] on icon "button" at bounding box center [574, 181] width 15 height 15
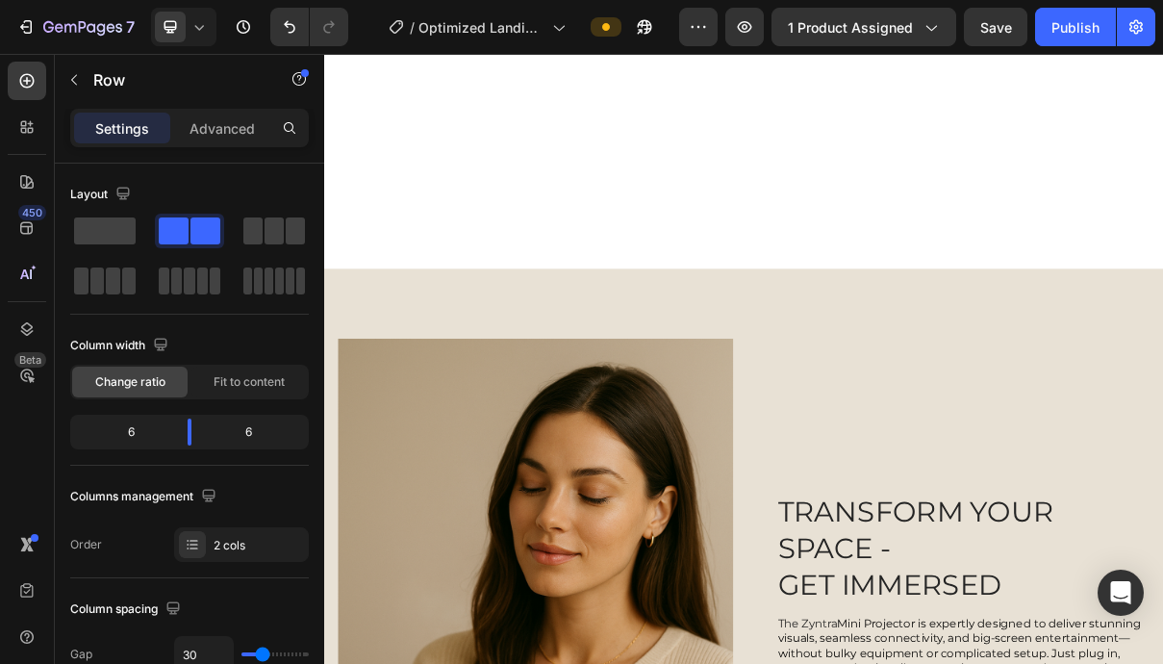
scroll to position [1789, 0]
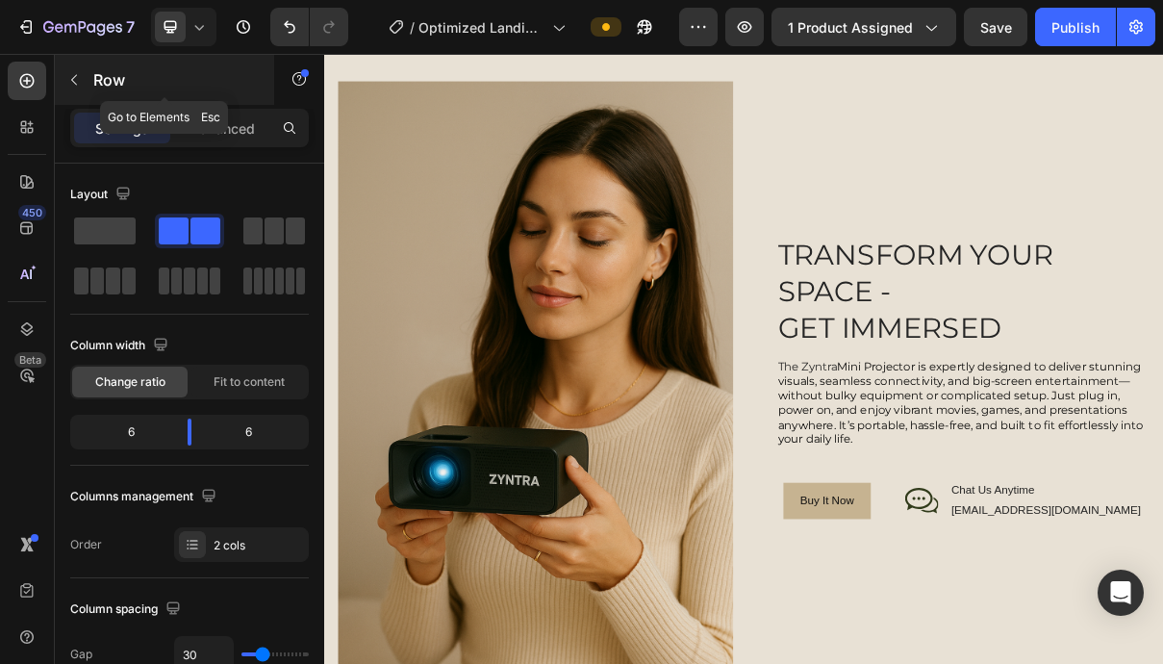
click at [81, 77] on icon "button" at bounding box center [73, 79] width 15 height 15
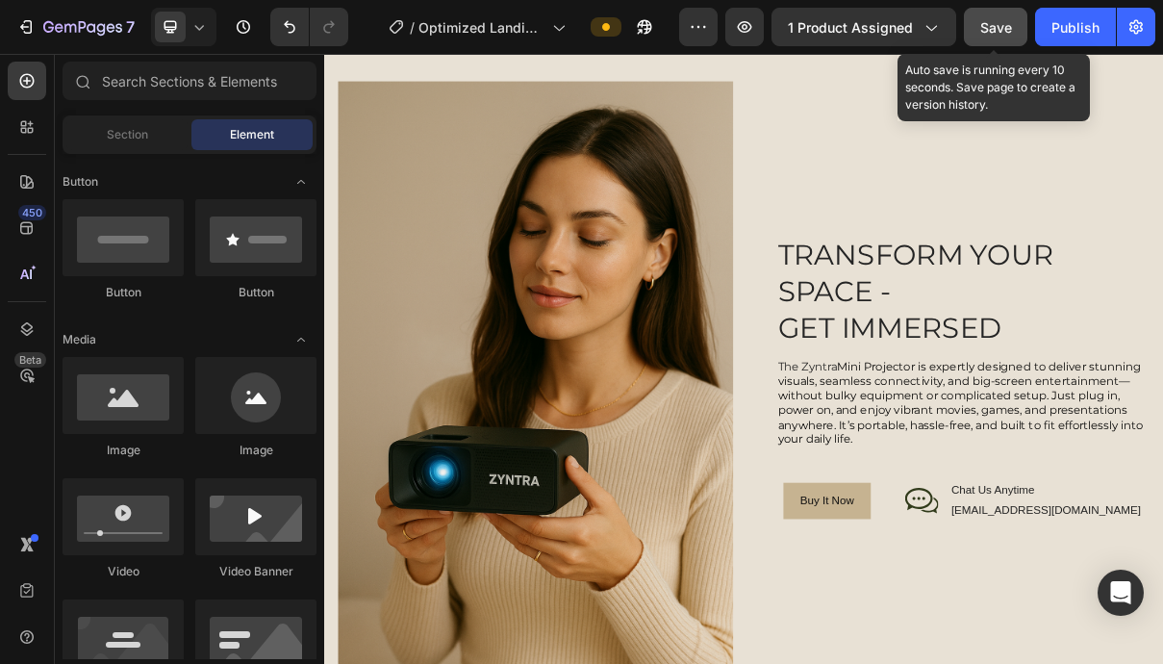
click at [996, 26] on span "Save" at bounding box center [996, 27] width 32 height 16
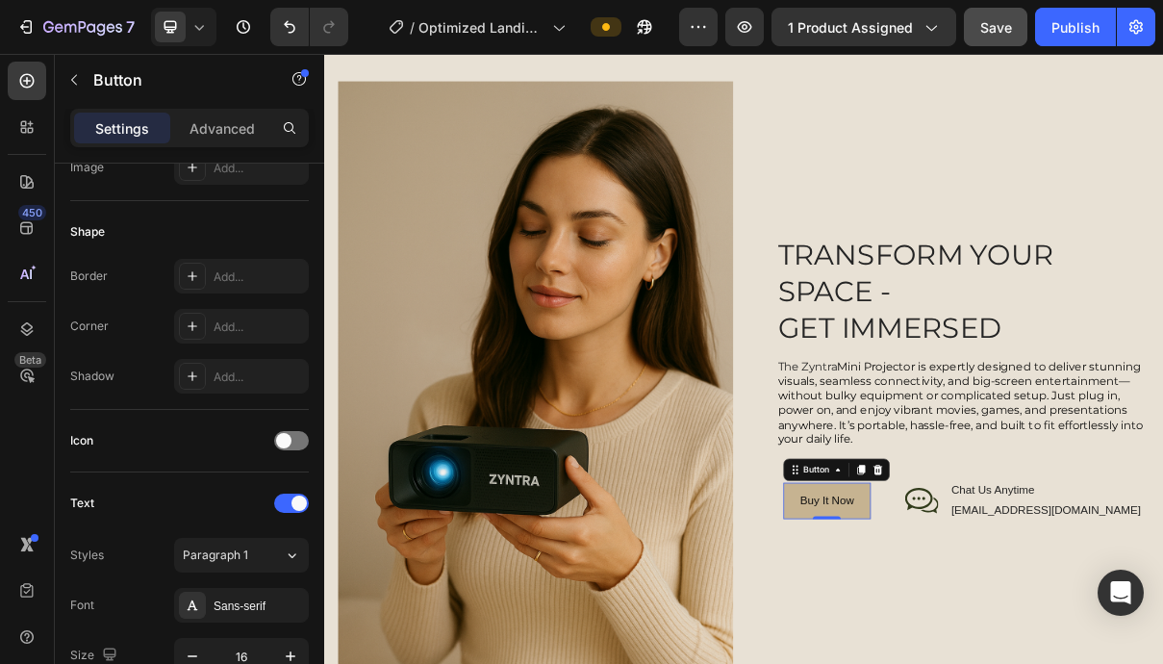
scroll to position [0, 0]
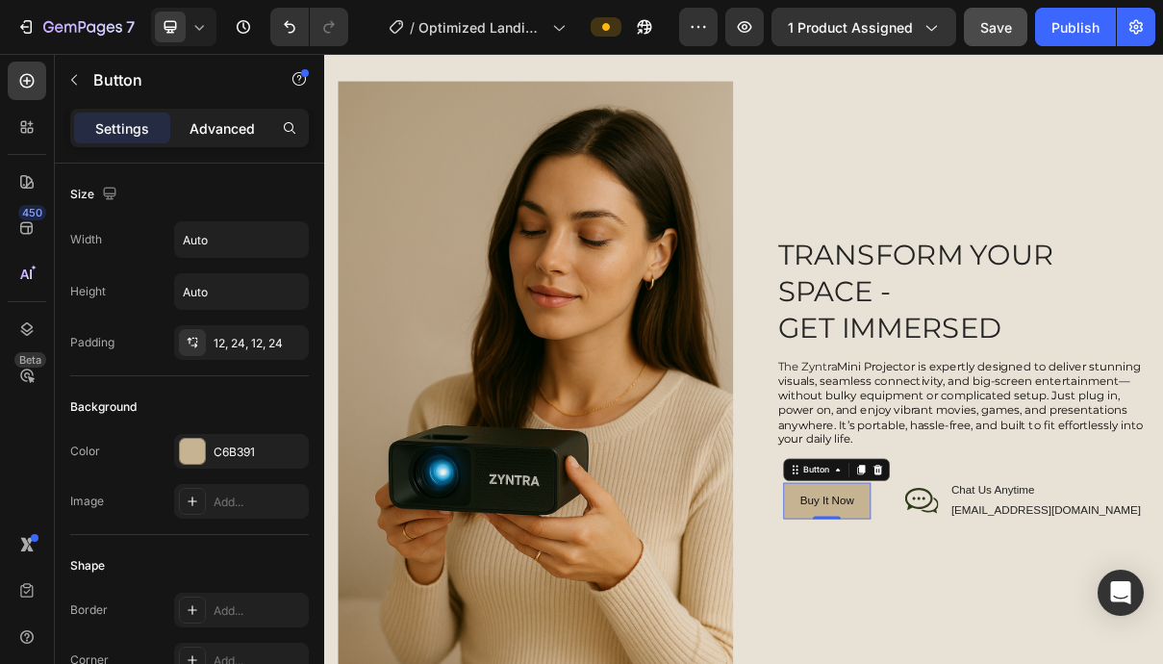
click at [227, 131] on p "Advanced" at bounding box center [221, 128] width 65 height 20
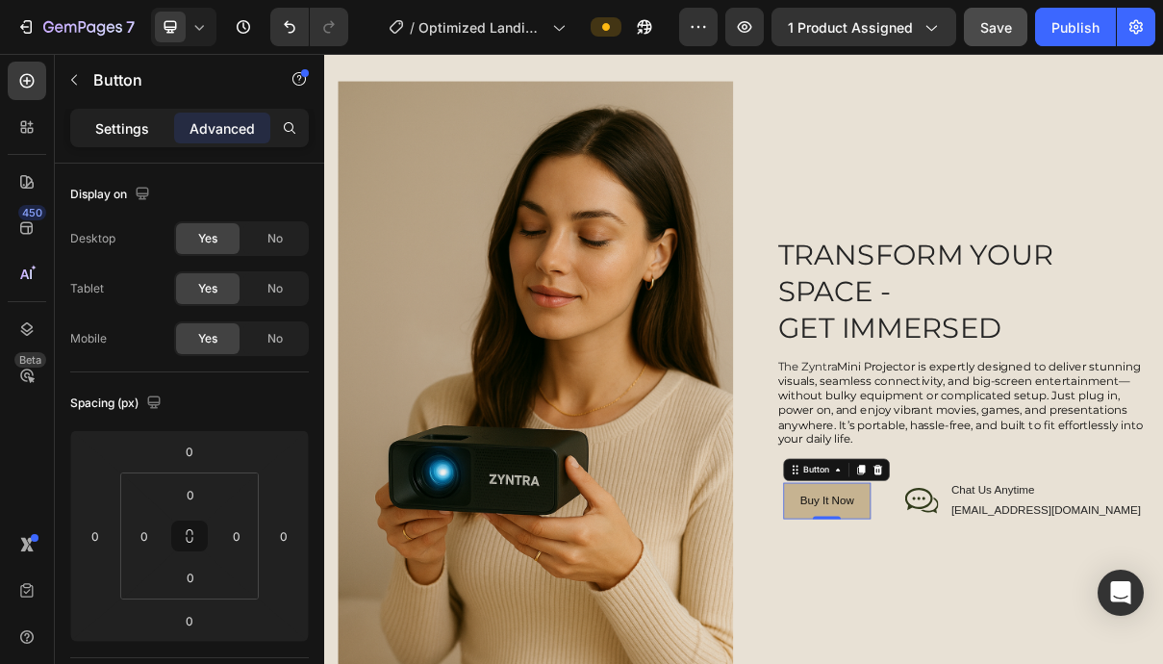
click at [133, 121] on p "Settings" at bounding box center [122, 128] width 54 height 20
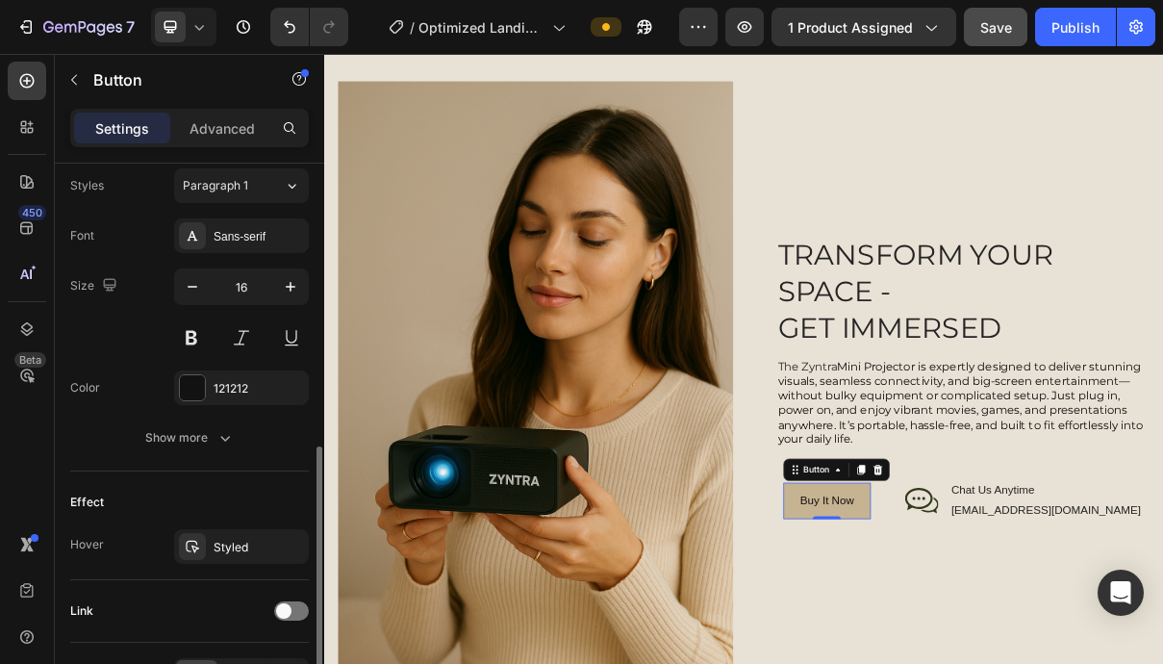
scroll to position [824, 0]
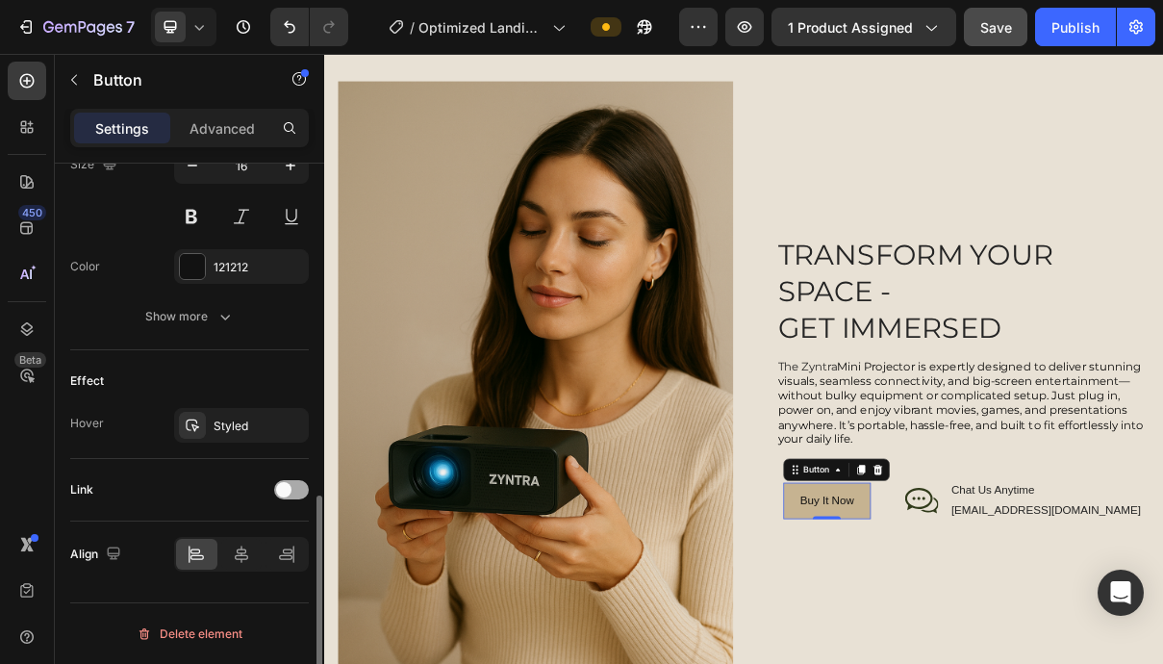
click at [290, 495] on div at bounding box center [291, 489] width 35 height 19
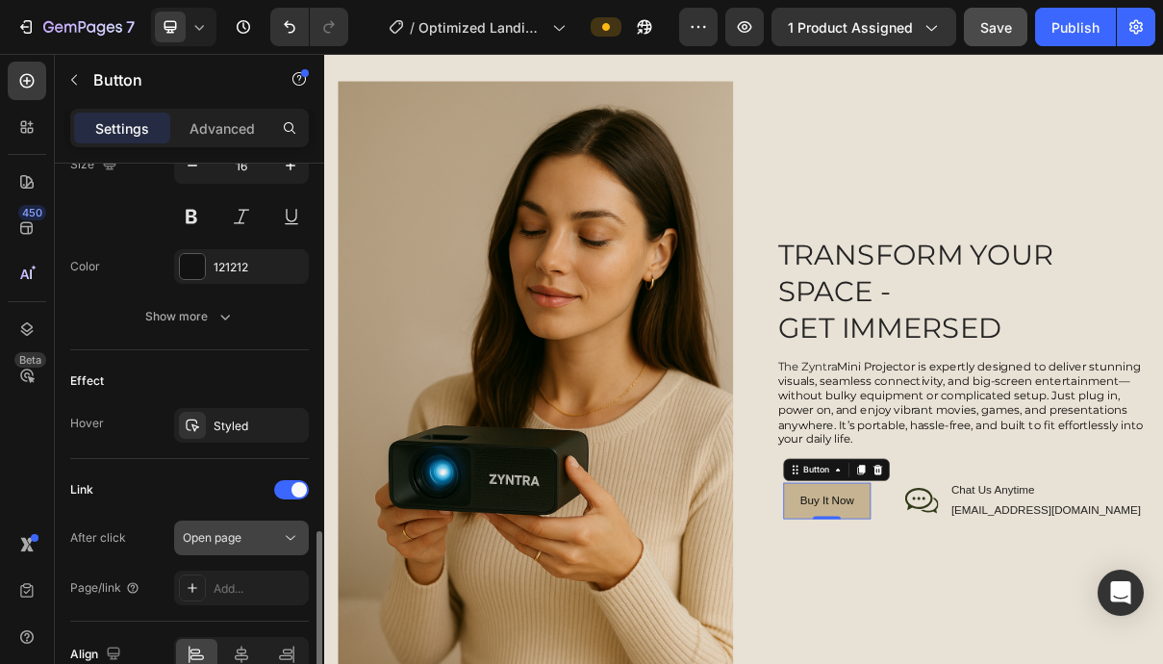
scroll to position [902, 0]
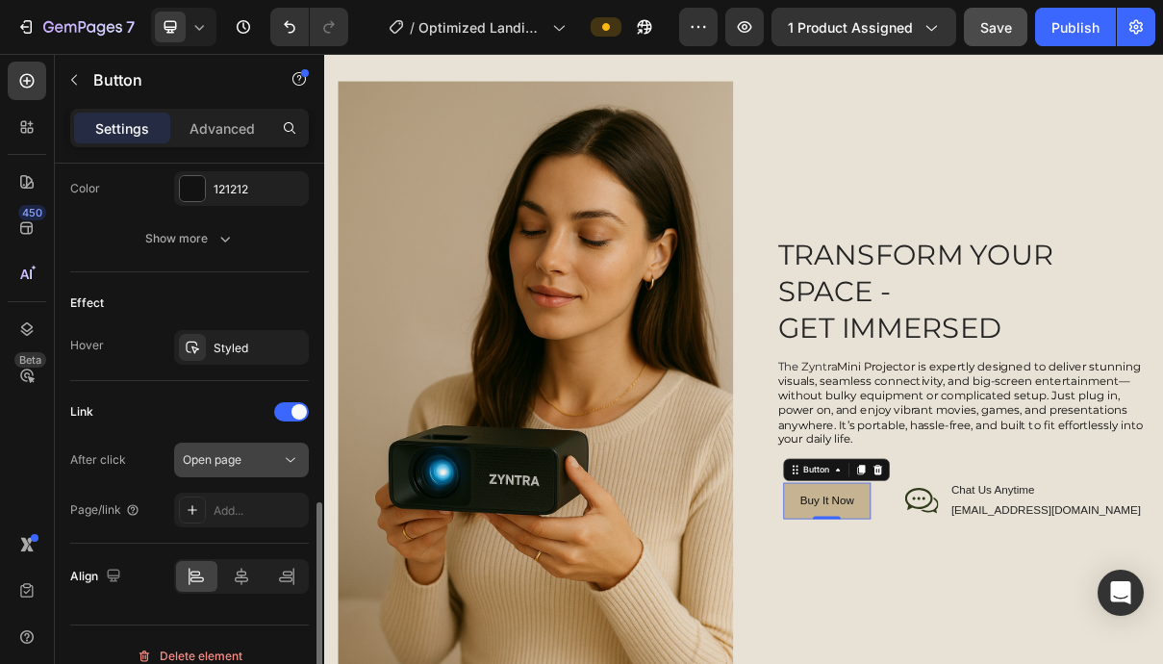
click at [248, 460] on div "Open page" at bounding box center [232, 459] width 98 height 17
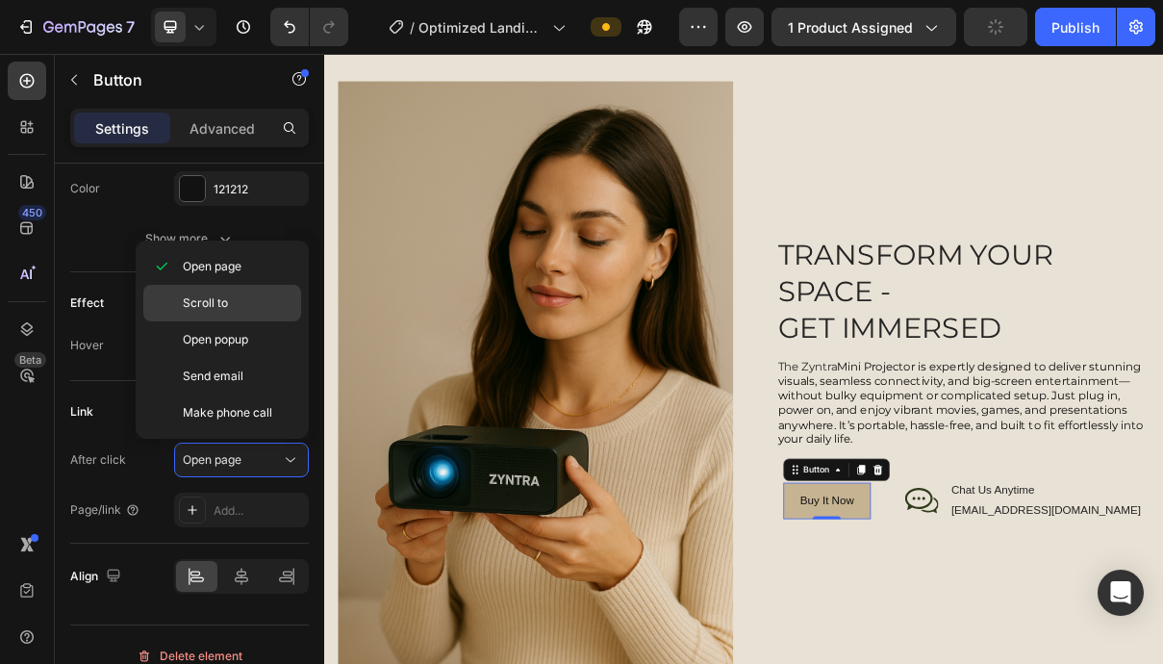
click at [223, 302] on span "Scroll to" at bounding box center [205, 302] width 45 height 17
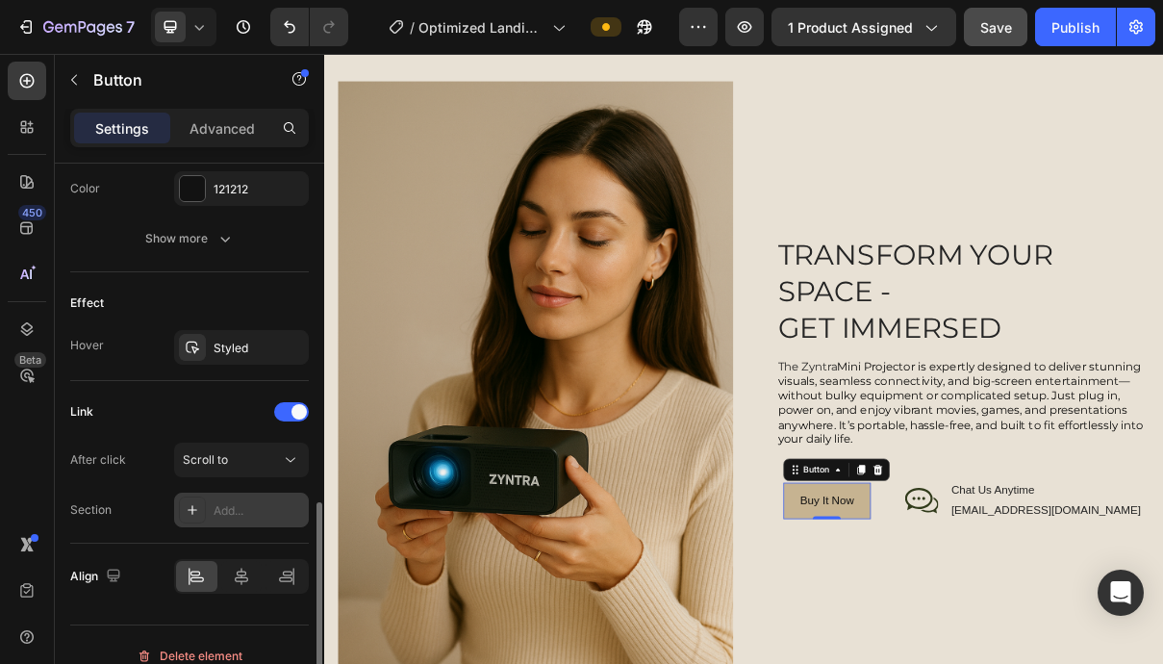
click at [258, 502] on div "Add..." at bounding box center [259, 510] width 90 height 17
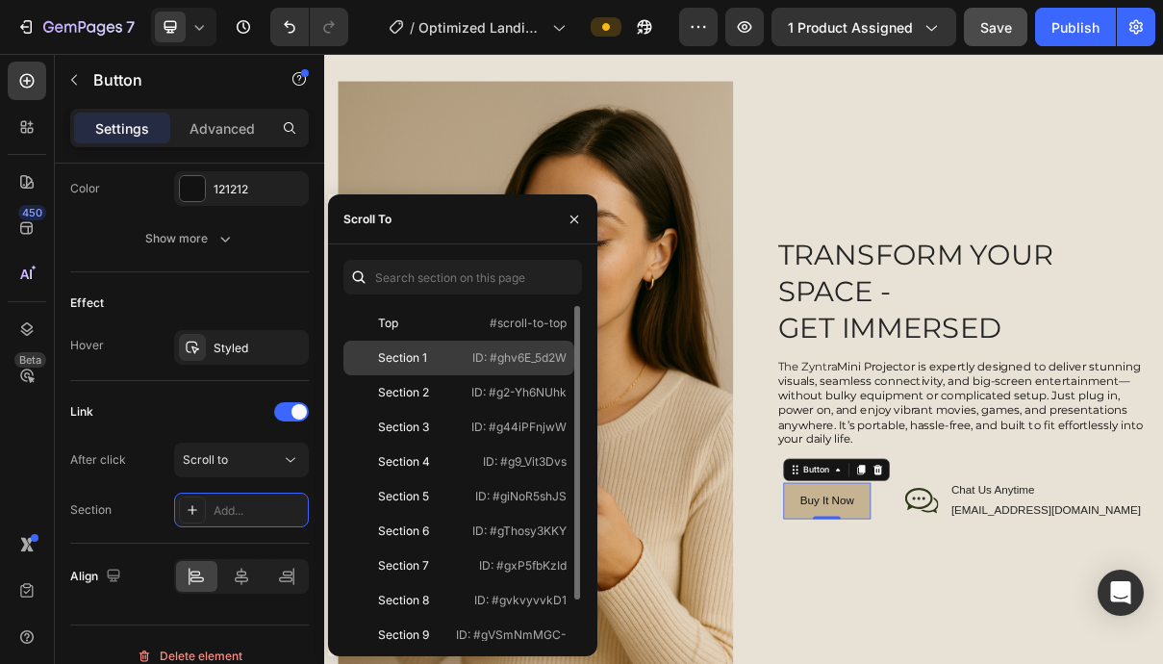
click at [515, 351] on p "ID: #ghv6E_5d2W" at bounding box center [519, 357] width 94 height 17
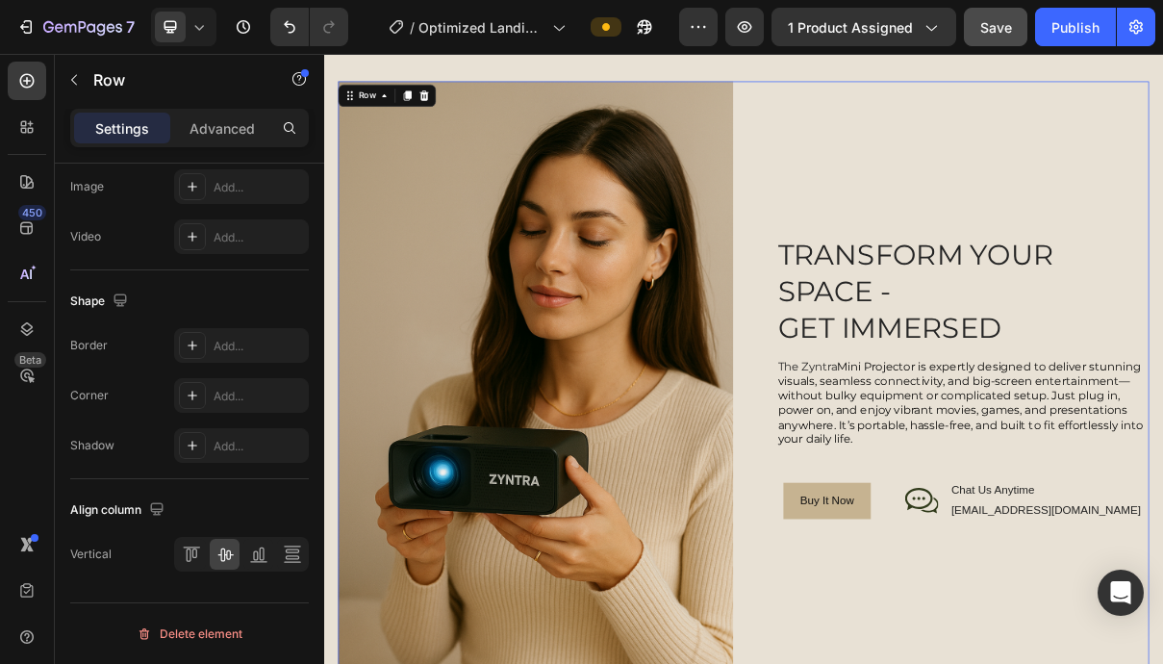
scroll to position [0, 0]
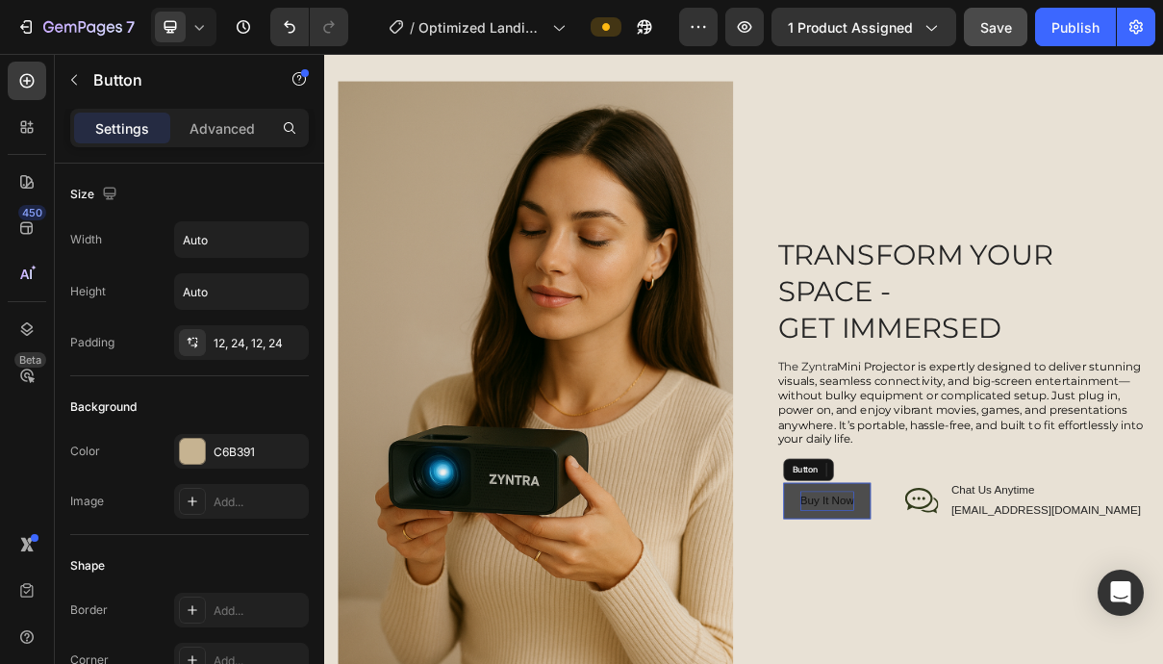
click at [1053, 662] on p "Buy It Now" at bounding box center [1016, 669] width 74 height 28
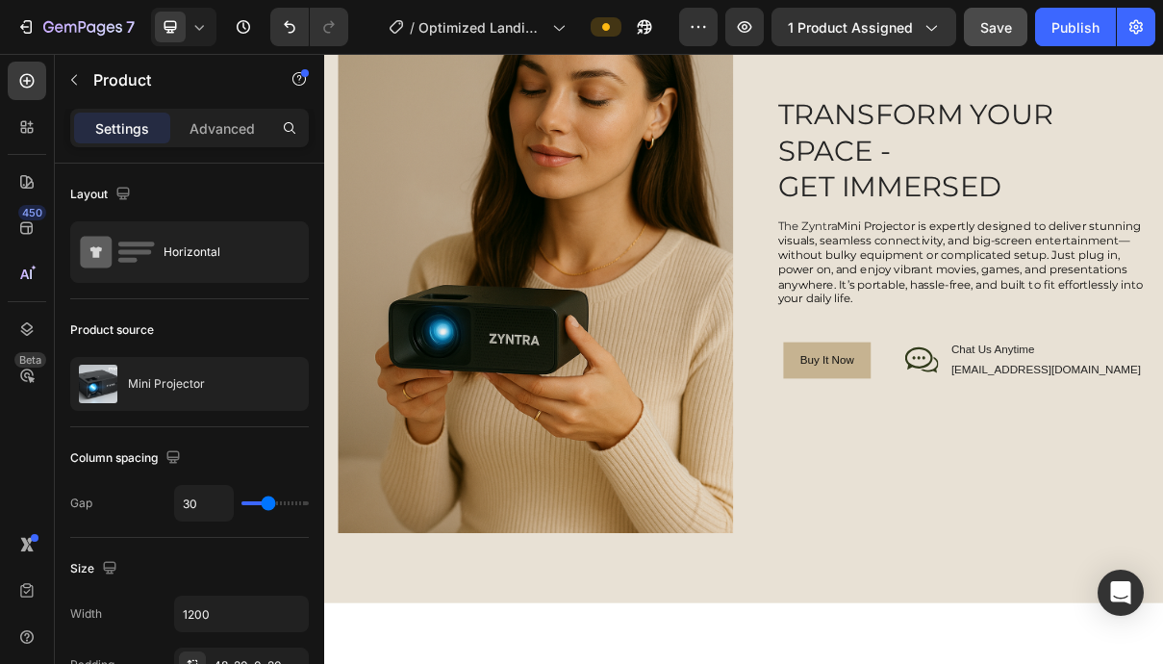
scroll to position [2055, 0]
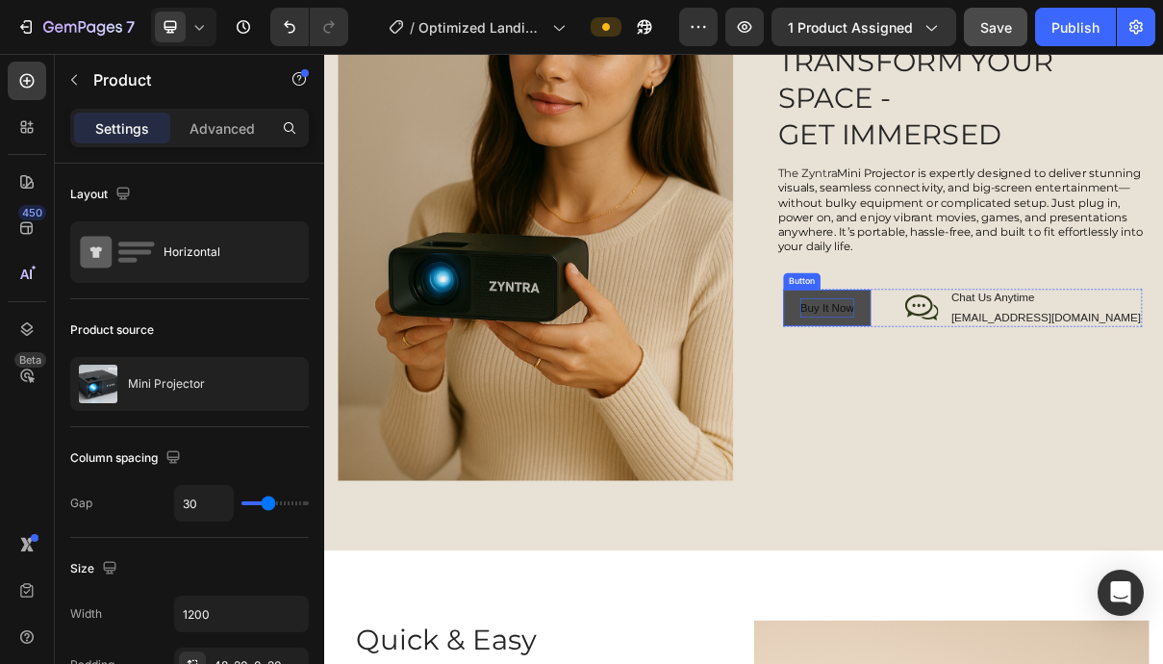
click at [1053, 398] on p "Buy It Now" at bounding box center [1016, 404] width 74 height 28
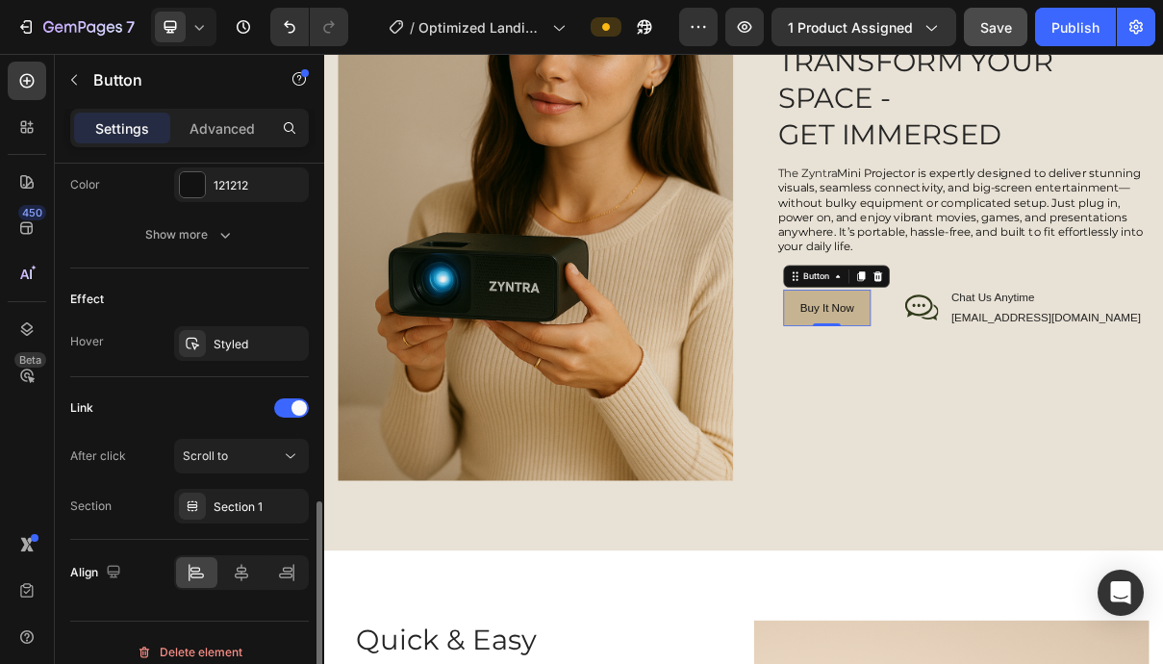
scroll to position [902, 0]
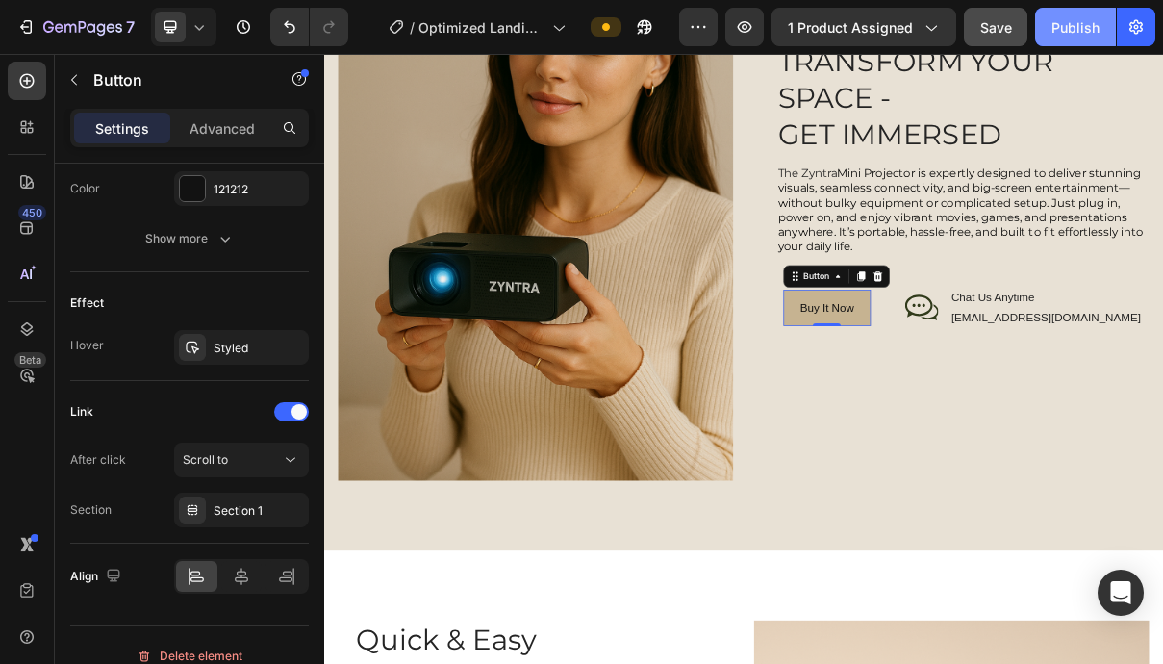
click at [1072, 23] on div "Publish" at bounding box center [1075, 27] width 48 height 20
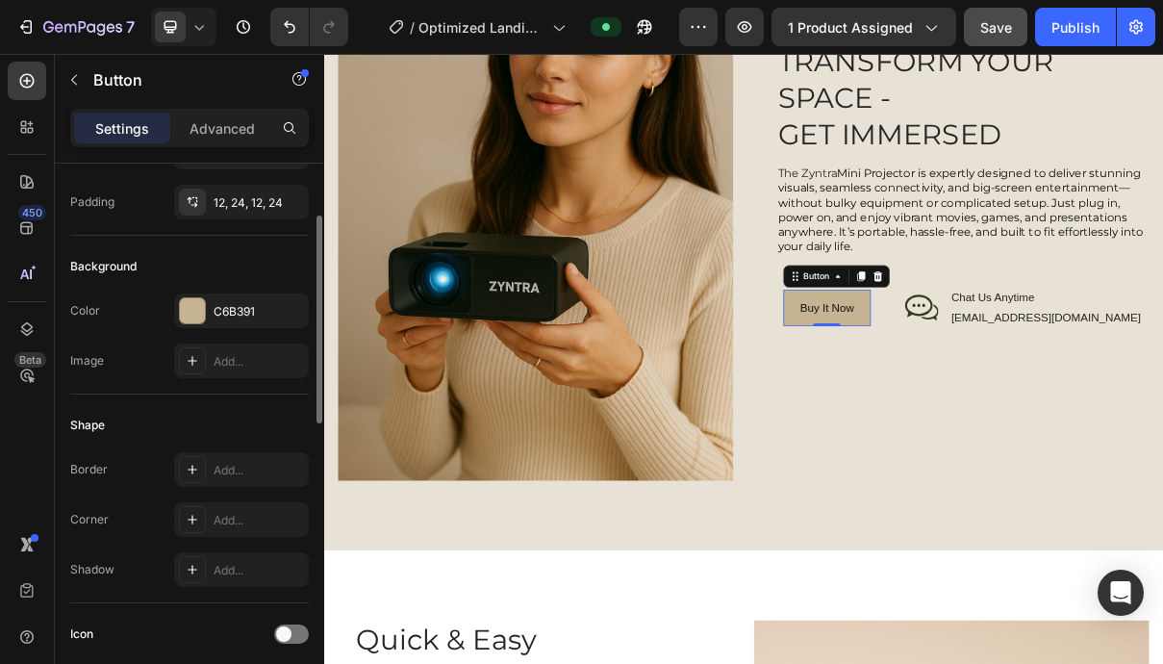
scroll to position [0, 0]
